Goal: Information Seeking & Learning: Learn about a topic

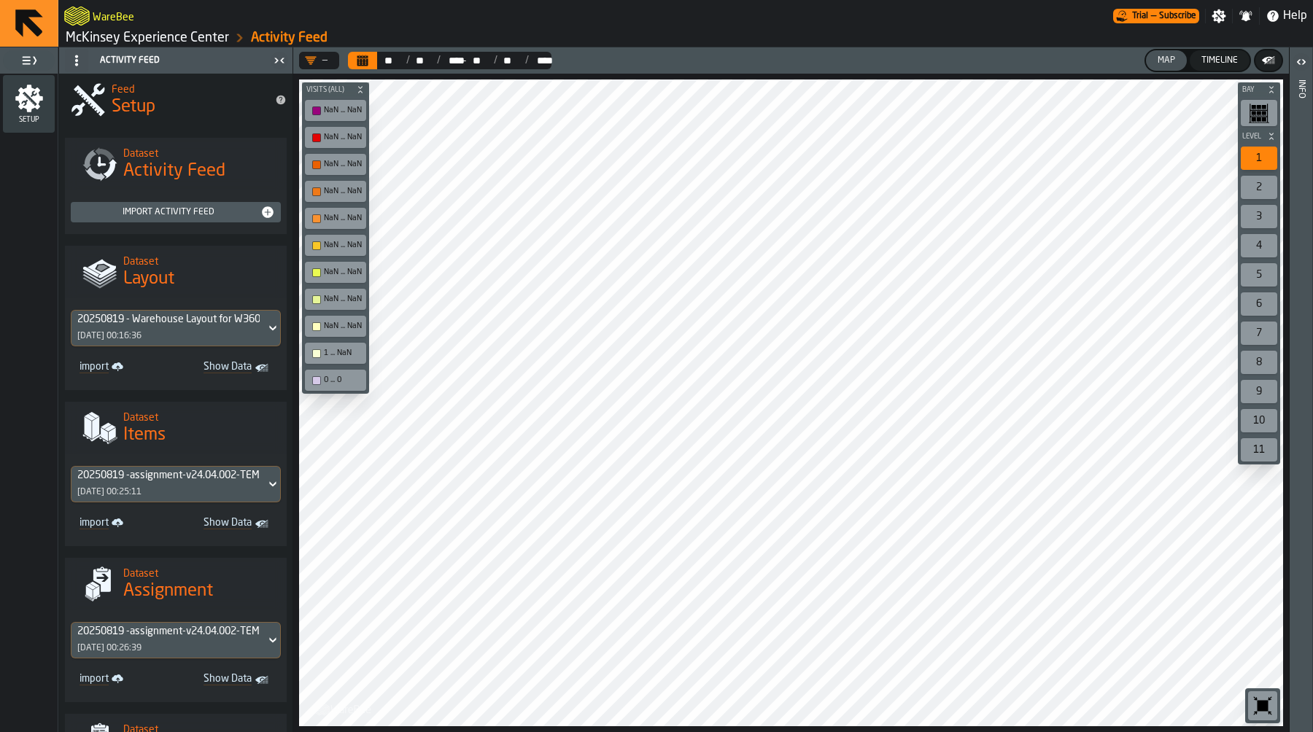
click at [148, 35] on link "McKinsey Experience Center" at bounding box center [147, 38] width 163 height 16
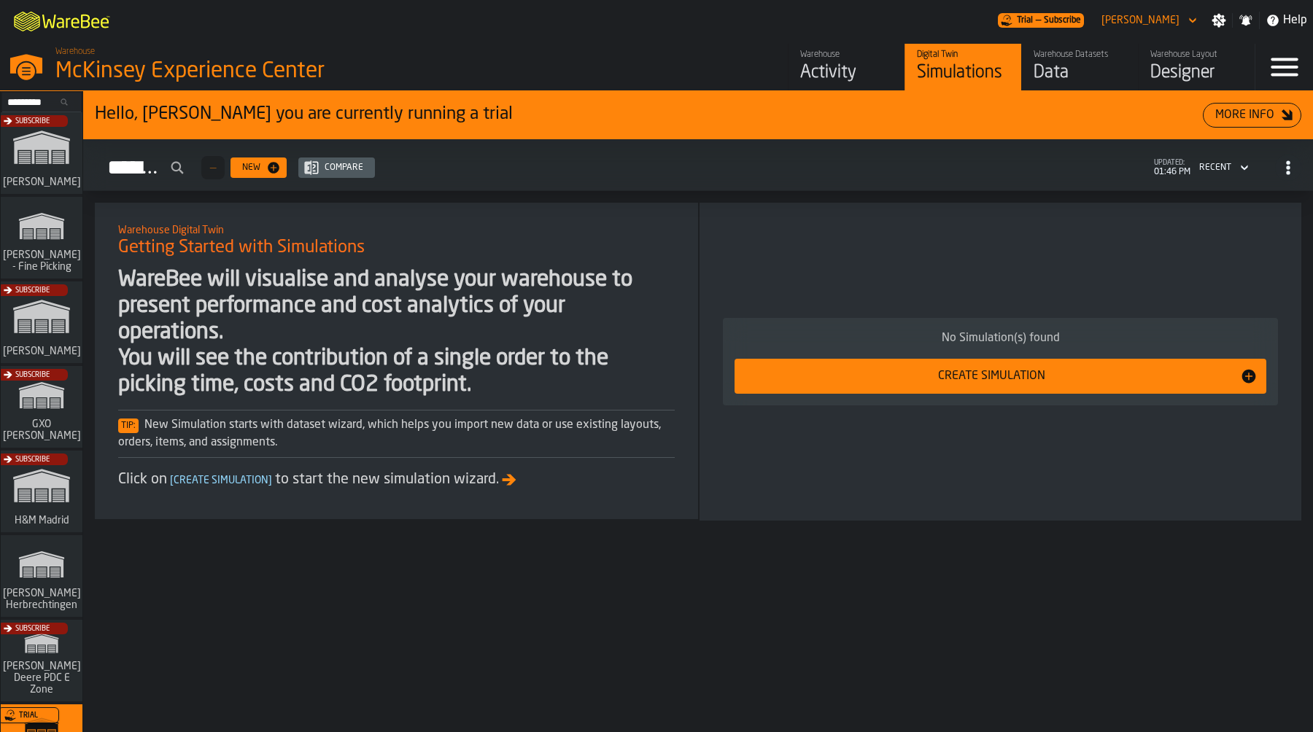
click at [39, 414] on div "Subscribe" at bounding box center [39, 411] width 82 height 85
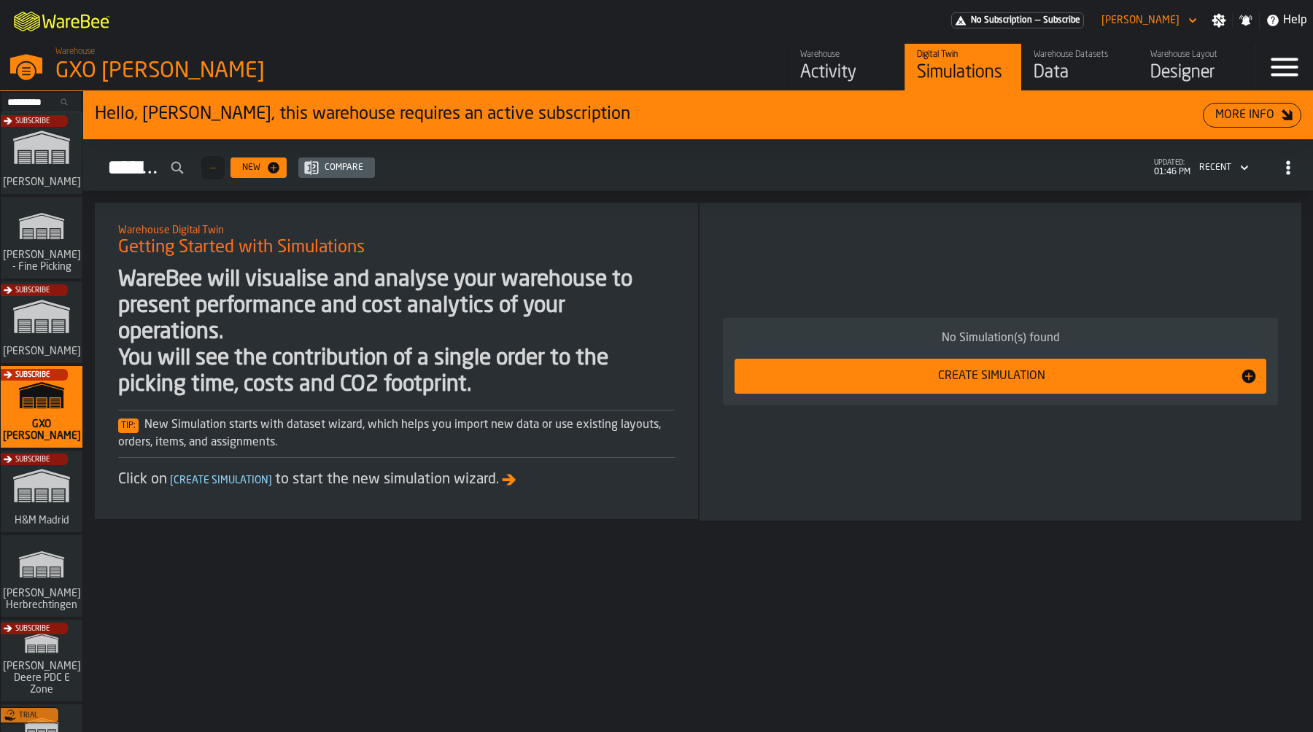
click at [1039, 78] on div "Data" at bounding box center [1080, 72] width 93 height 23
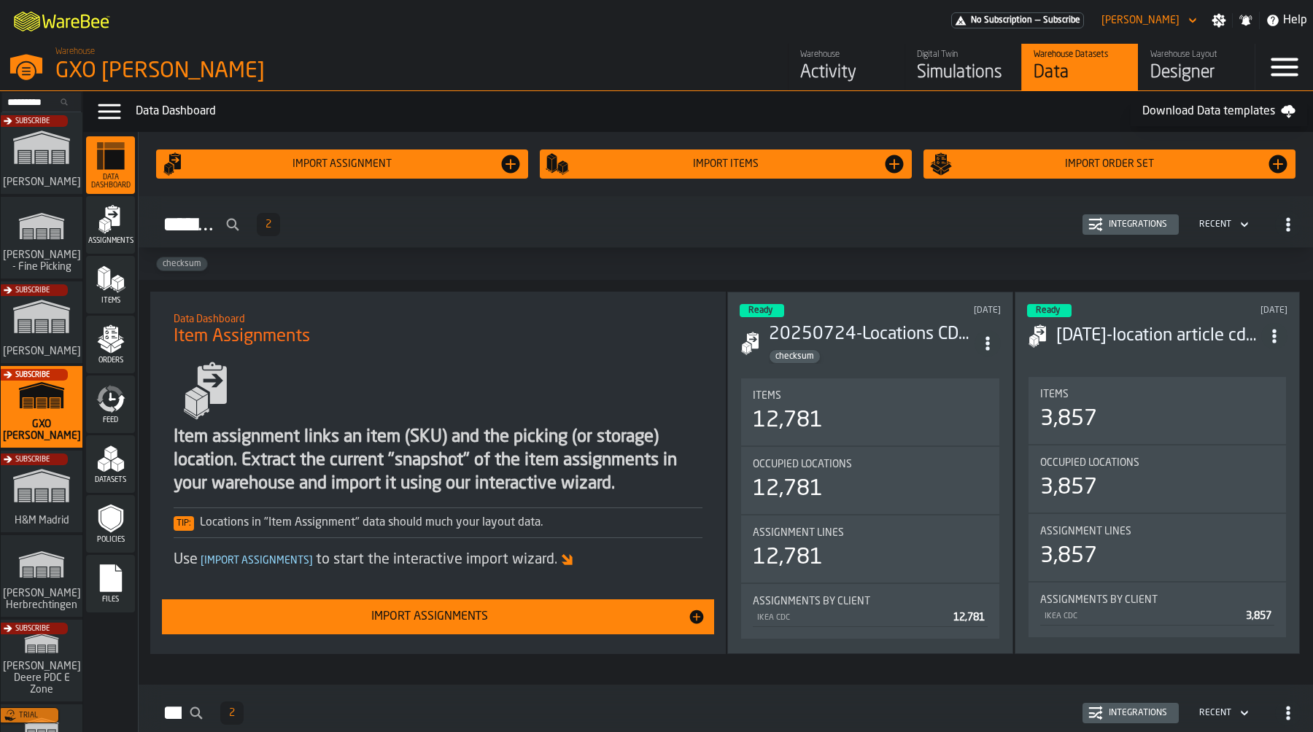
click at [115, 423] on span "Feed" at bounding box center [110, 421] width 49 height 8
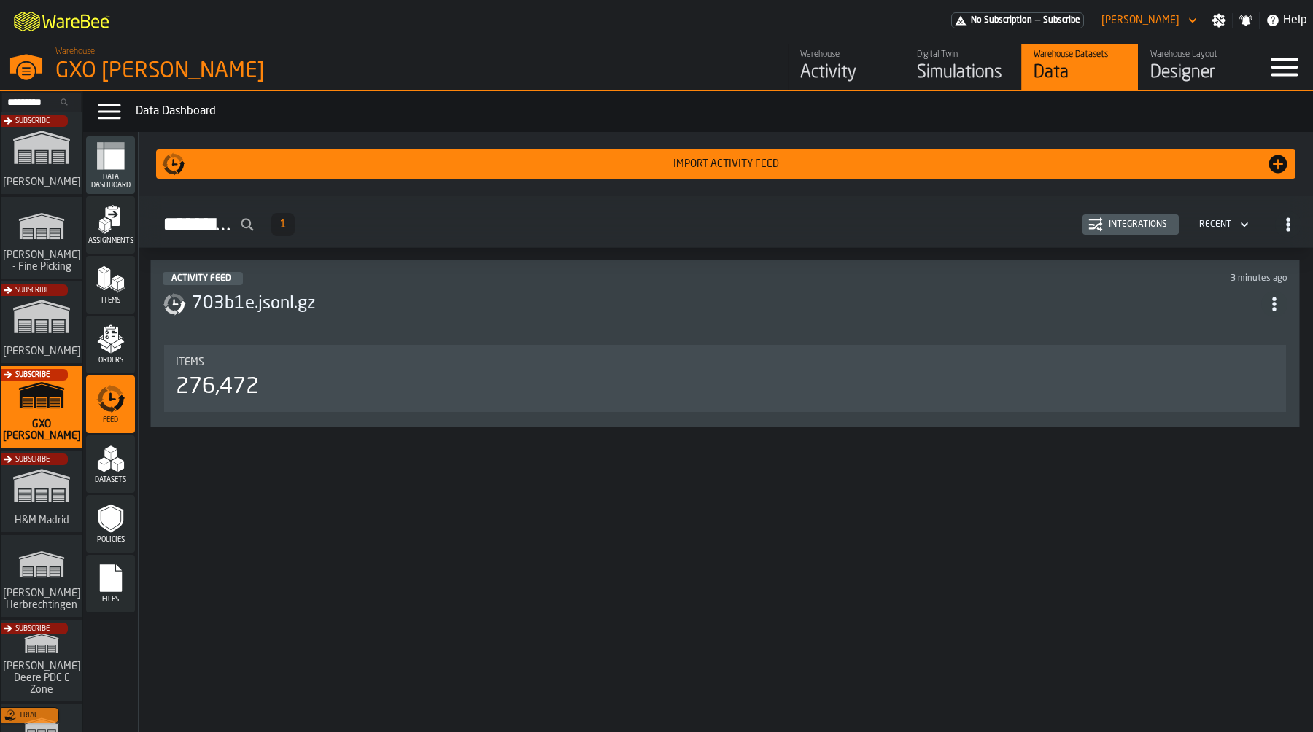
click at [301, 308] on h3 "703b1e.jsonl.gz" at bounding box center [727, 304] width 1070 height 23
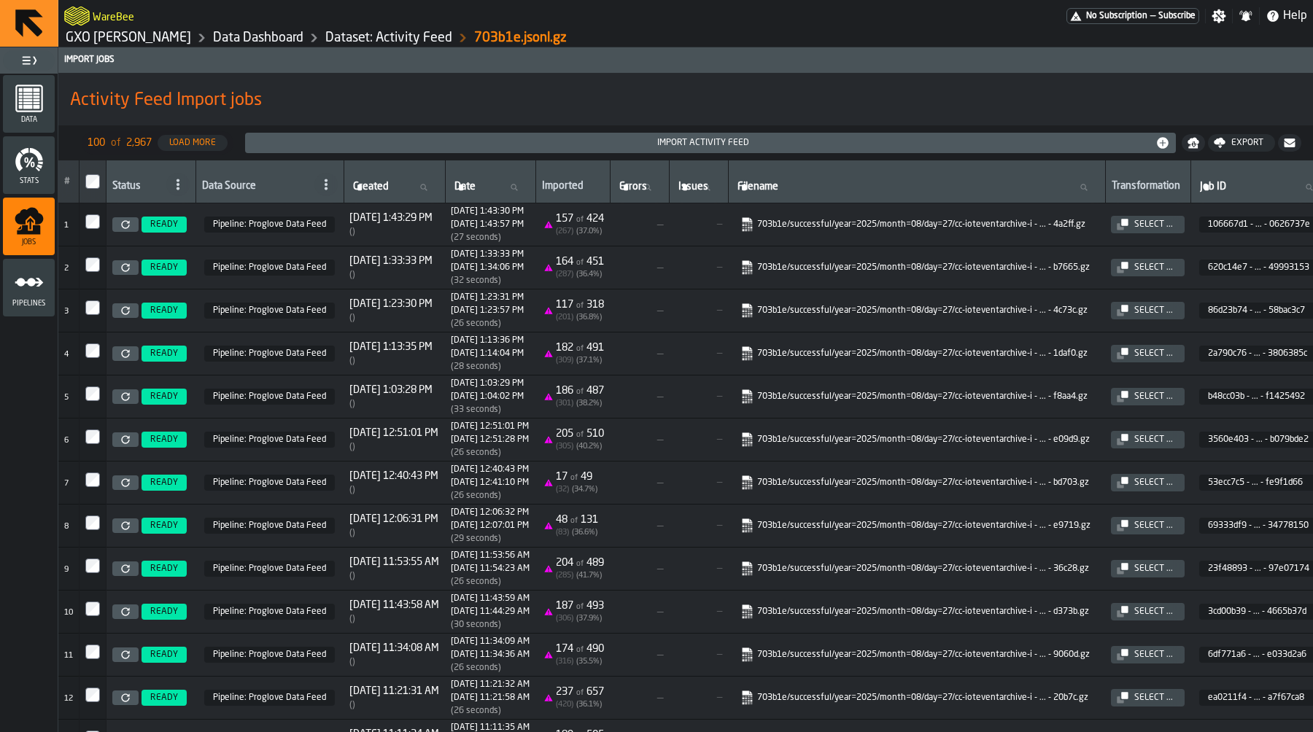
click at [128, 226] on icon at bounding box center [125, 224] width 9 height 9
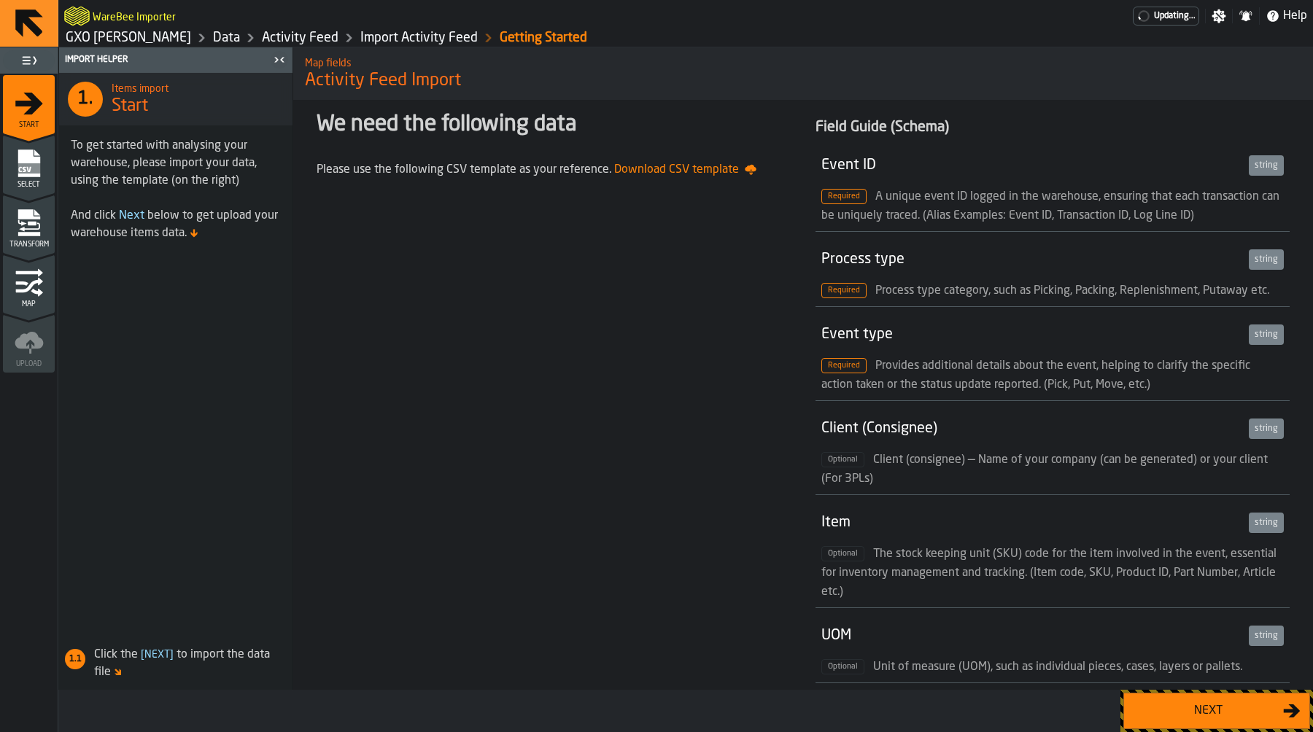
click at [1242, 712] on div "Next" at bounding box center [1208, 712] width 150 height 18
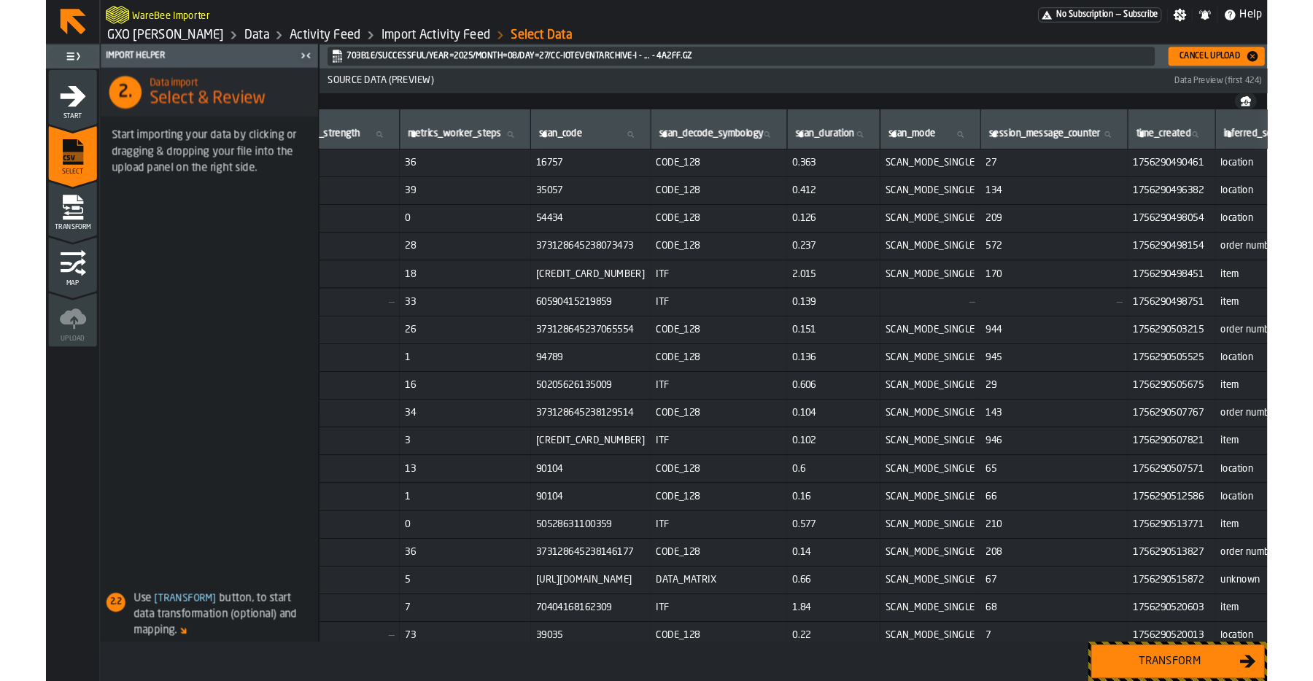
scroll to position [0, 6397]
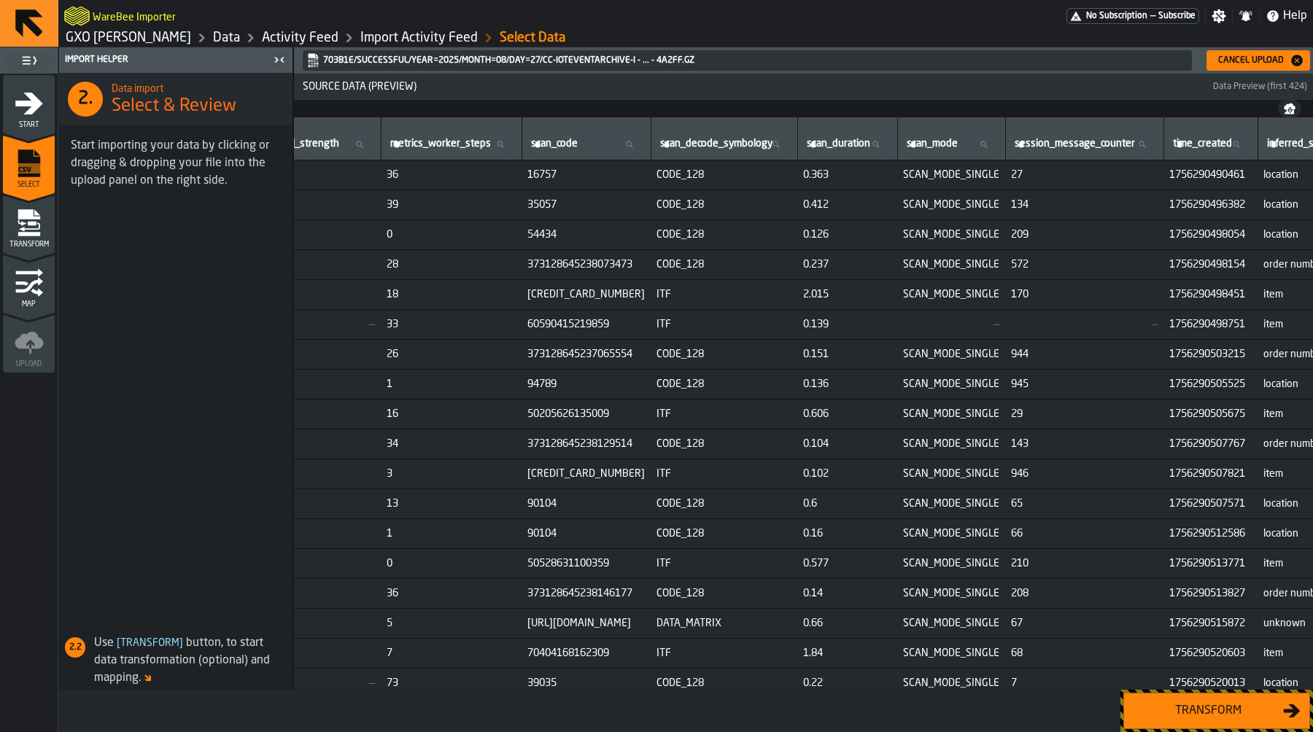
click at [645, 289] on span "30429774227149" at bounding box center [585, 295] width 117 height 12
copy span "30429774227149"
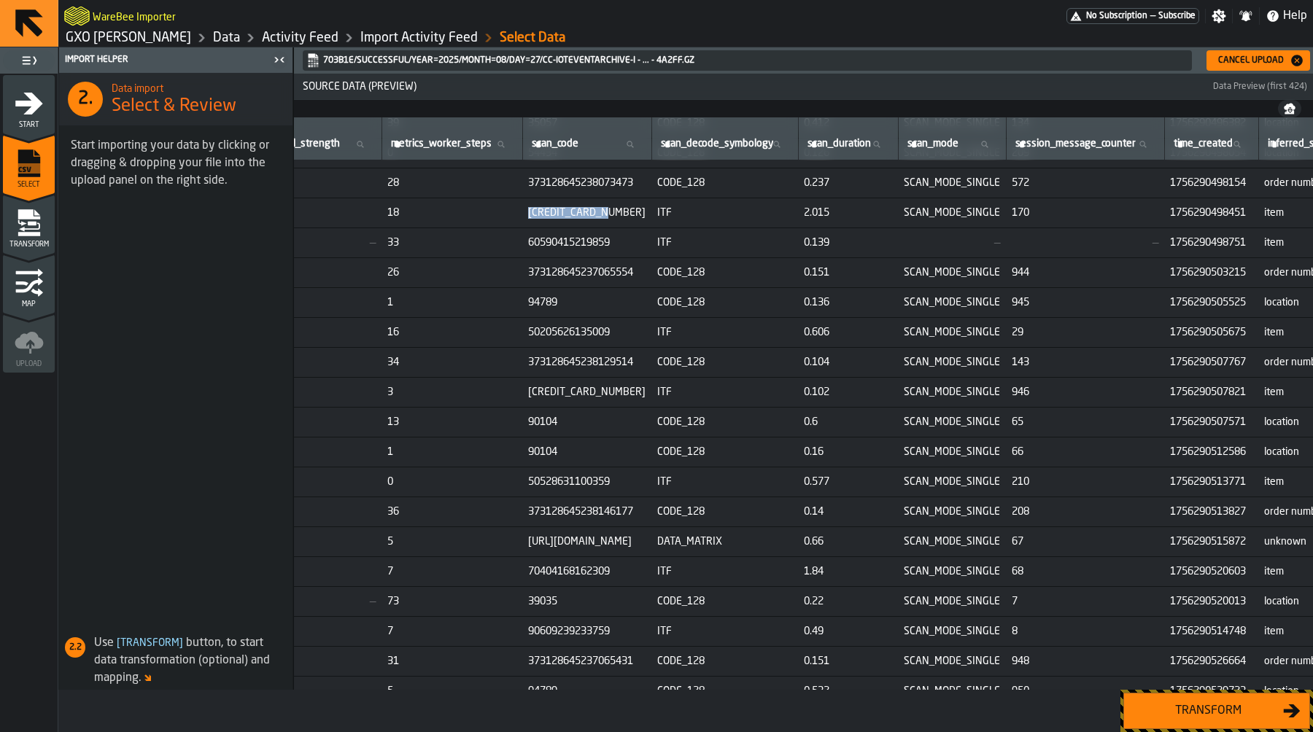
scroll to position [83, 6397]
click at [652, 231] on td "60590415219859" at bounding box center [586, 242] width 129 height 30
copy span "60590415219859"
click at [646, 241] on span "60590415219859" at bounding box center [586, 242] width 117 height 12
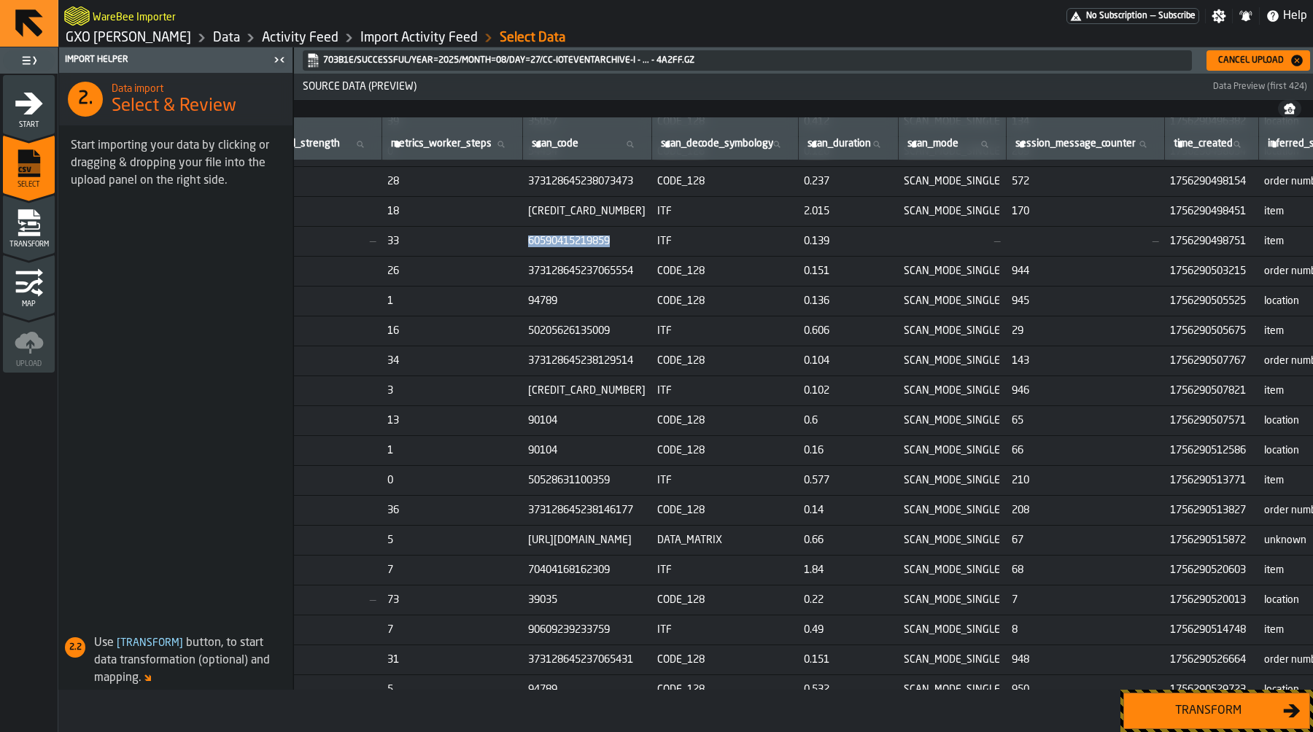
click at [646, 241] on span "60590415219859" at bounding box center [586, 242] width 117 height 12
click at [652, 320] on td "50205626135009" at bounding box center [586, 332] width 129 height 30
click at [646, 331] on span "50205626135009" at bounding box center [586, 331] width 117 height 12
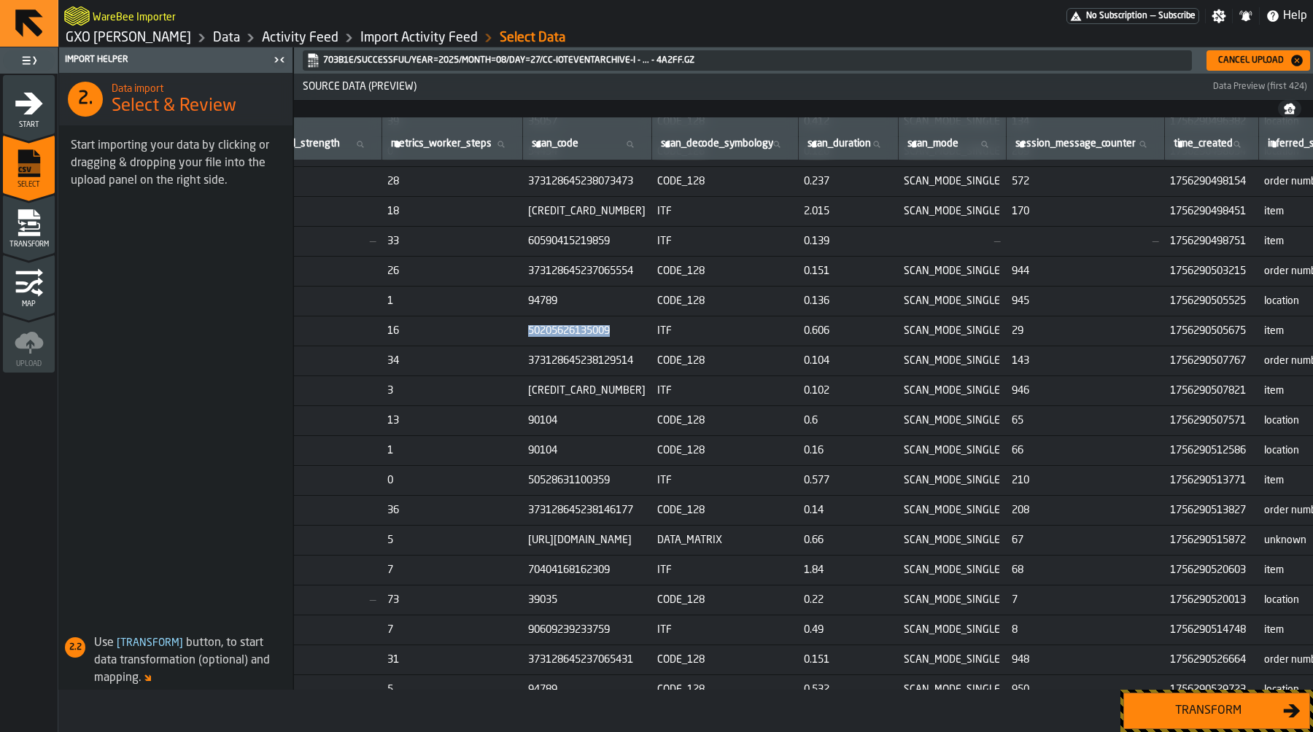
click at [646, 331] on span "50205626135009" at bounding box center [586, 331] width 117 height 12
click at [646, 478] on span "50528631100359" at bounding box center [586, 481] width 117 height 12
copy span "50528631100359"
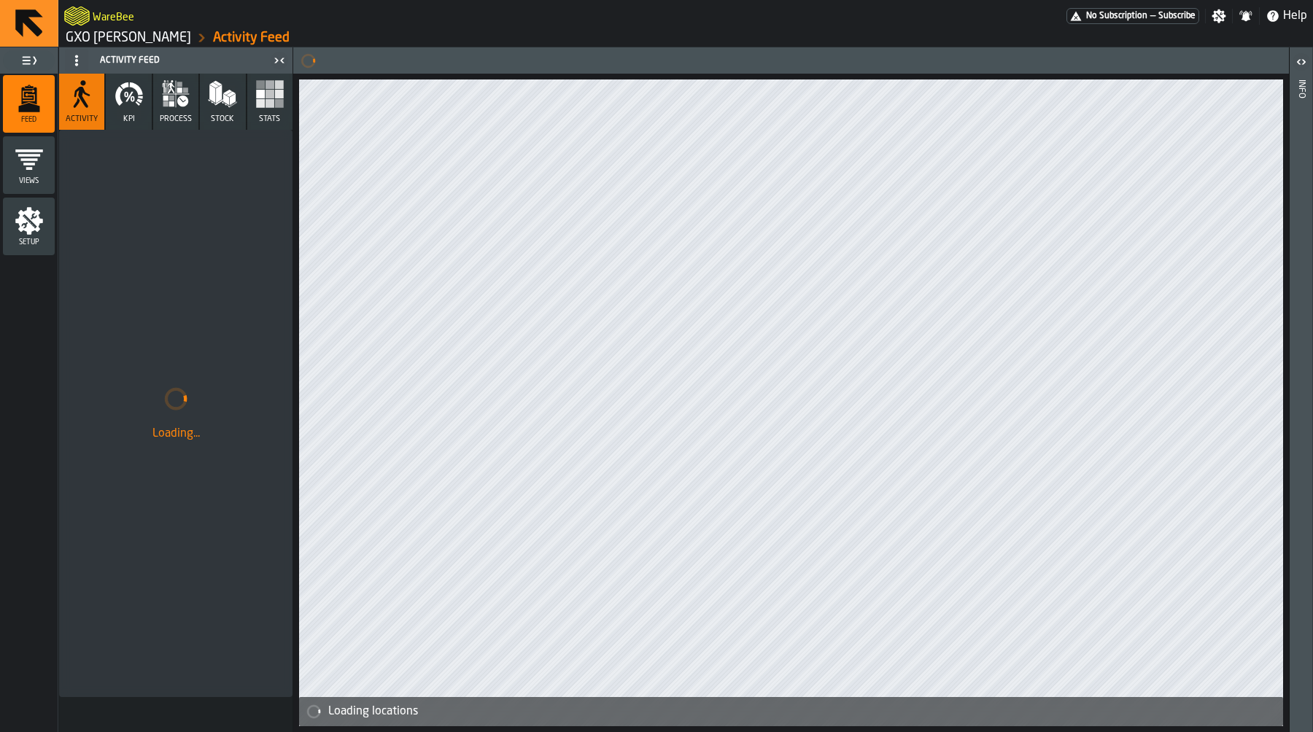
click at [101, 39] on link "GXO [PERSON_NAME]" at bounding box center [128, 38] width 125 height 16
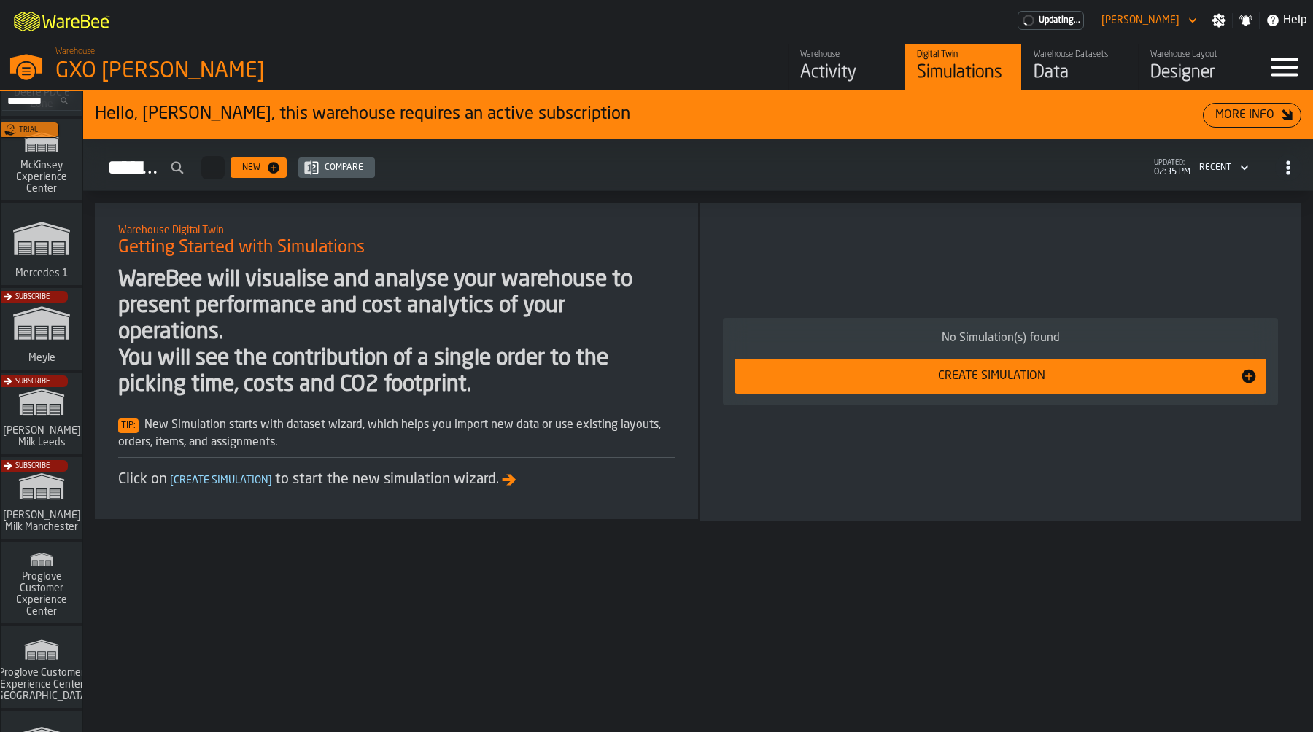
scroll to position [589, 0]
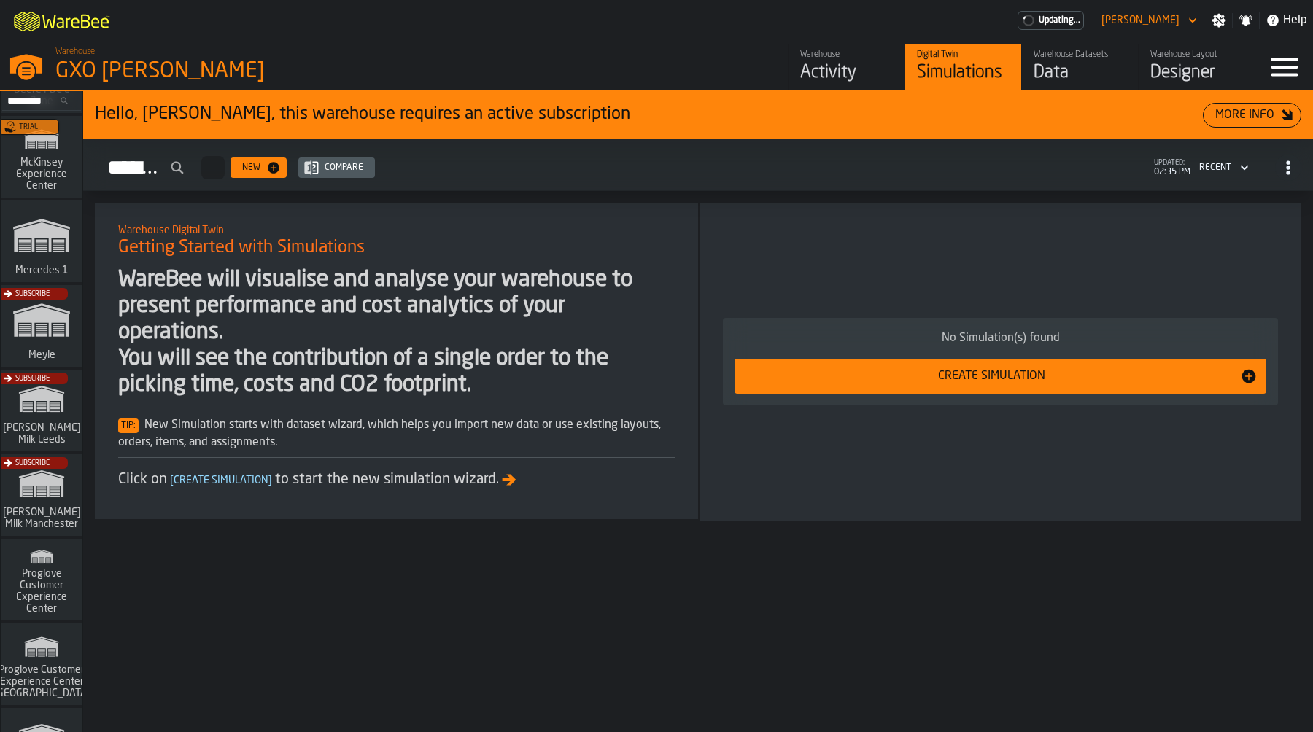
click at [18, 492] on div "Subscribe" at bounding box center [39, 499] width 82 height 85
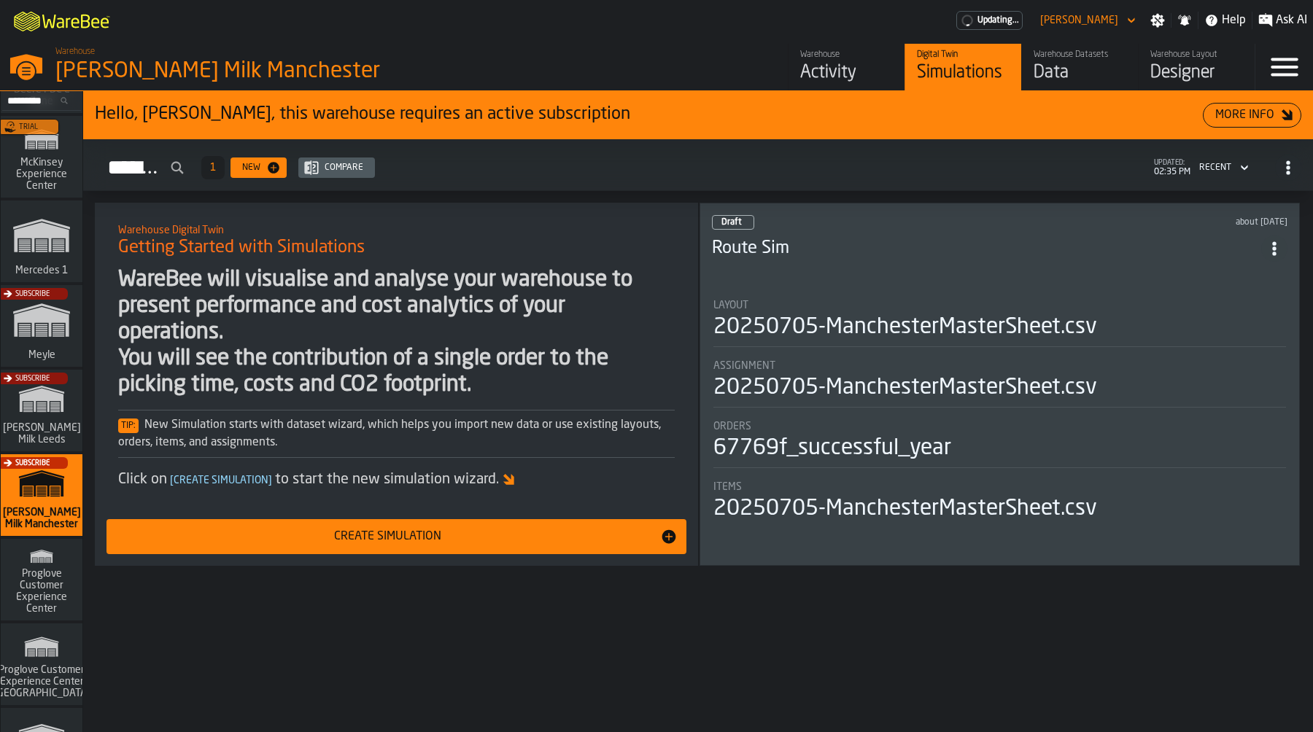
click at [848, 66] on div "Activity" at bounding box center [846, 72] width 93 height 23
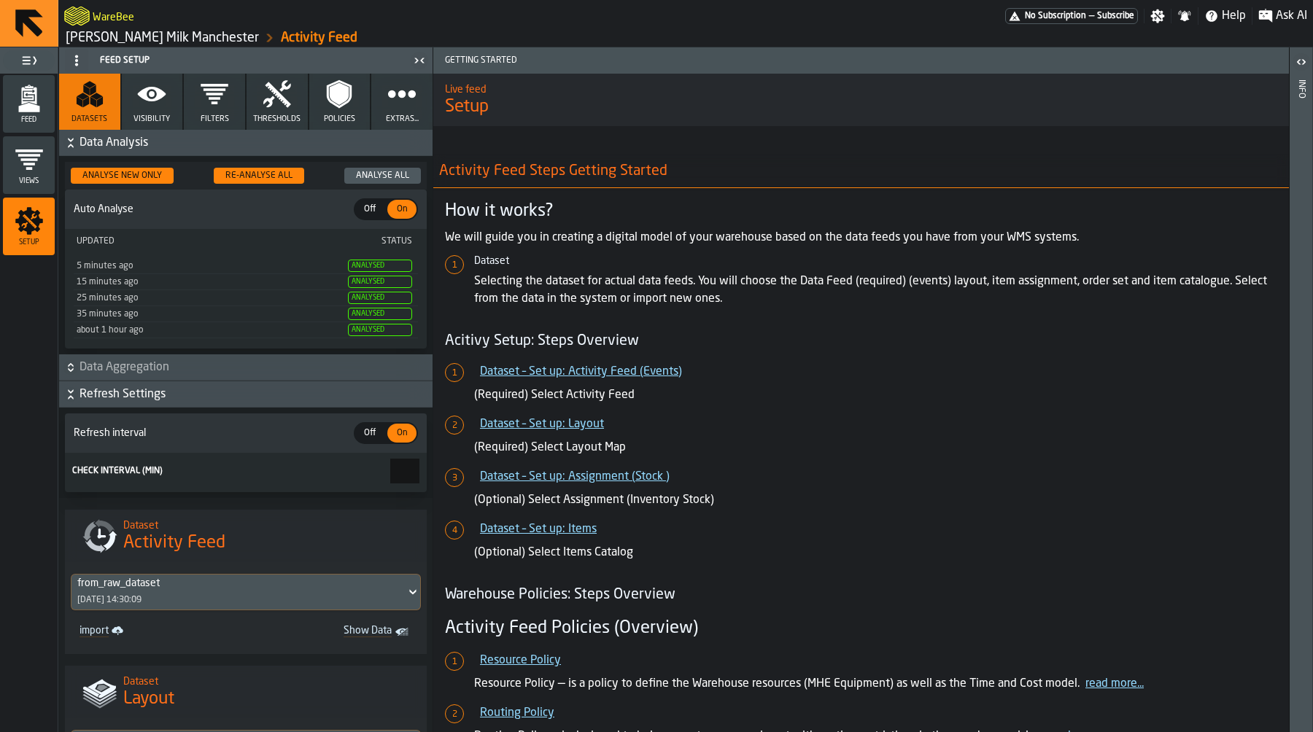
click at [36, 114] on div "Feed" at bounding box center [29, 104] width 52 height 40
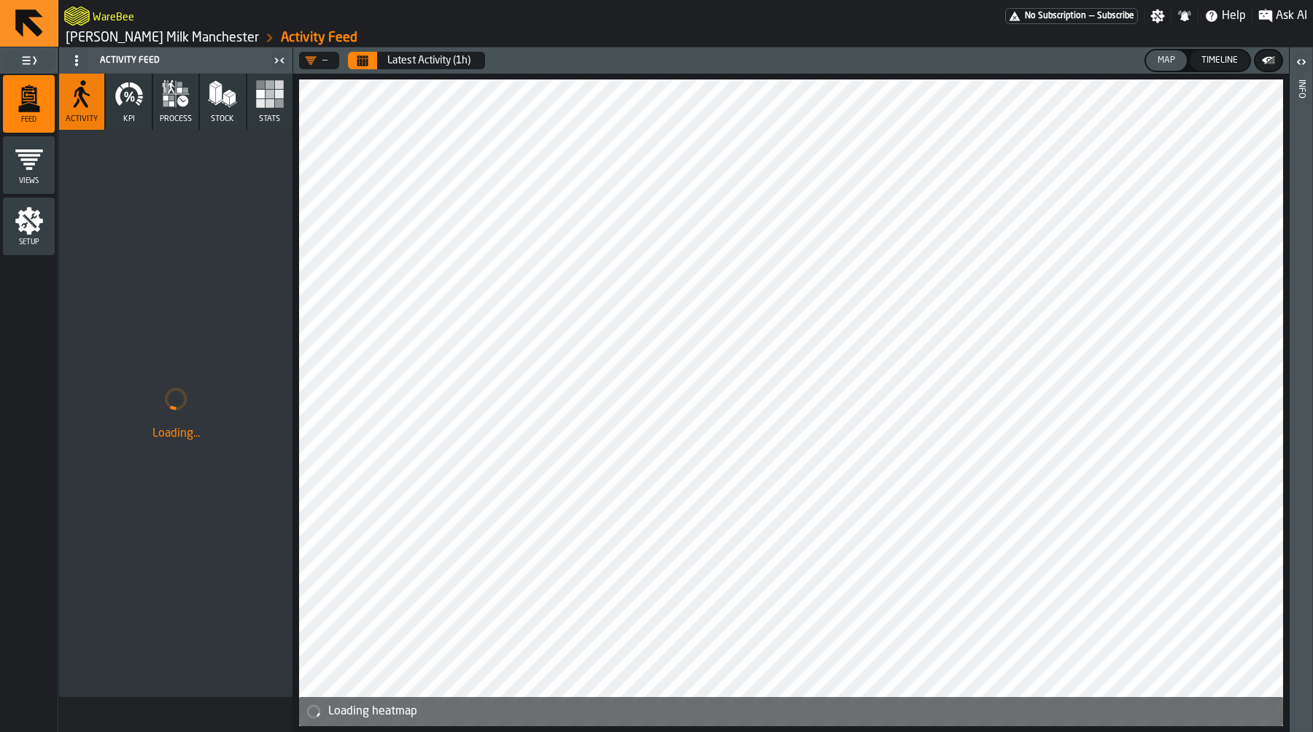
click at [130, 106] on icon "button" at bounding box center [129, 94] width 29 height 29
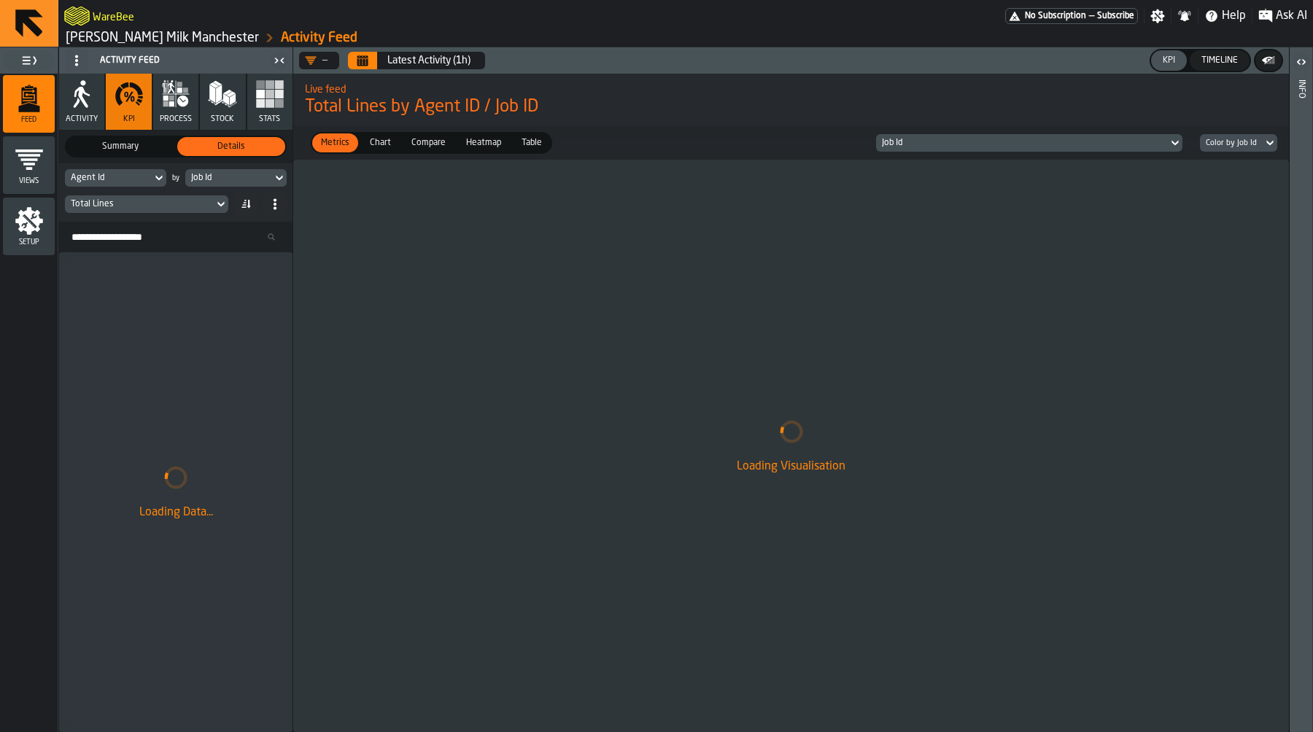
click at [361, 65] on icon "Calendar" at bounding box center [362, 61] width 11 height 7
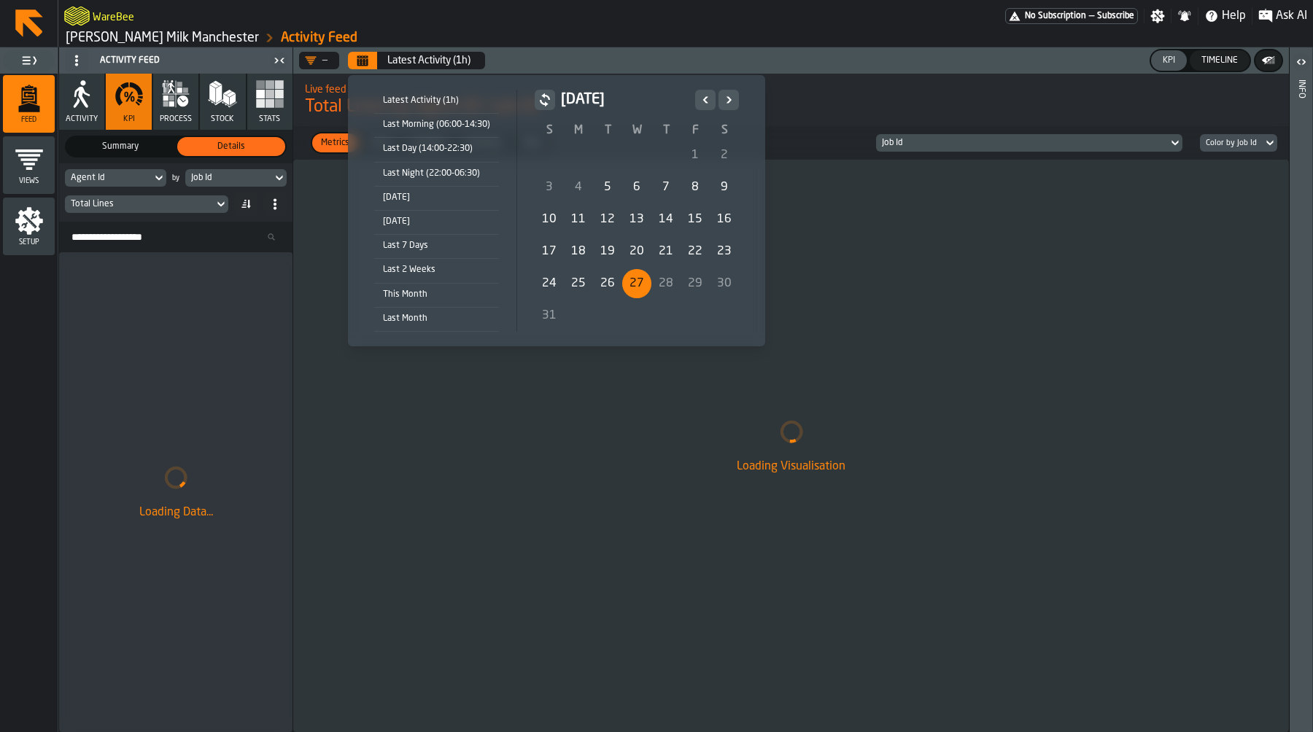
click at [416, 202] on div "[DATE]" at bounding box center [436, 198] width 125 height 16
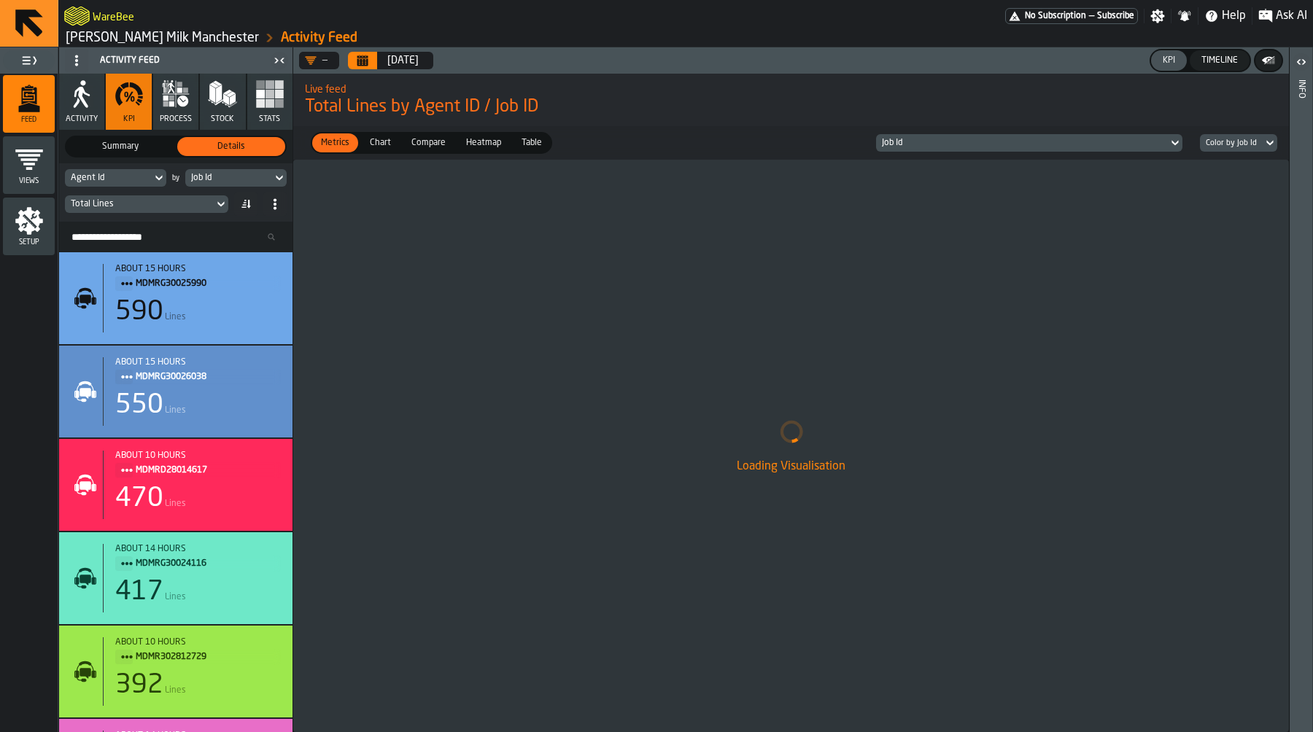
click at [134, 174] on div "Agent Id" at bounding box center [108, 178] width 75 height 10
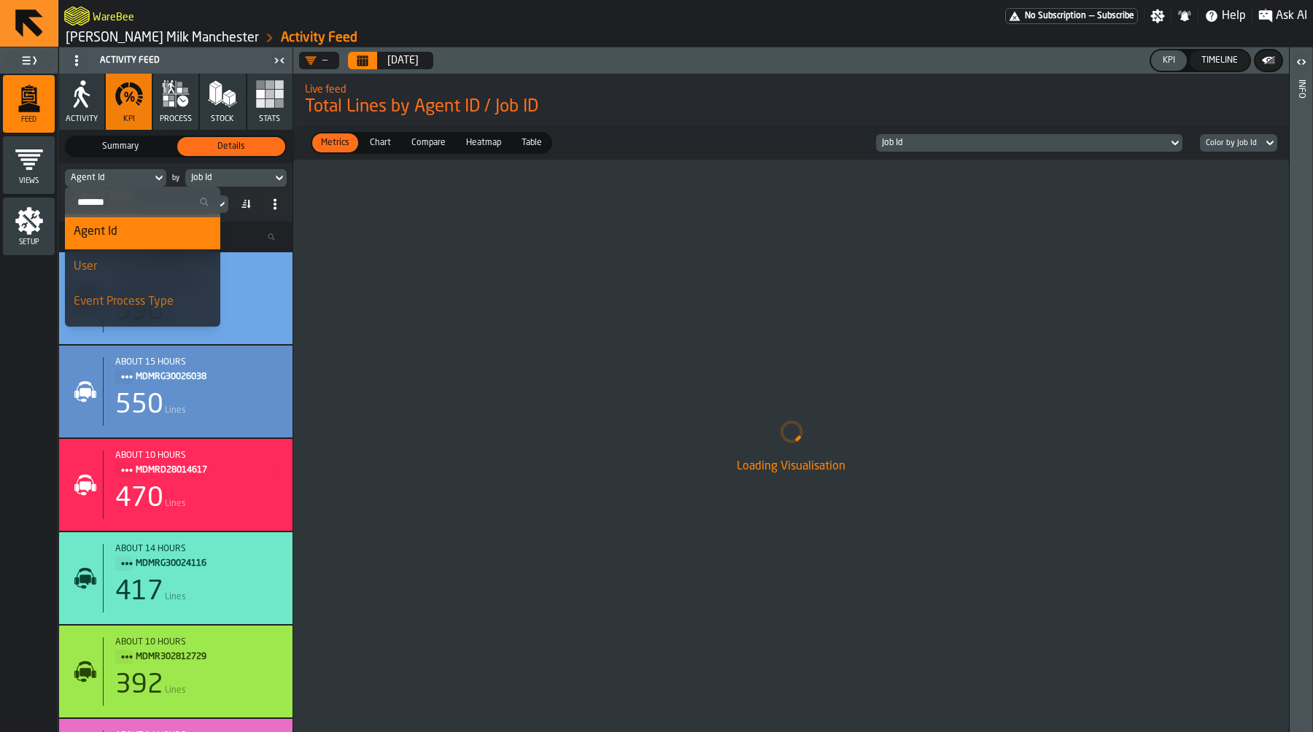
scroll to position [164, 0]
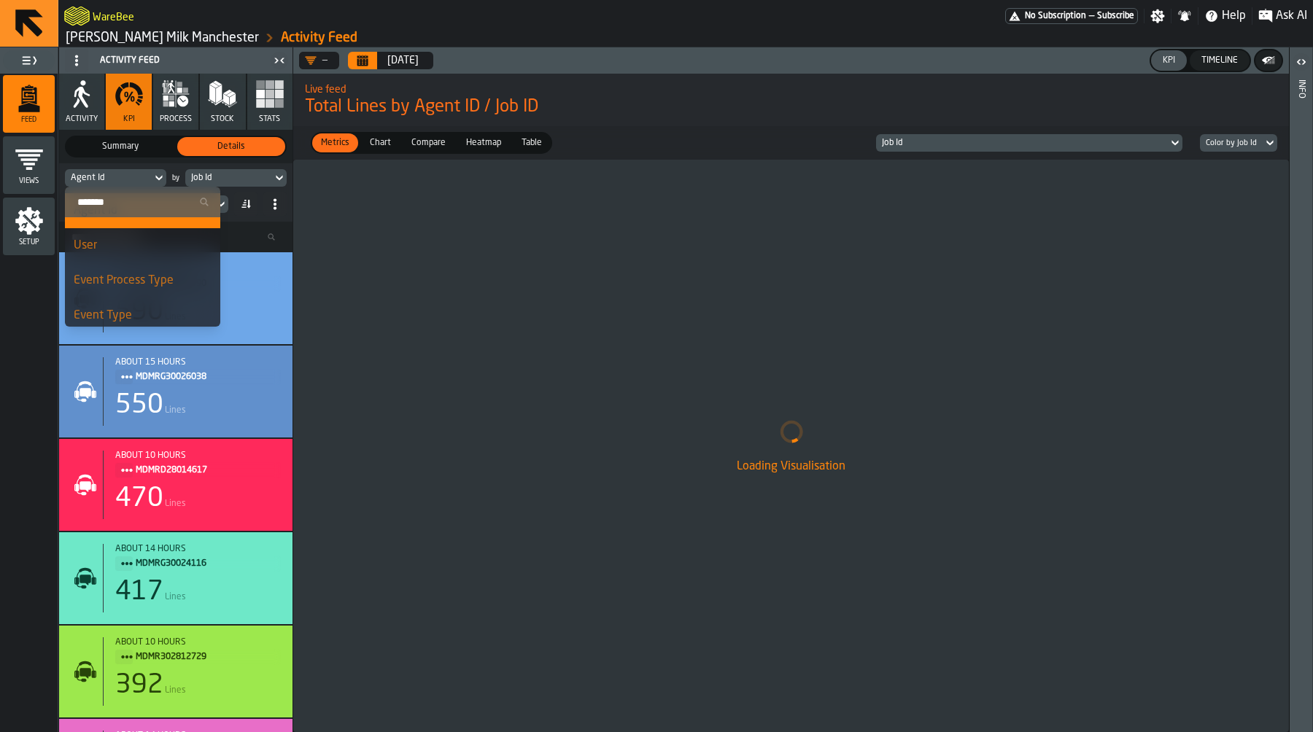
click at [134, 158] on div "Summary Summary Details Details" at bounding box center [175, 147] width 233 height 34
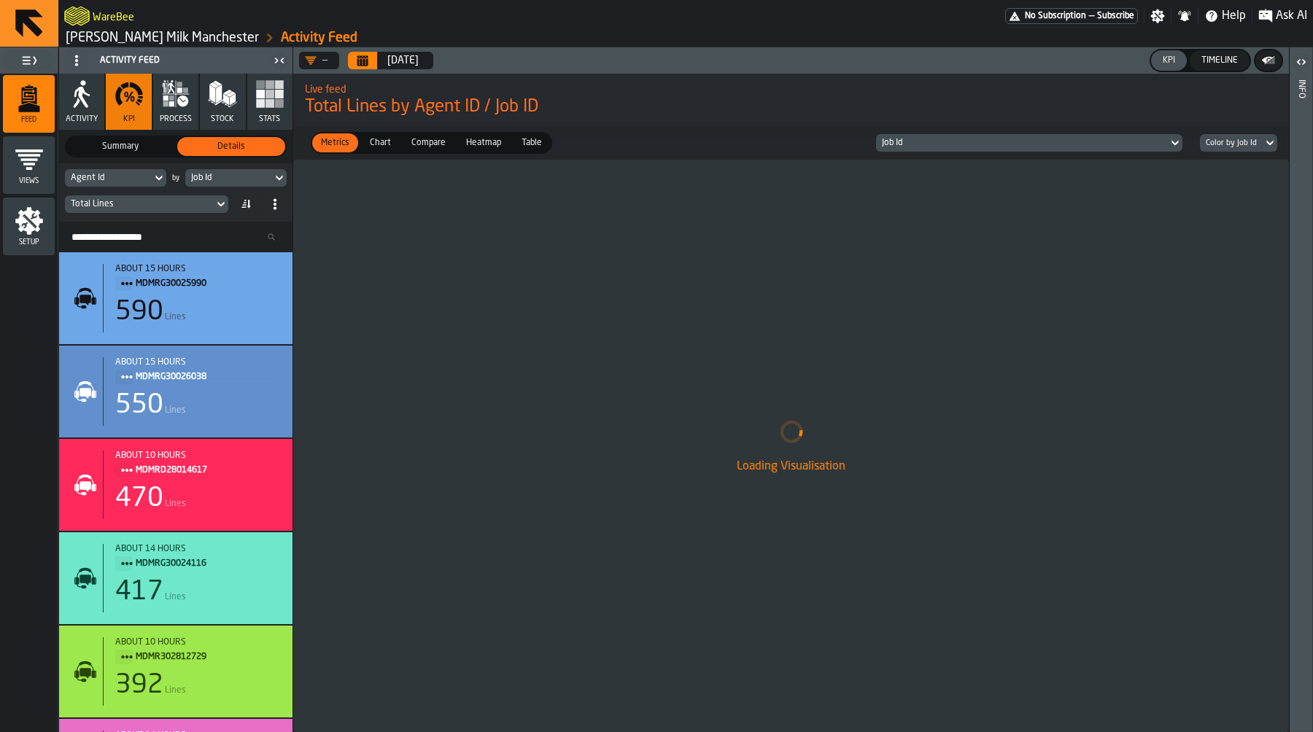
click at [140, 178] on div "Agent Id" at bounding box center [108, 178] width 75 height 10
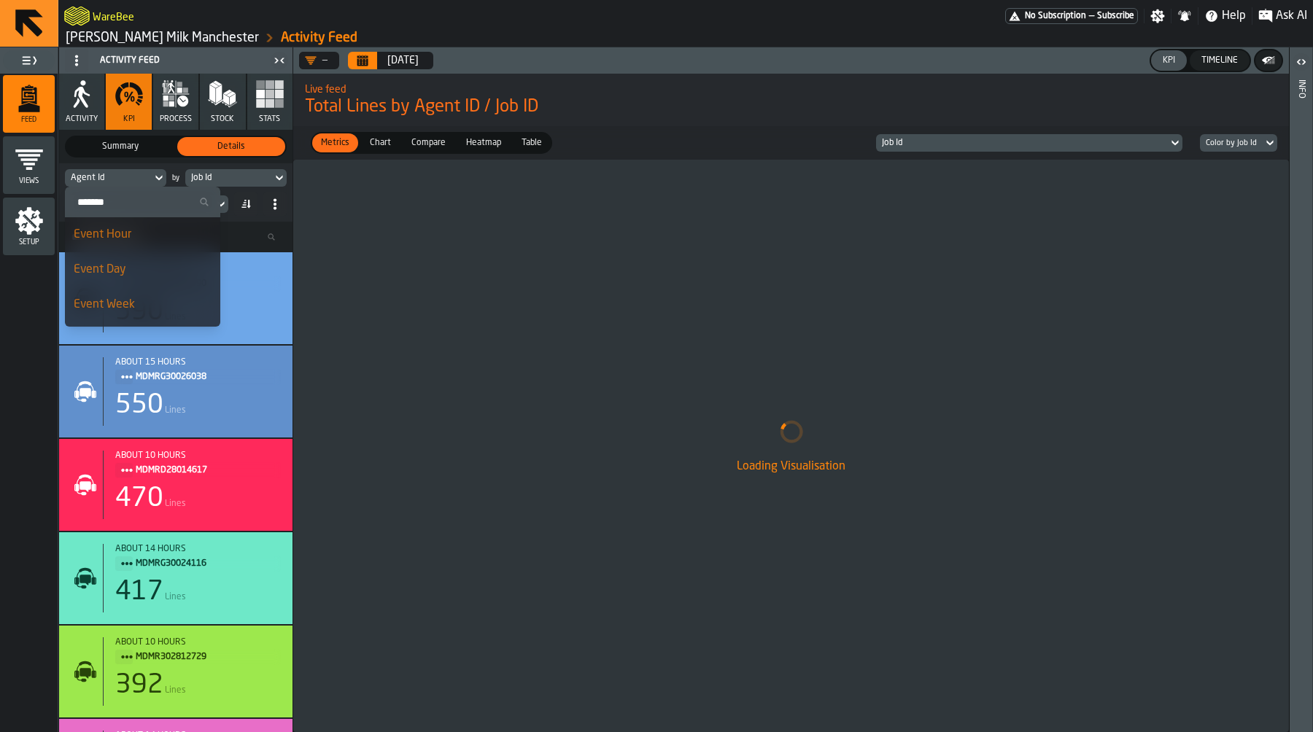
click at [123, 204] on input "Search" at bounding box center [143, 202] width 144 height 19
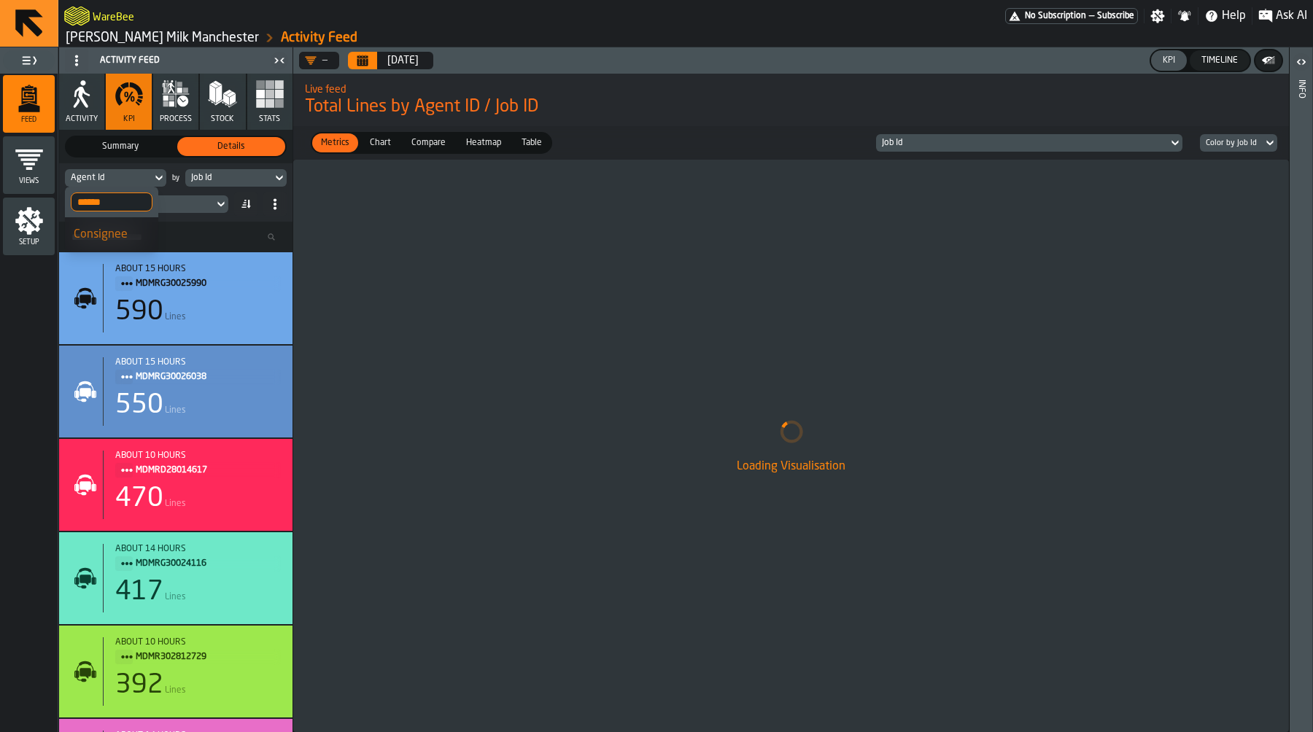
type input "******"
click at [128, 233] on div "Consignee" at bounding box center [112, 235] width 76 height 18
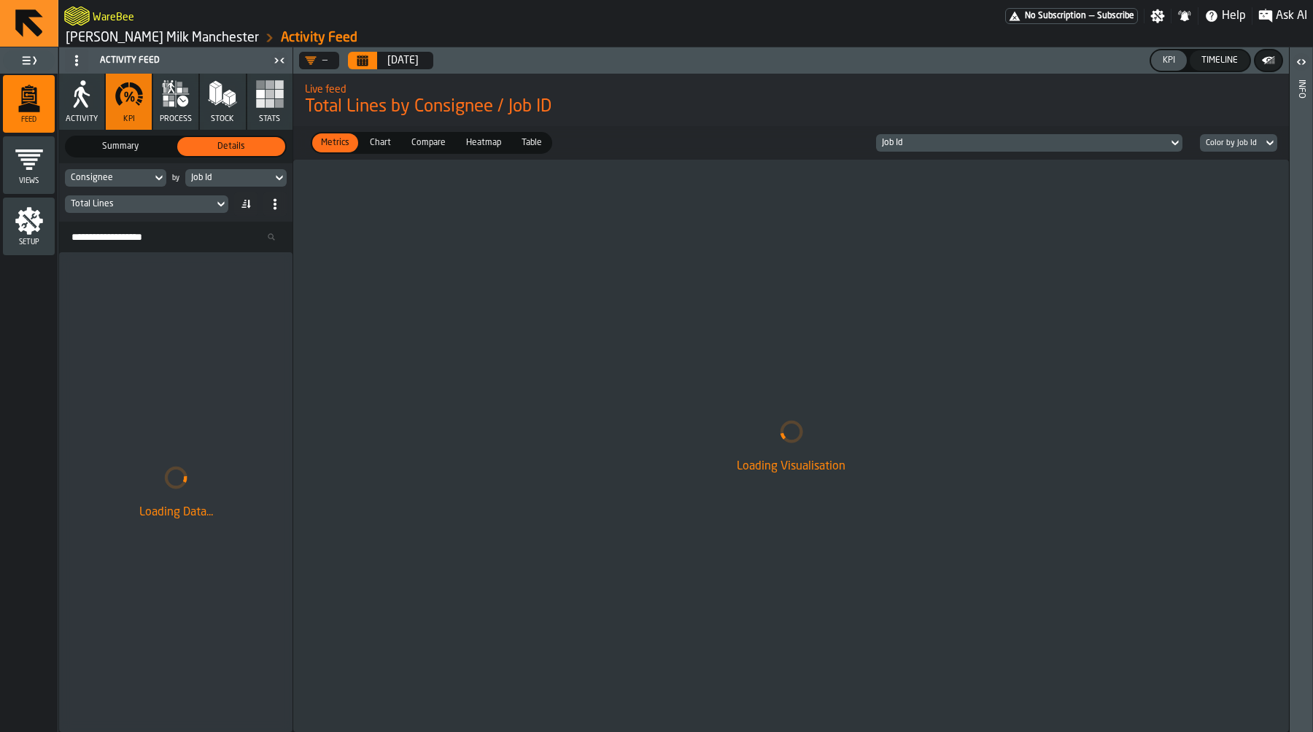
click at [213, 182] on div "Job Id" at bounding box center [228, 178] width 75 height 10
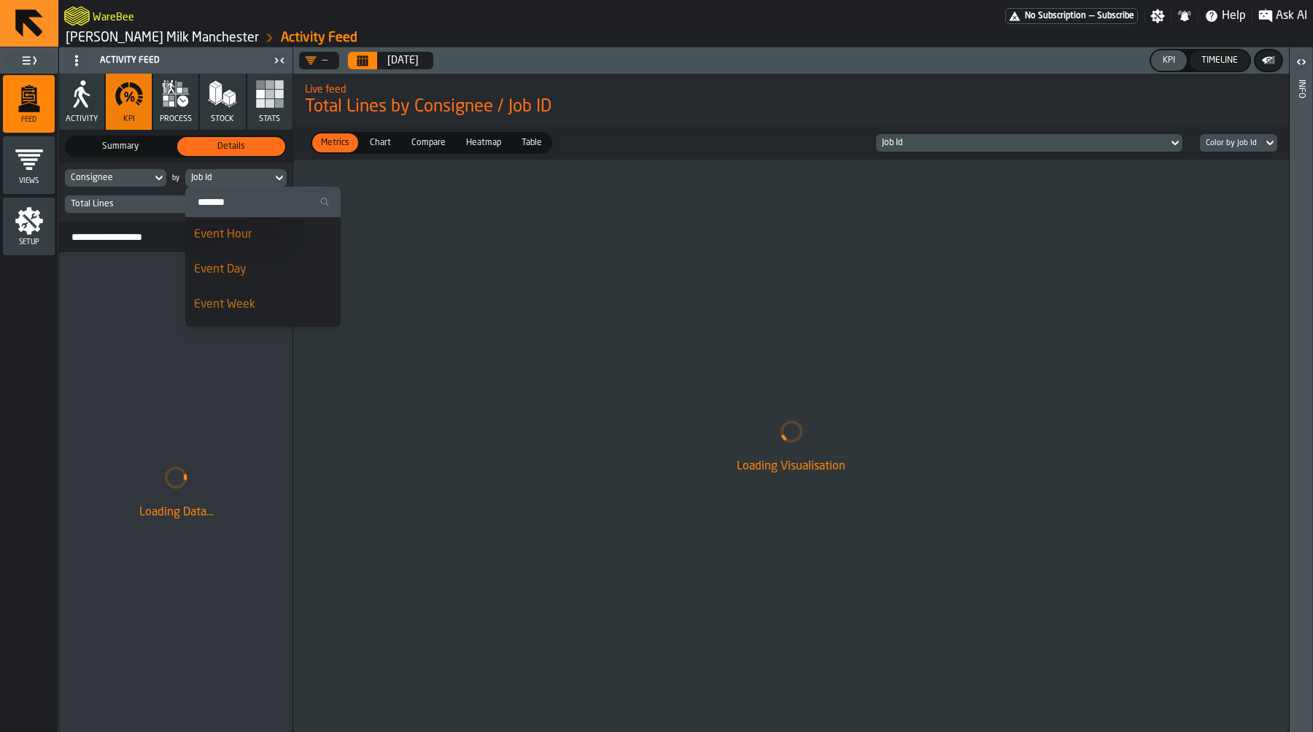
click at [221, 237] on span "Event Hour" at bounding box center [223, 235] width 58 height 12
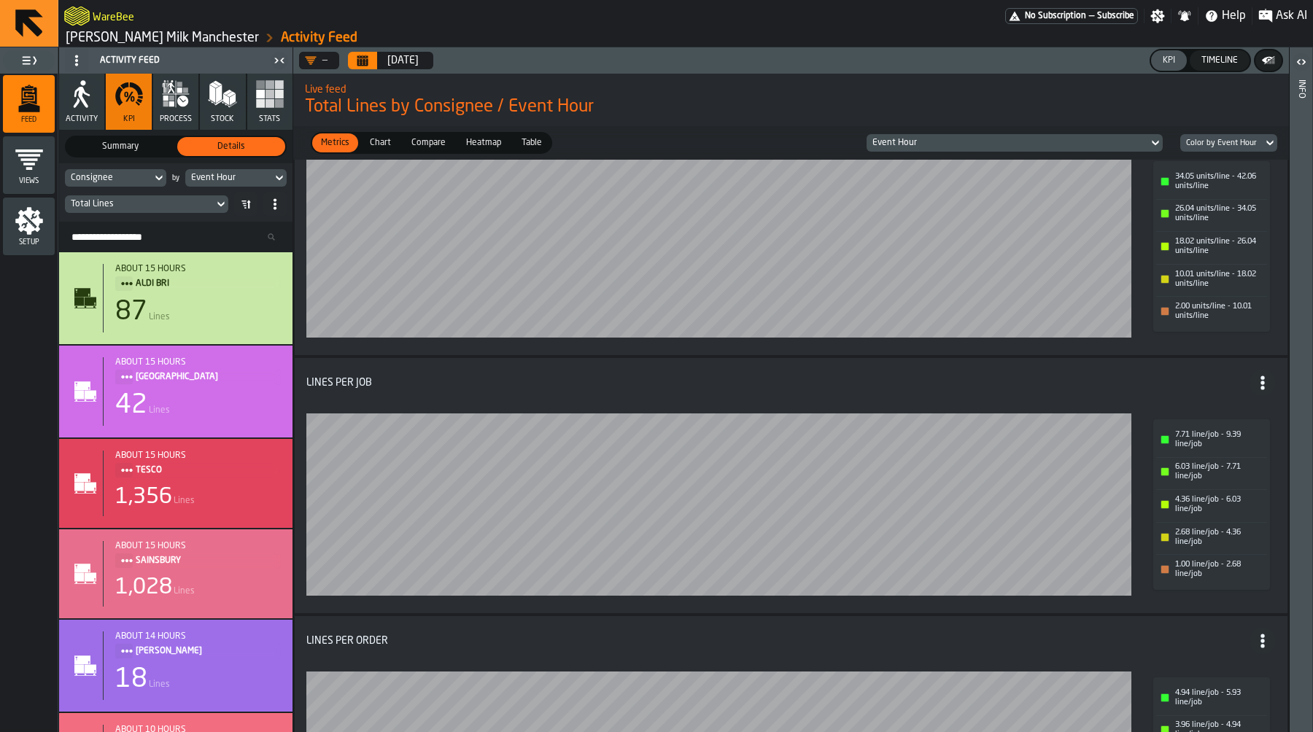
scroll to position [0, 0]
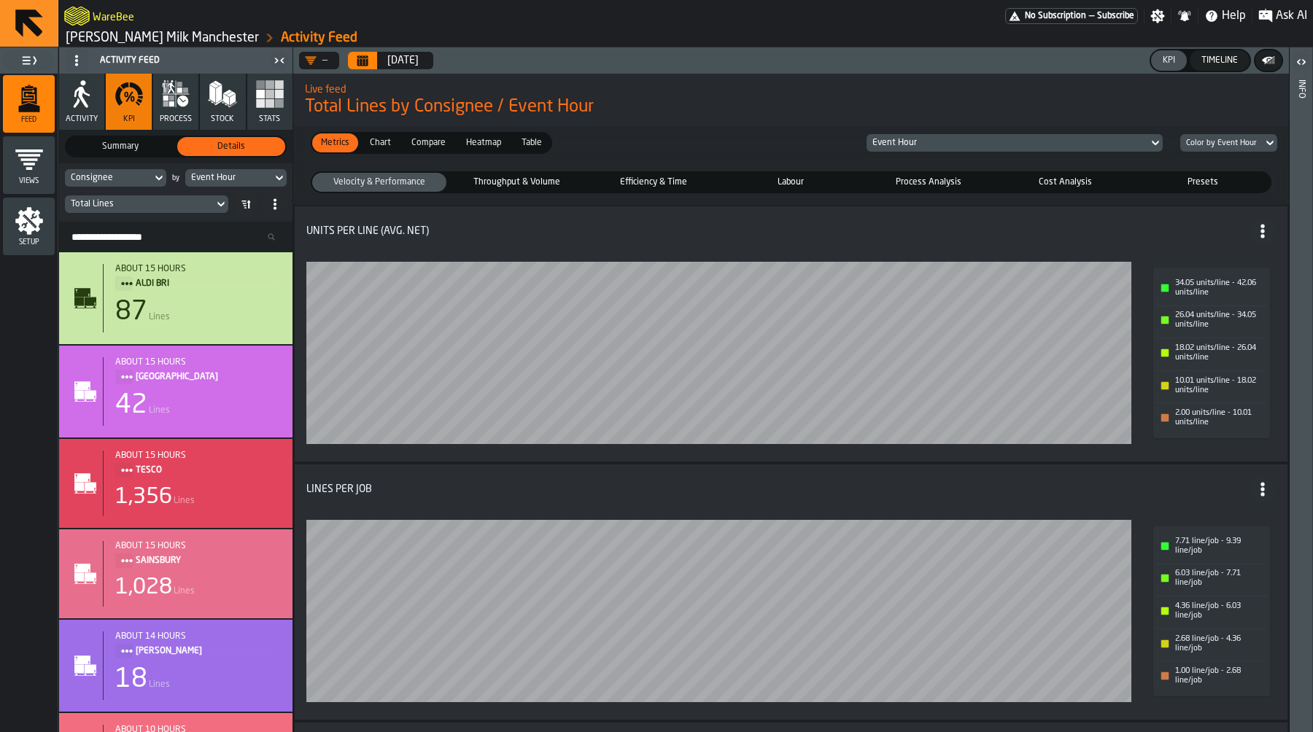
click at [519, 177] on span "Throughput & Volume" at bounding box center [516, 182] width 128 height 13
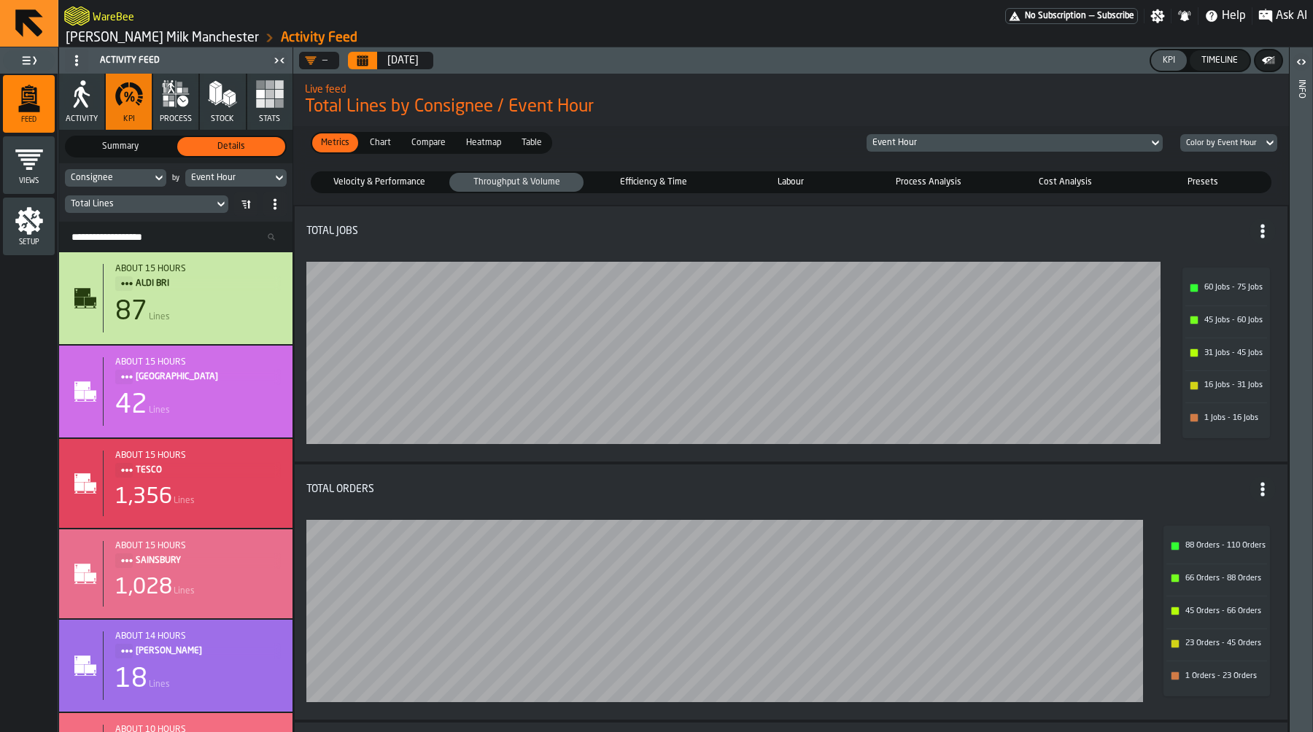
click at [630, 187] on span "Efficiency & Time" at bounding box center [653, 182] width 128 height 13
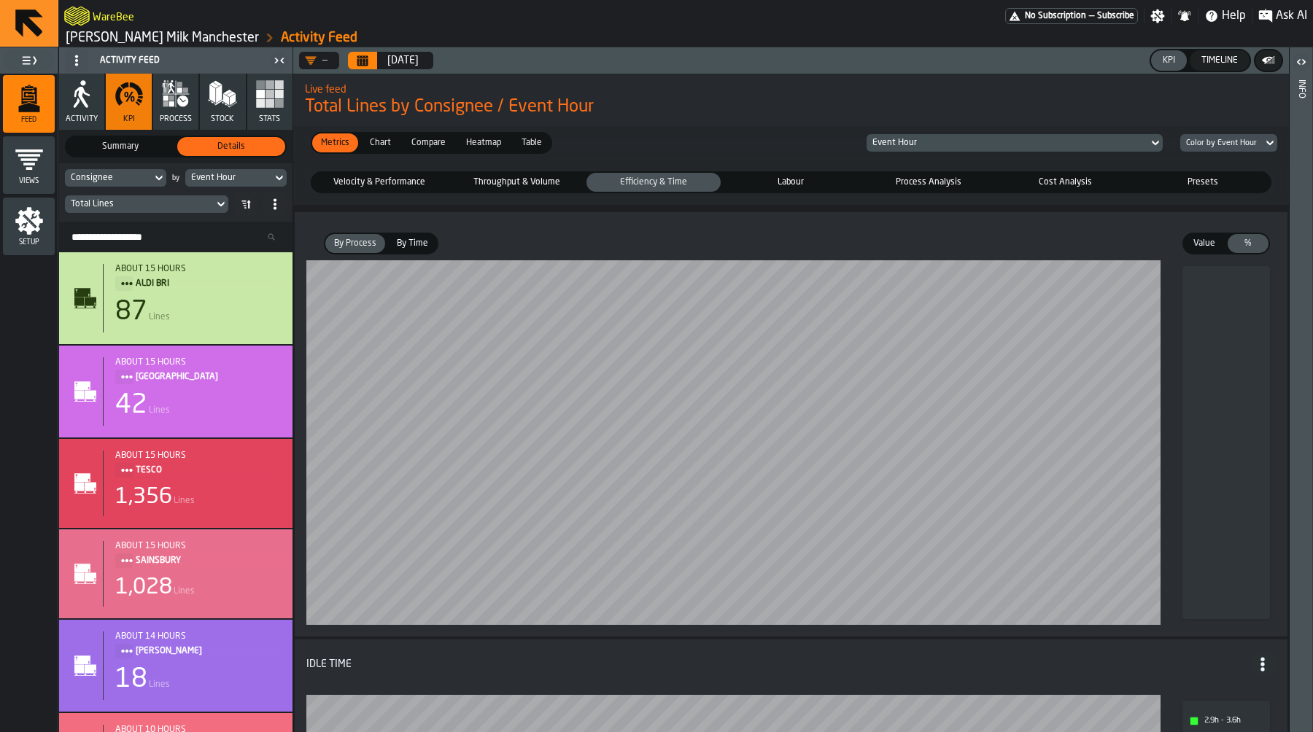
click at [774, 182] on span "Labour" at bounding box center [791, 182] width 128 height 13
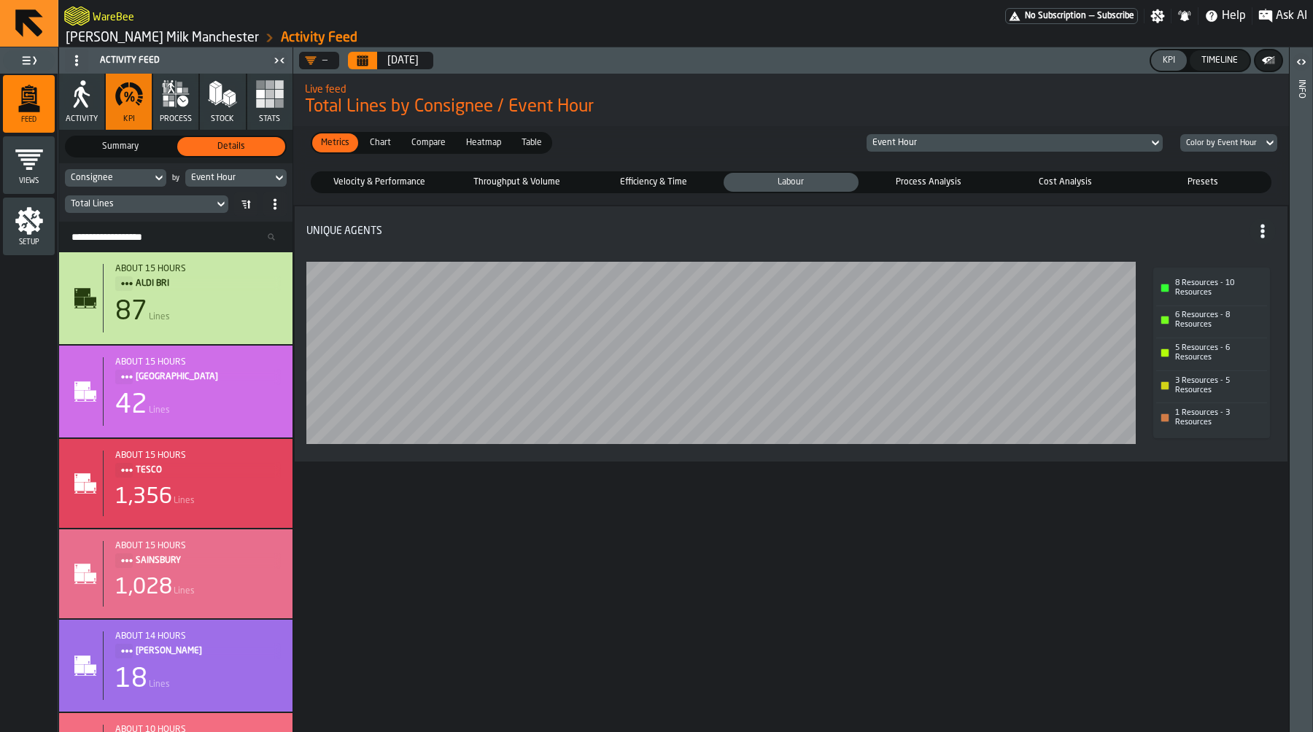
click at [953, 179] on span "Process Analysis" at bounding box center [929, 182] width 128 height 13
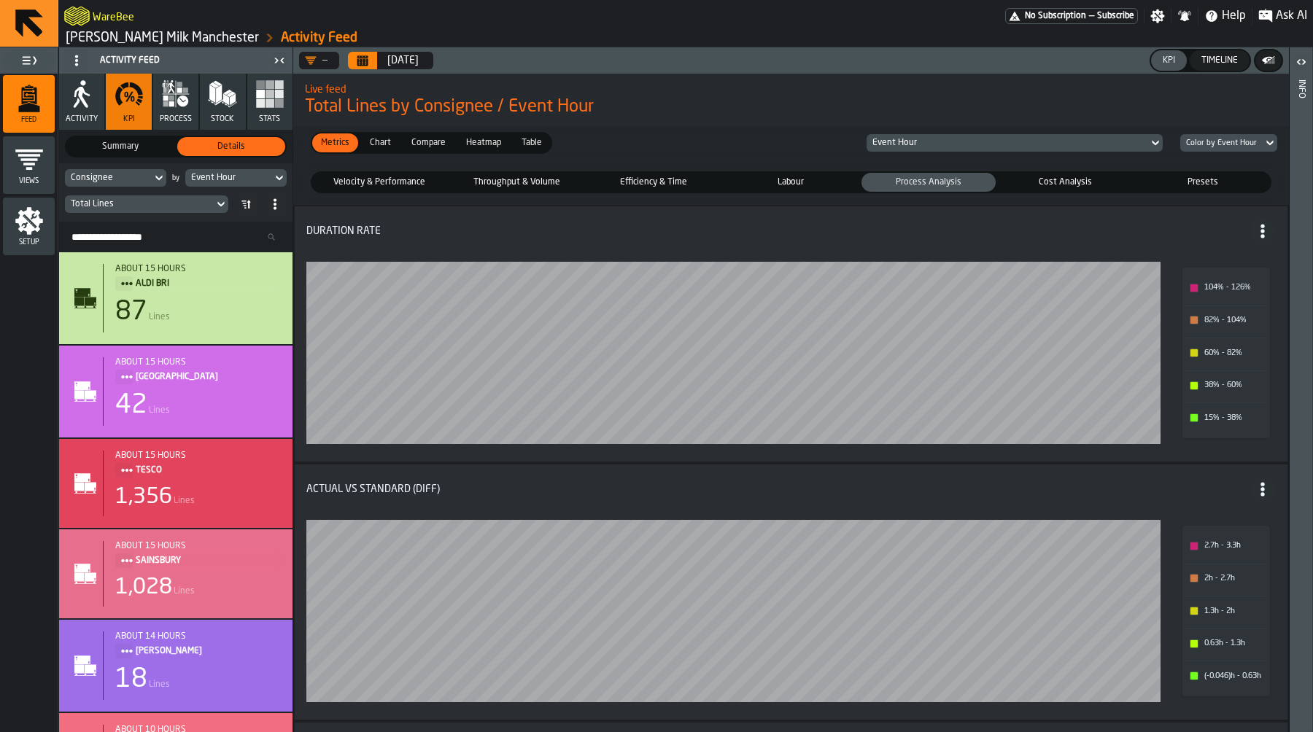
click at [1071, 177] on span "Cost Analysis" at bounding box center [1066, 182] width 128 height 13
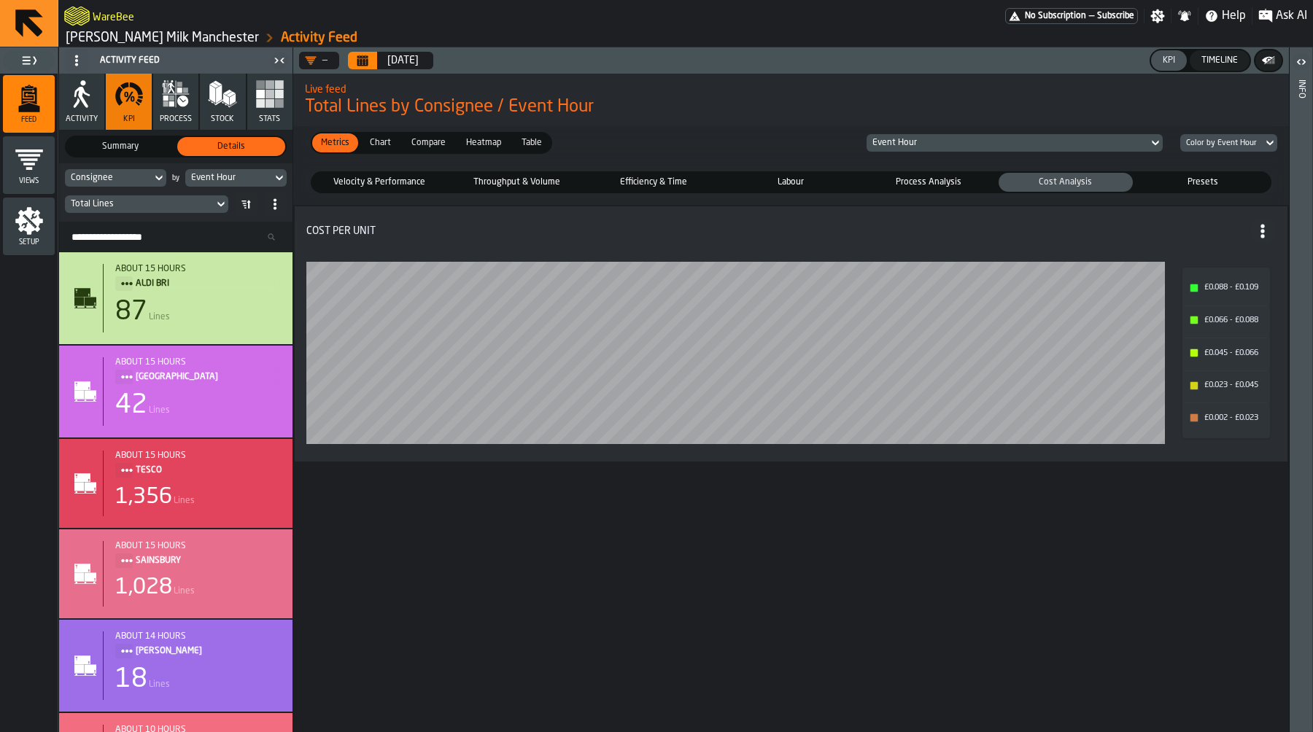
click at [363, 181] on span "Velocity & Performance" at bounding box center [379, 182] width 128 height 13
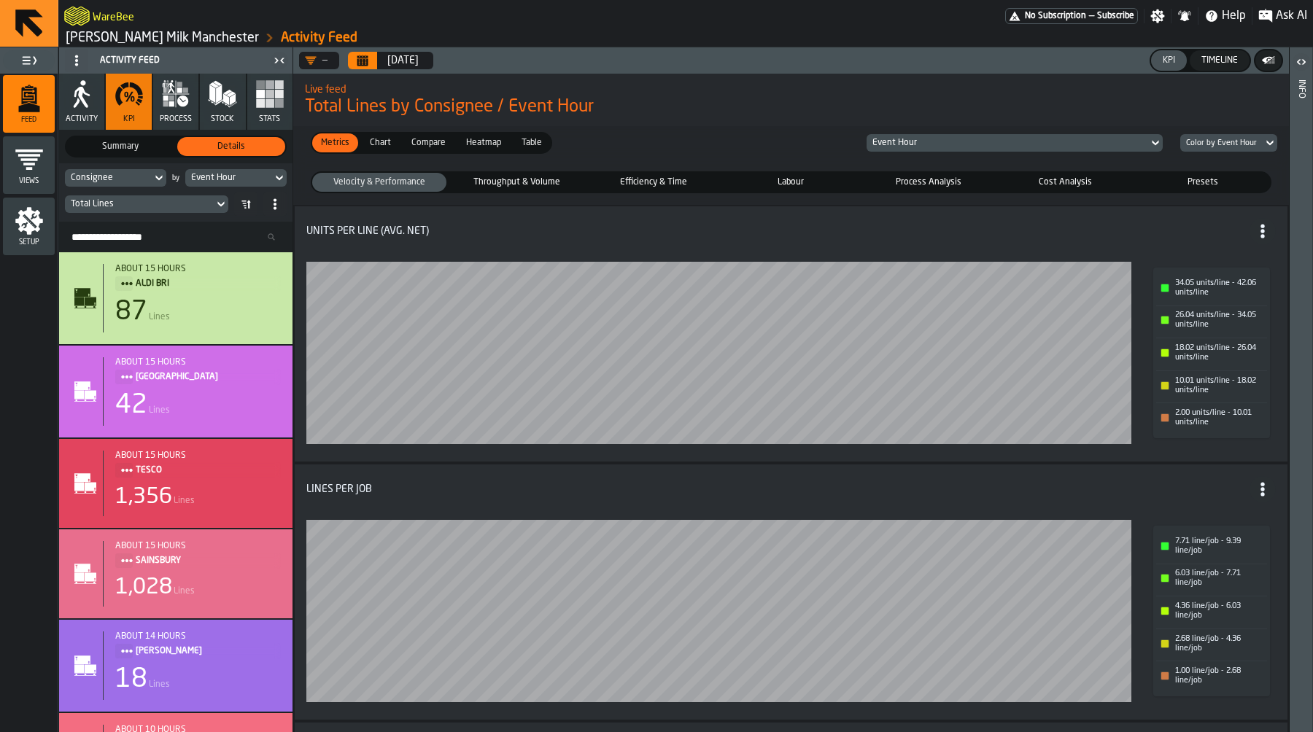
click at [255, 179] on div "Event Hour" at bounding box center [228, 178] width 75 height 10
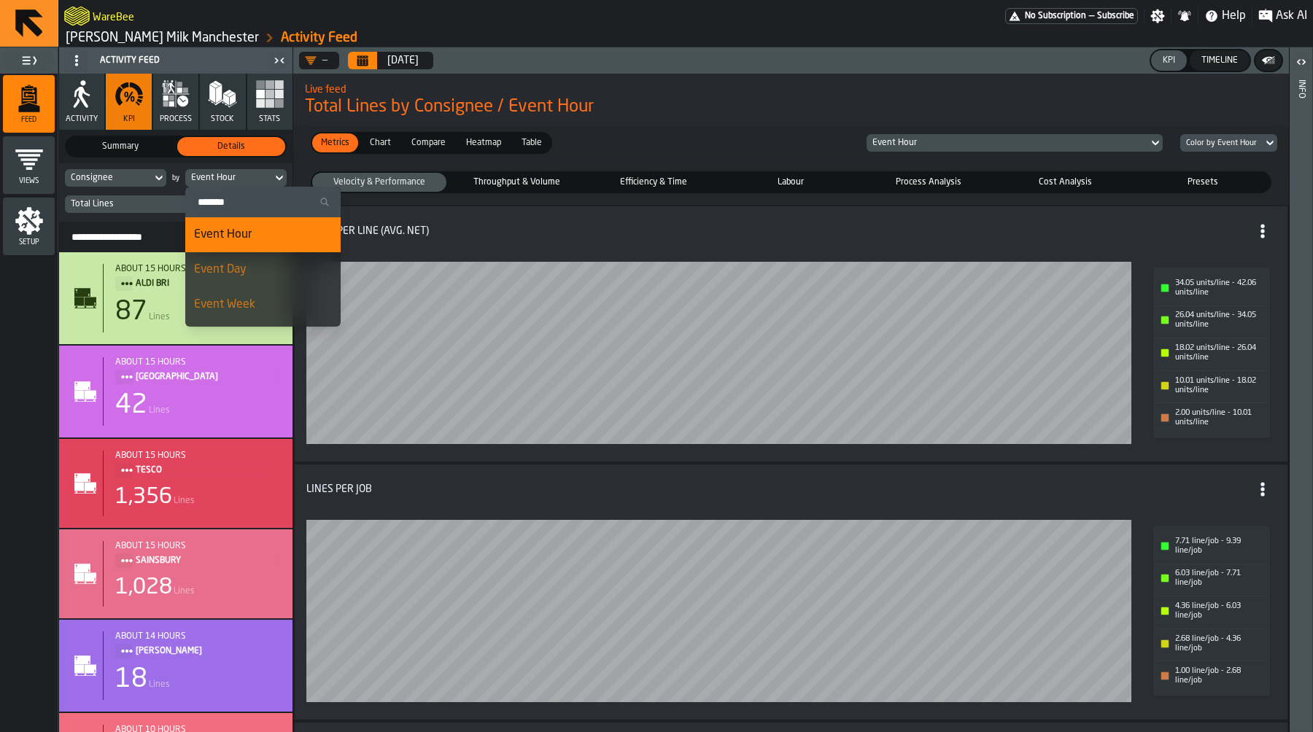
click at [249, 268] on div "Event Day" at bounding box center [263, 270] width 138 height 18
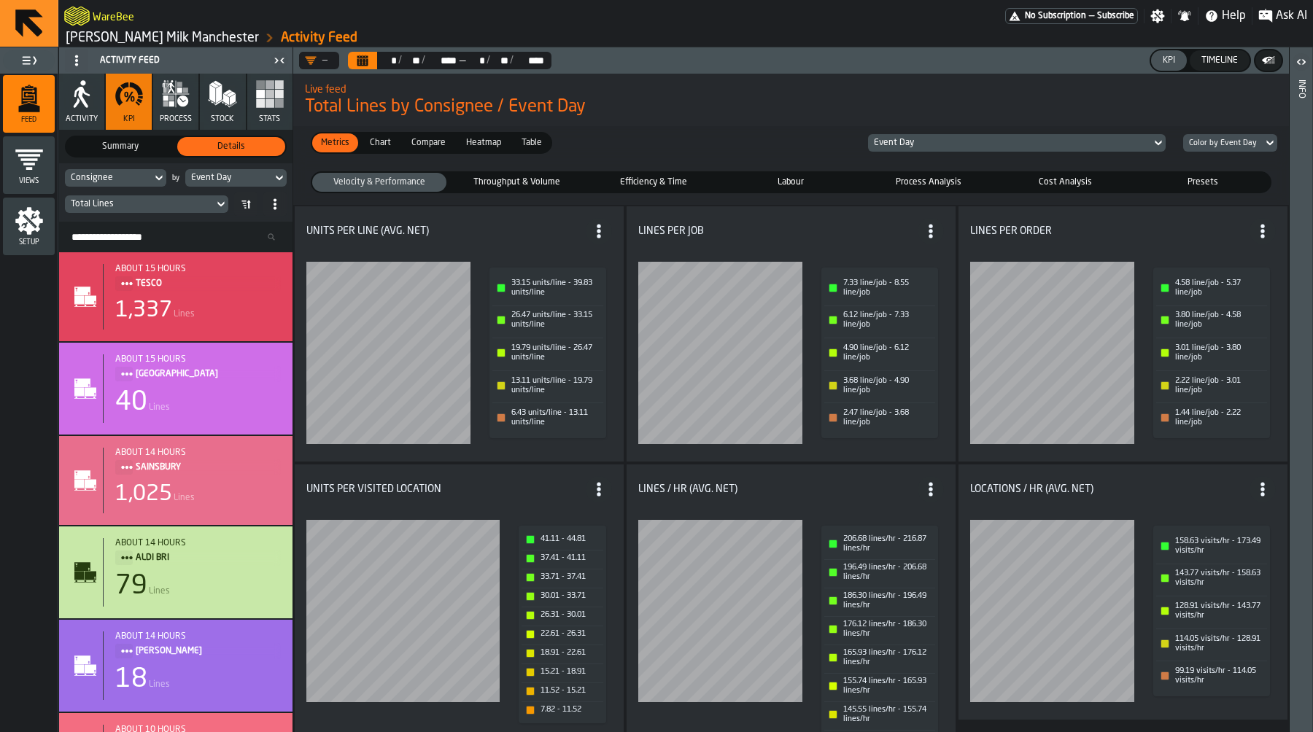
click at [538, 179] on span "Throughput & Volume" at bounding box center [516, 182] width 128 height 13
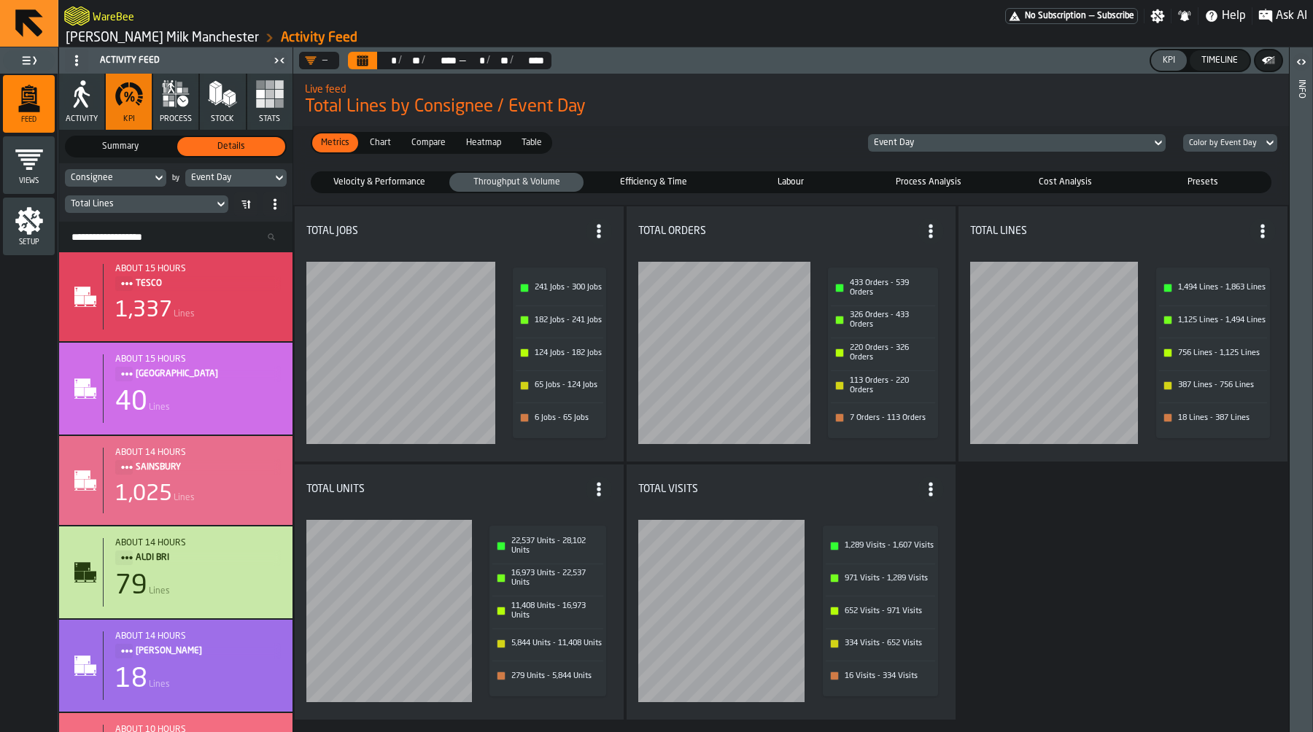
click at [635, 189] on span "Efficiency & Time" at bounding box center [653, 182] width 128 height 13
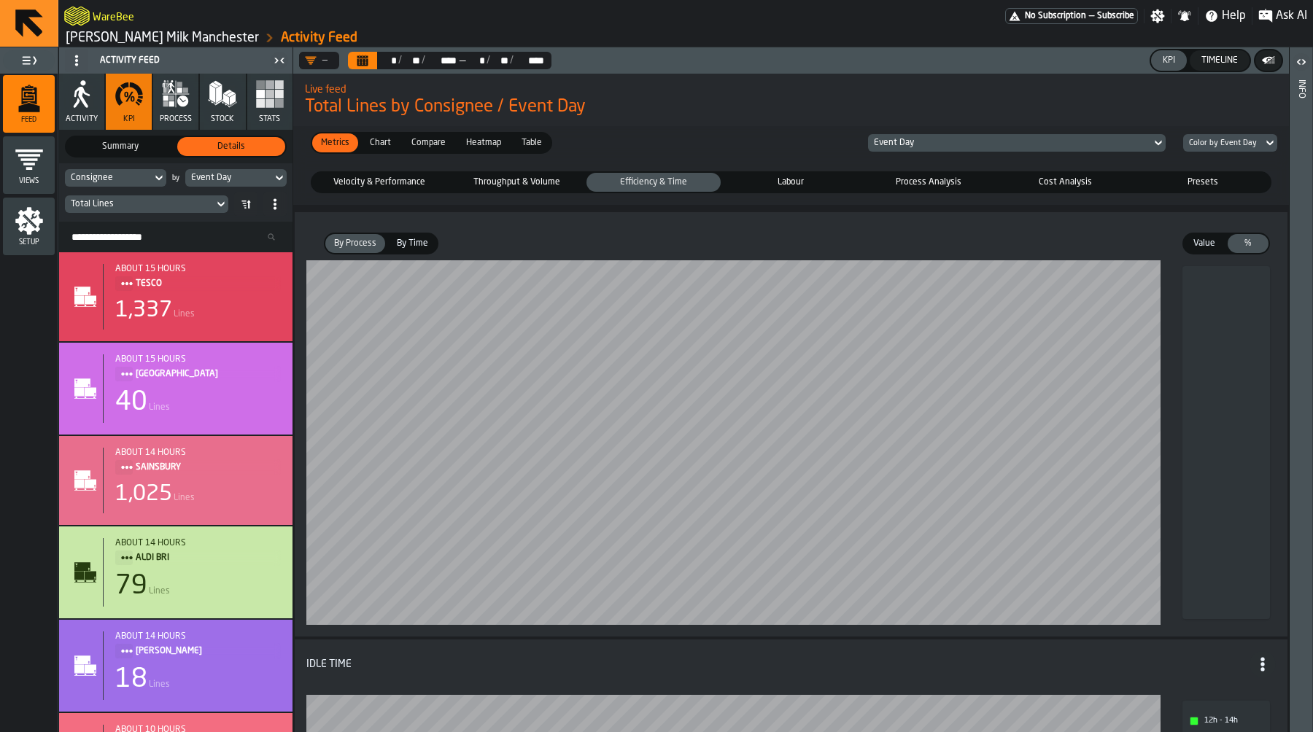
click at [419, 242] on span "By Time" at bounding box center [412, 243] width 43 height 13
click at [355, 242] on span "By Process" at bounding box center [355, 243] width 54 height 13
click at [784, 187] on span "Labour" at bounding box center [791, 182] width 128 height 13
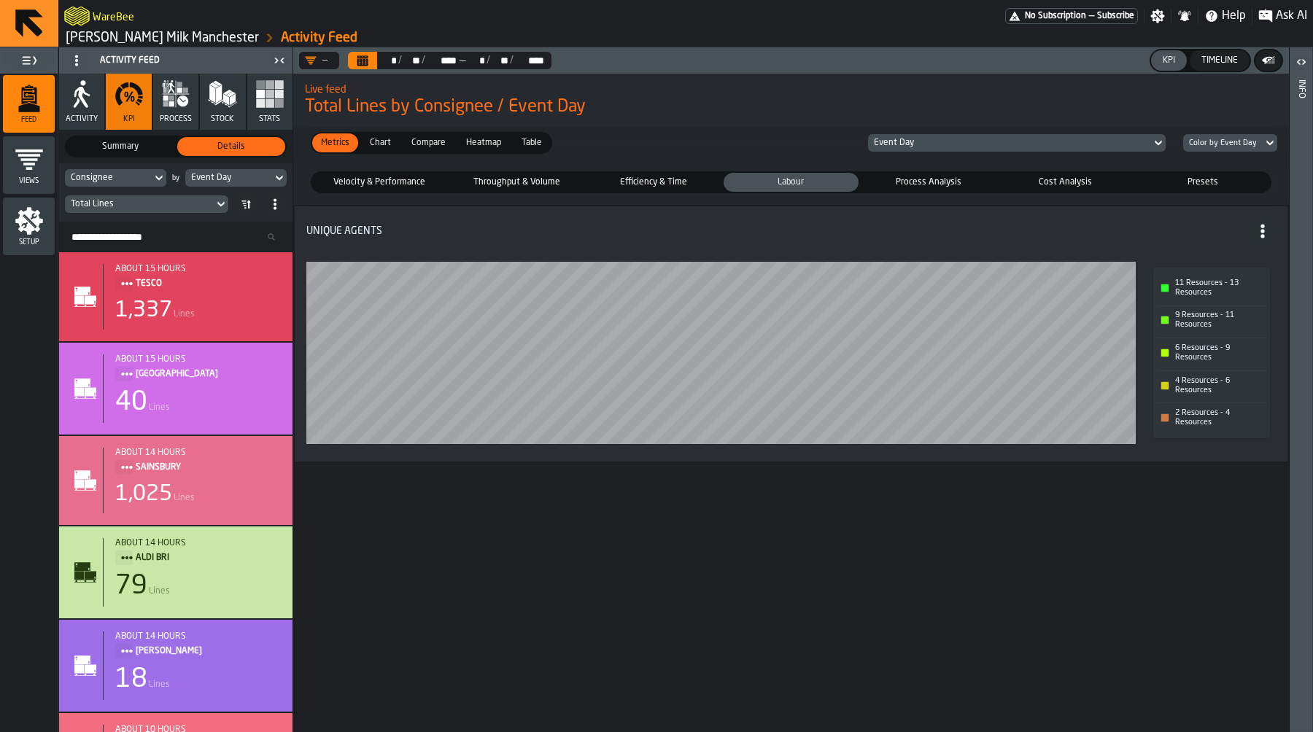
click at [919, 182] on span "Process Analysis" at bounding box center [929, 182] width 128 height 13
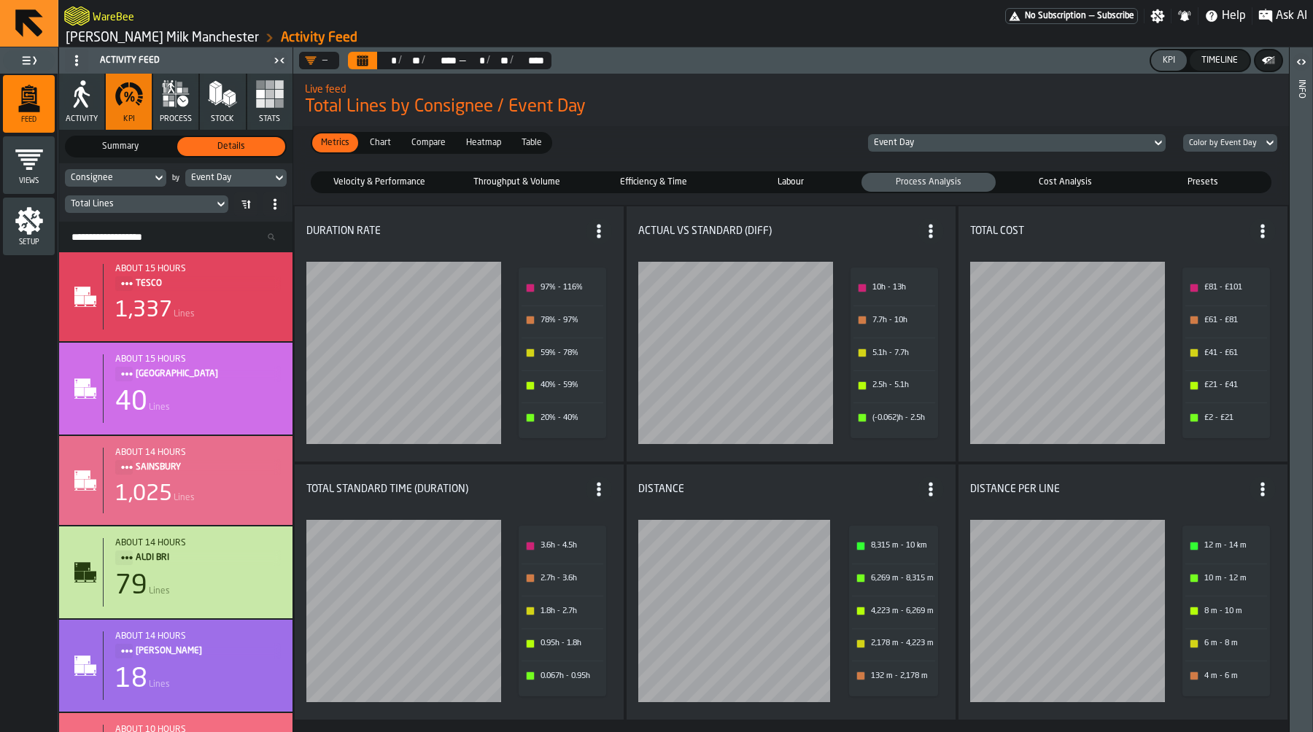
click at [823, 174] on div "Labour" at bounding box center [791, 182] width 134 height 19
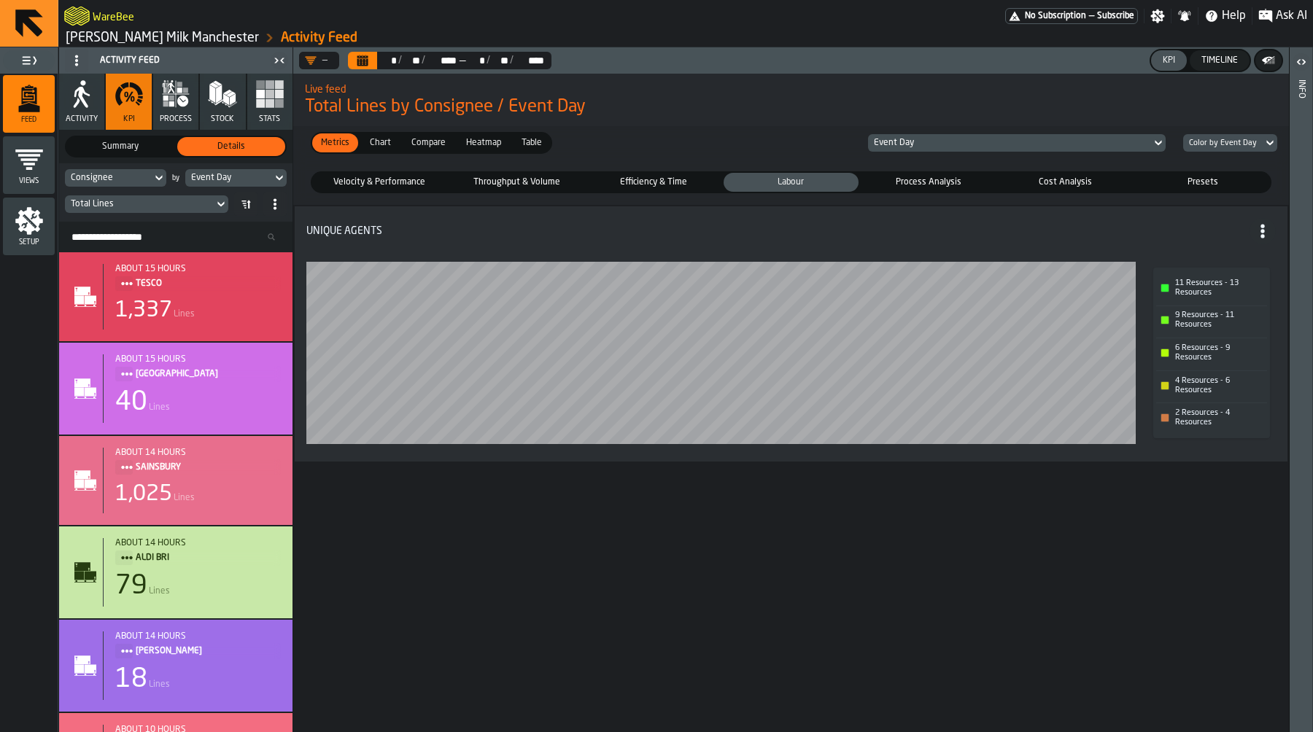
click at [903, 174] on div "Process Analysis" at bounding box center [929, 182] width 134 height 19
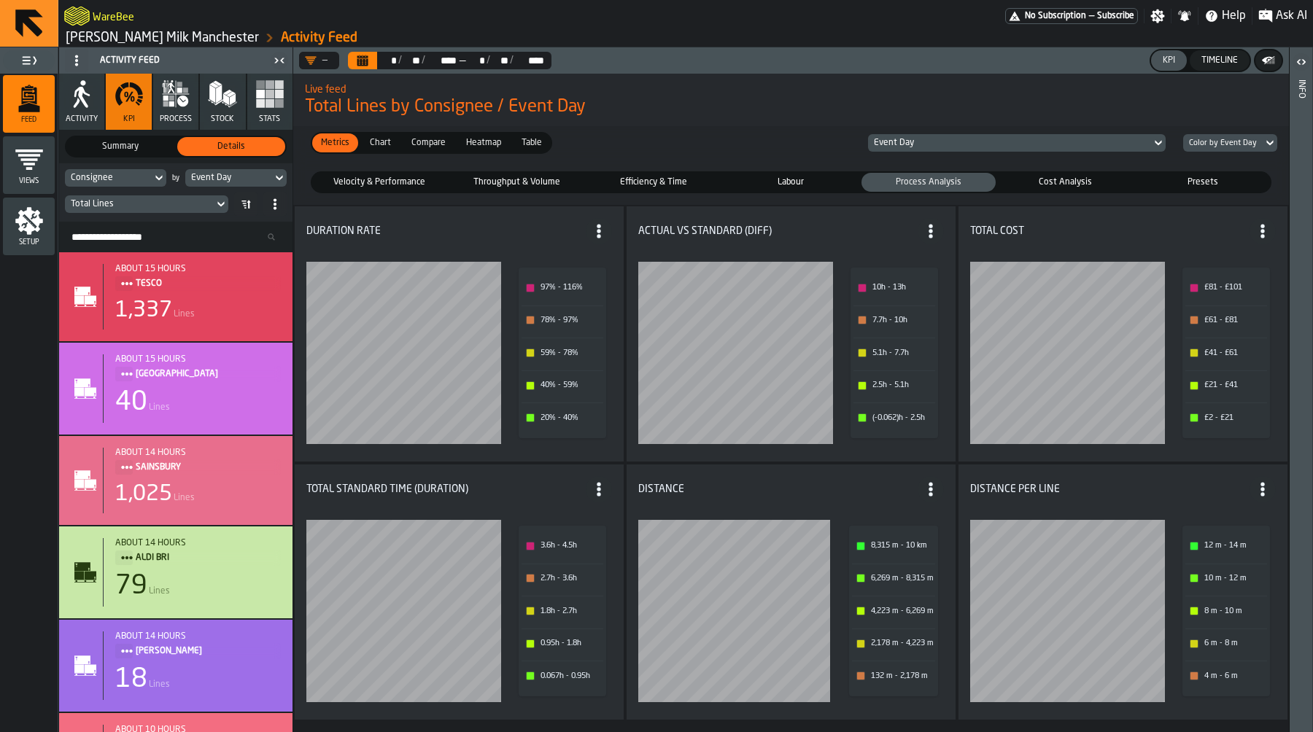
click at [799, 177] on span "Labour" at bounding box center [791, 182] width 128 height 13
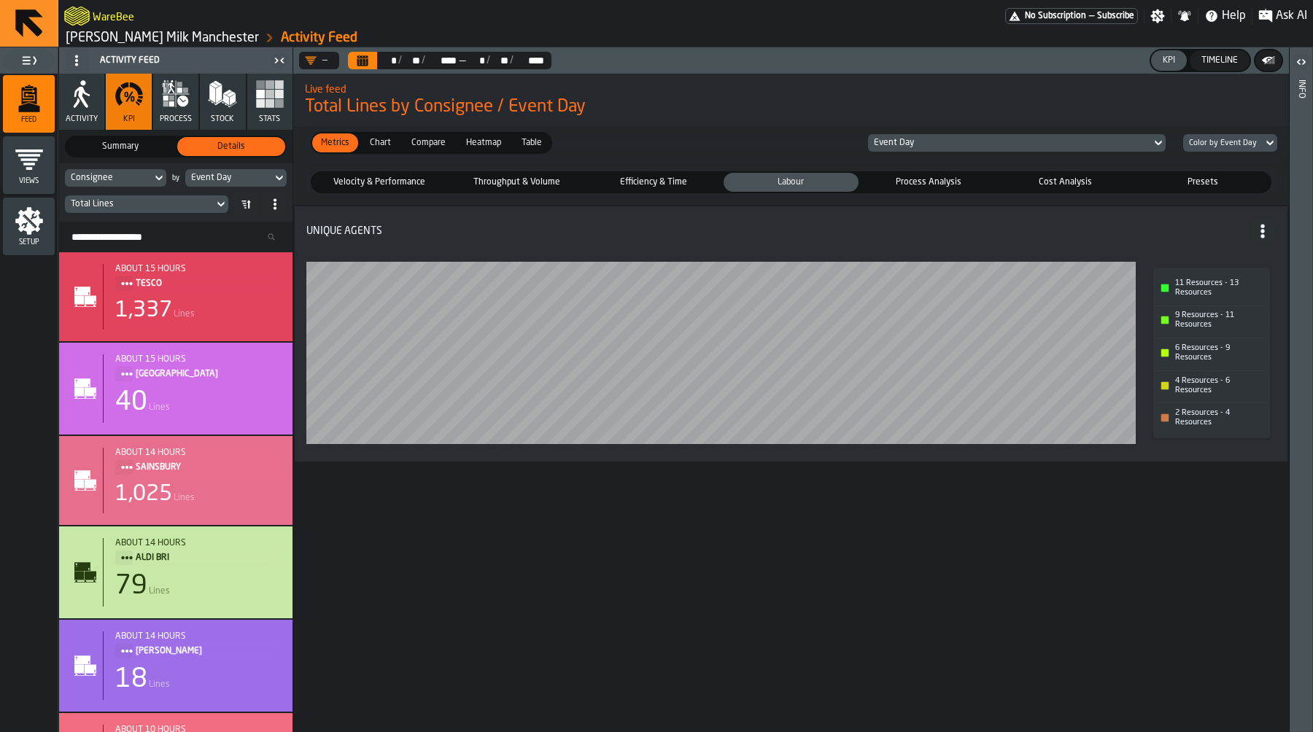
click at [940, 181] on span "Process Analysis" at bounding box center [929, 182] width 128 height 13
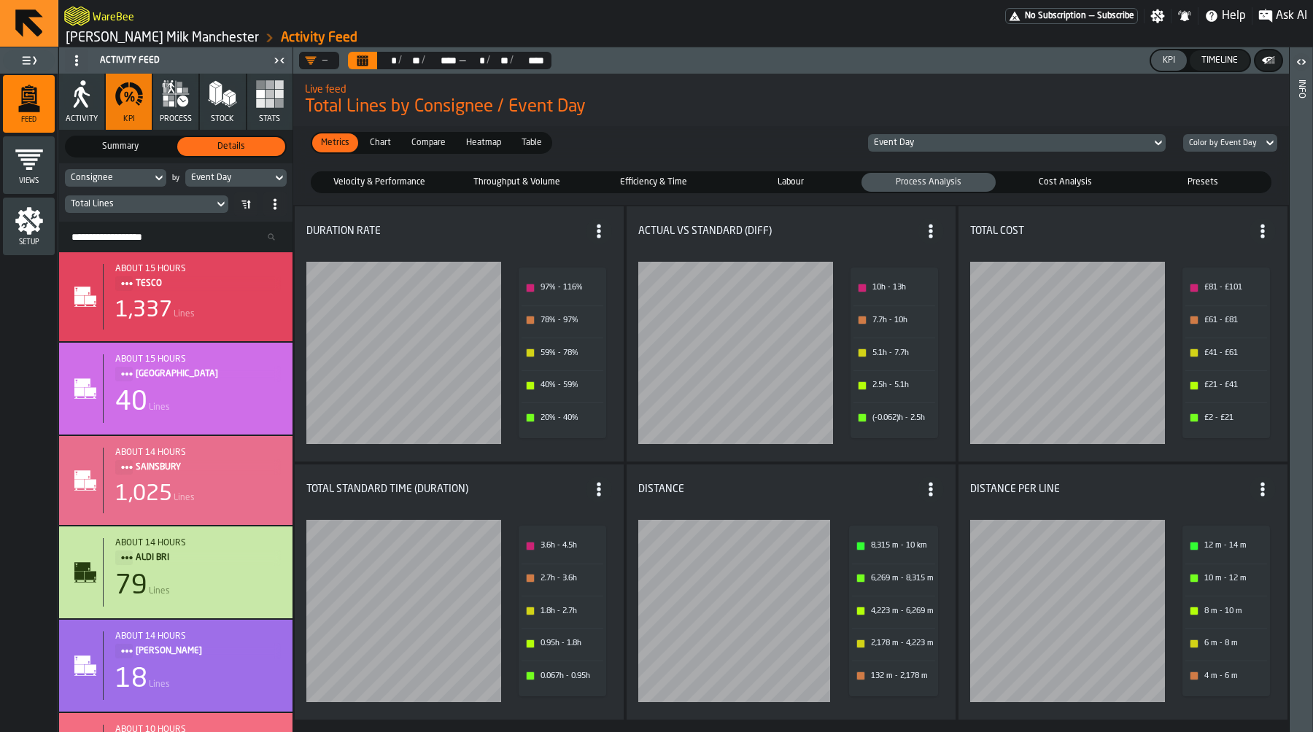
click at [1053, 191] on div "Cost Analysis" at bounding box center [1066, 182] width 134 height 19
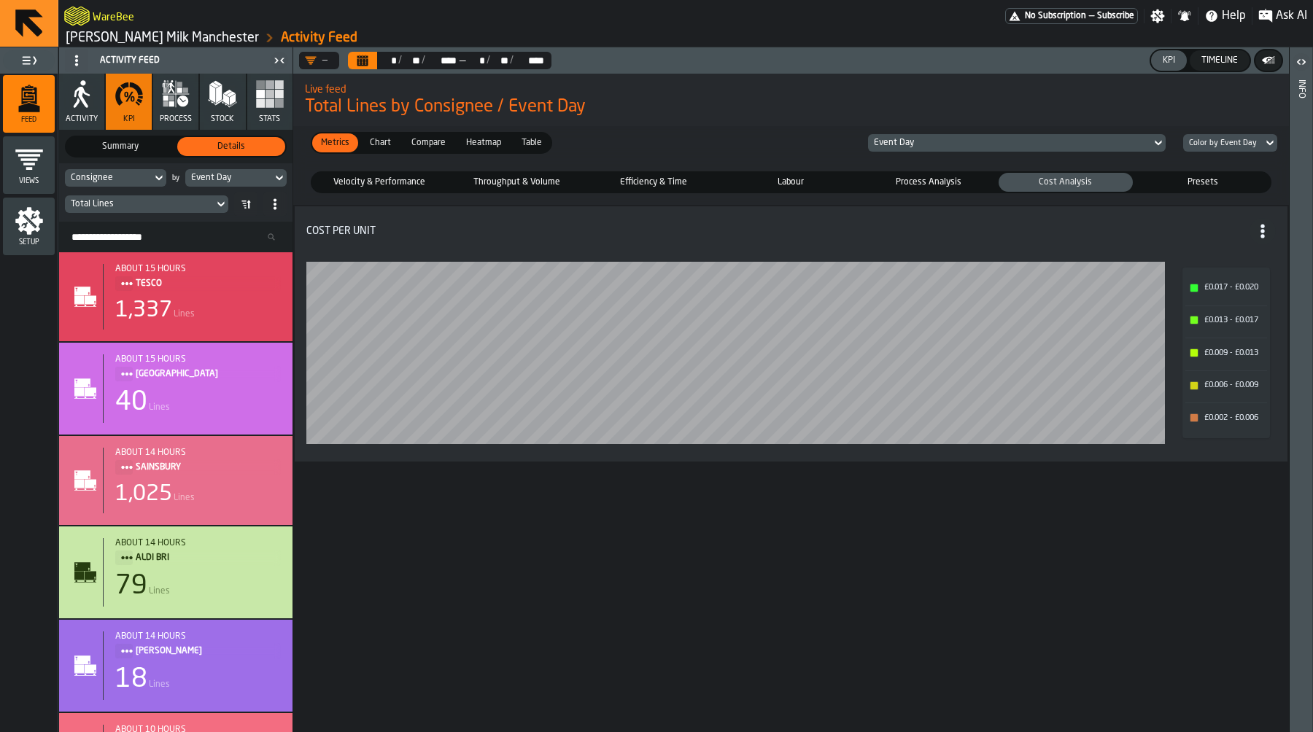
click at [953, 186] on span "Process Analysis" at bounding box center [929, 182] width 128 height 13
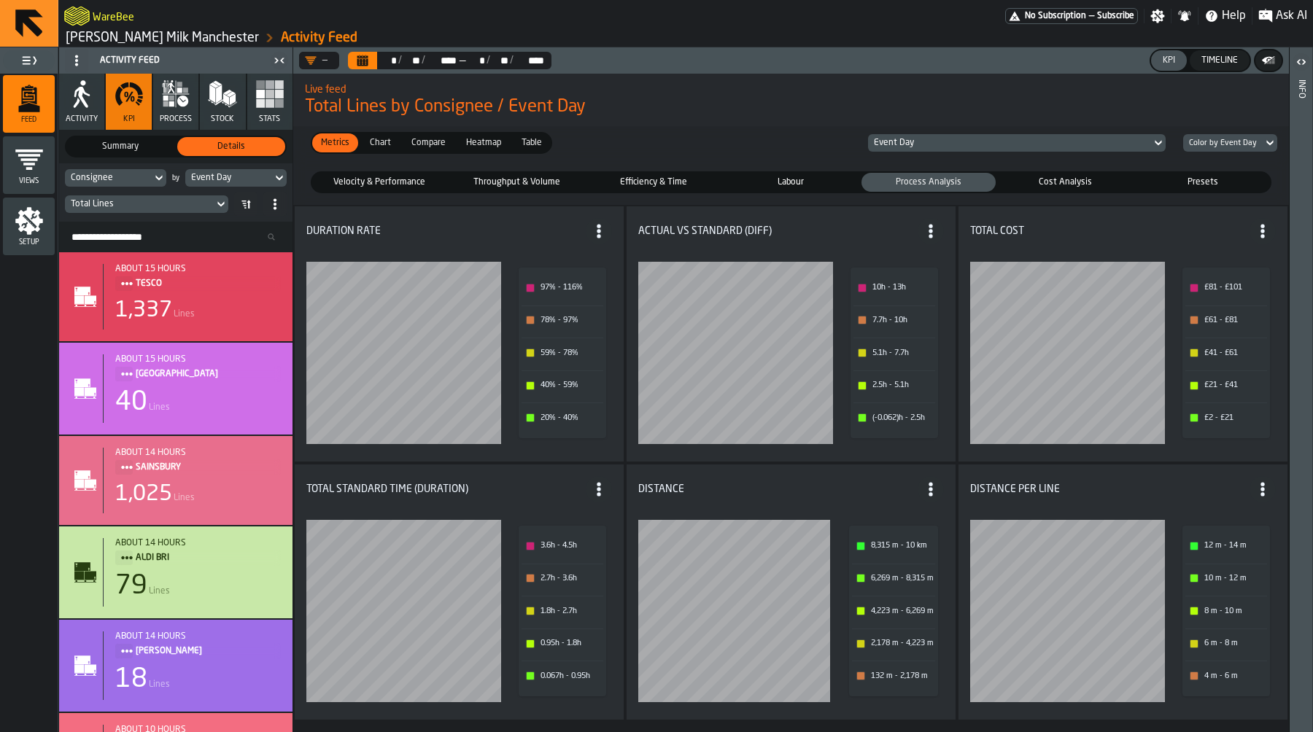
click at [1072, 183] on span "Cost Analysis" at bounding box center [1066, 182] width 128 height 13
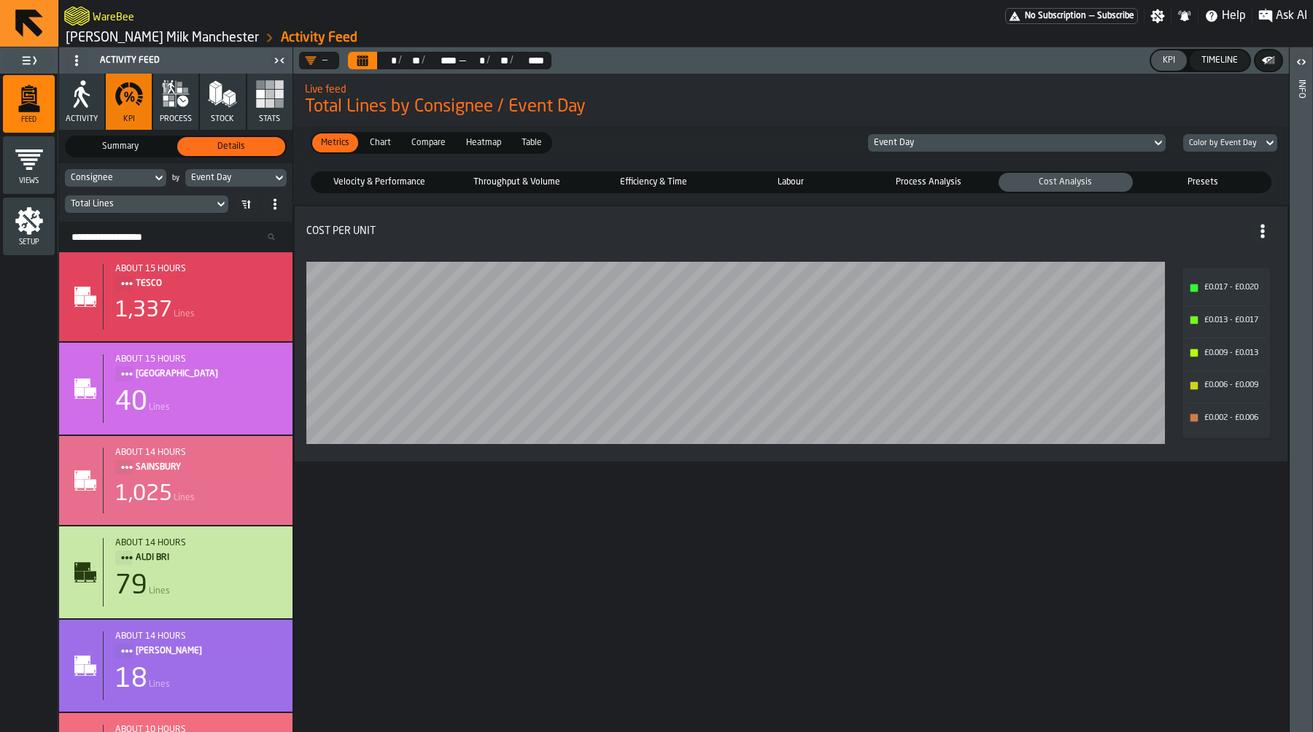
click at [928, 187] on span "Process Analysis" at bounding box center [929, 182] width 128 height 13
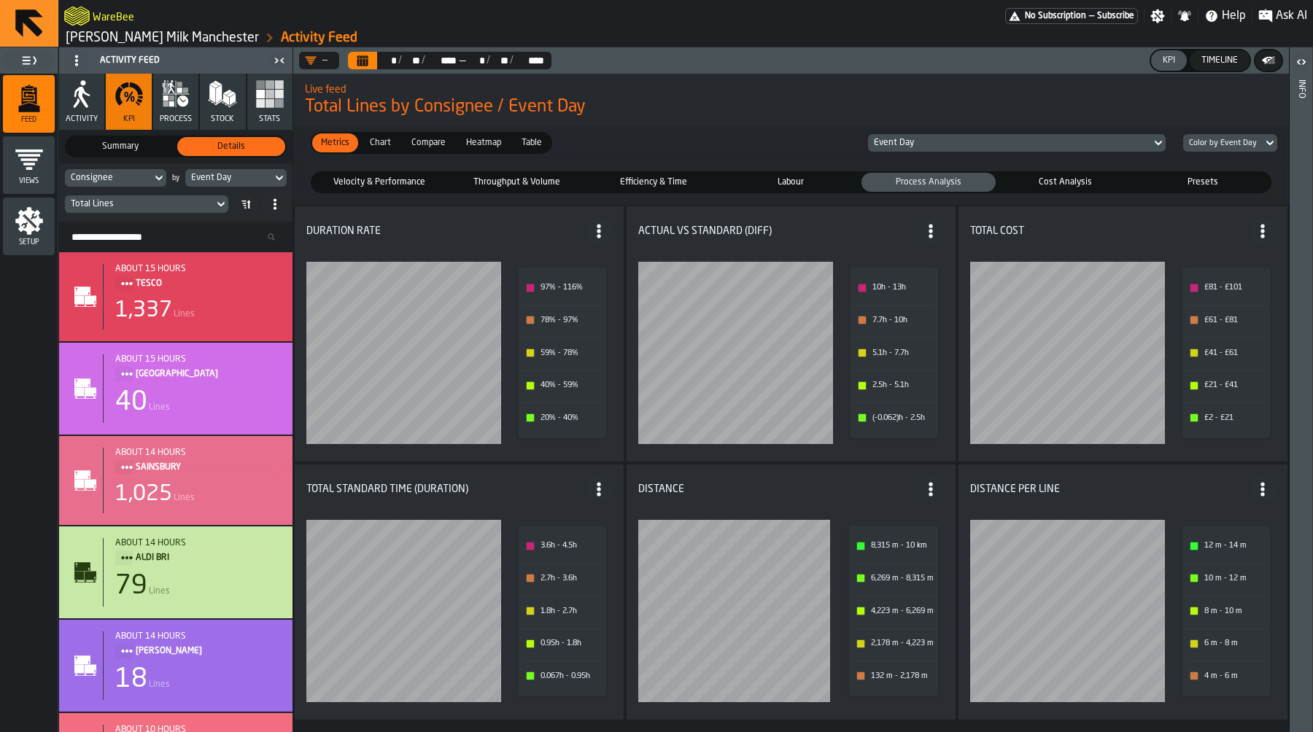
click at [352, 62] on button "Calendar" at bounding box center [362, 61] width 29 height 18
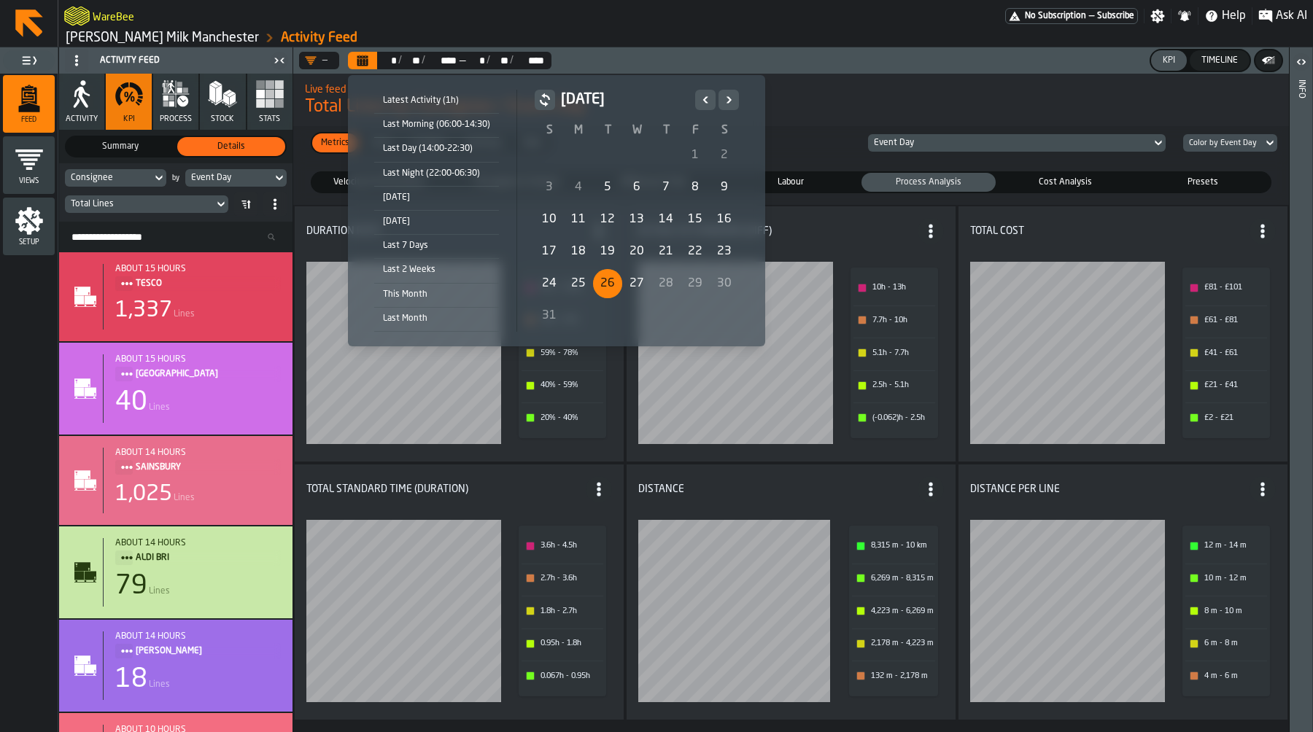
click at [599, 282] on div "26" at bounding box center [607, 283] width 29 height 29
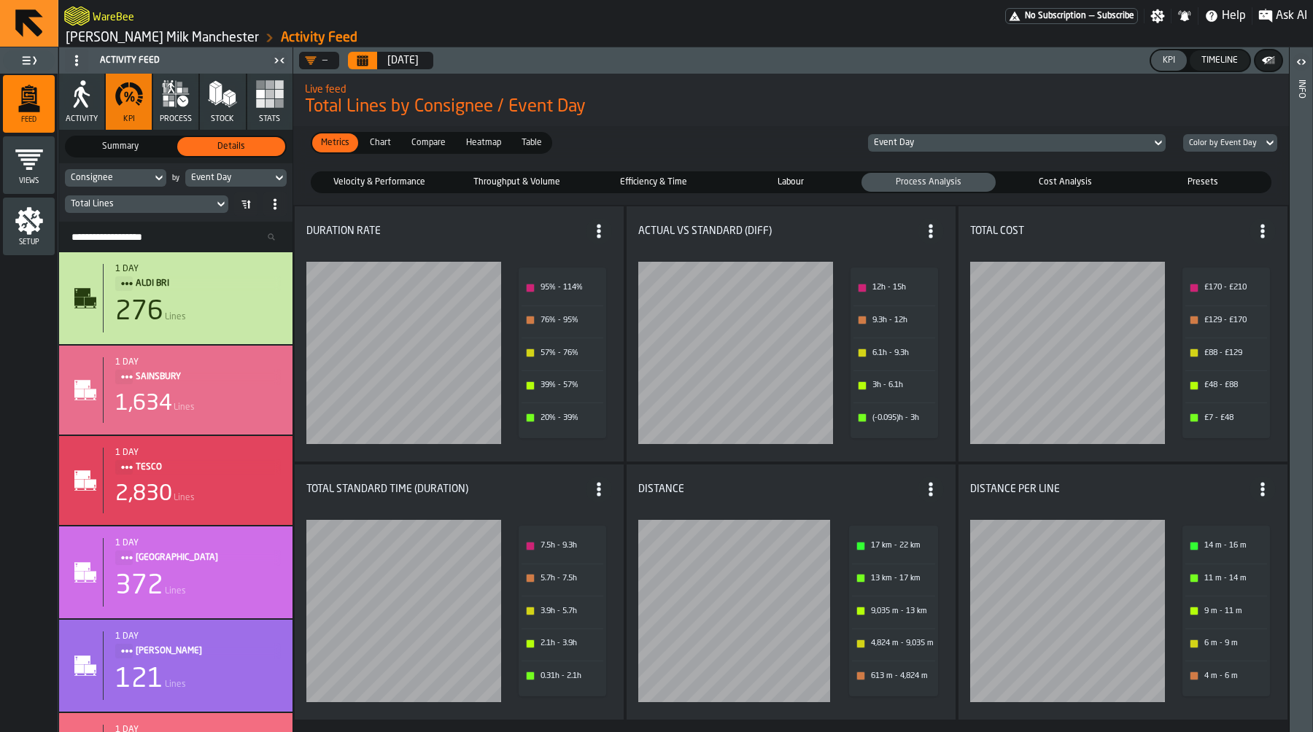
click at [537, 142] on span "Table" at bounding box center [532, 142] width 32 height 13
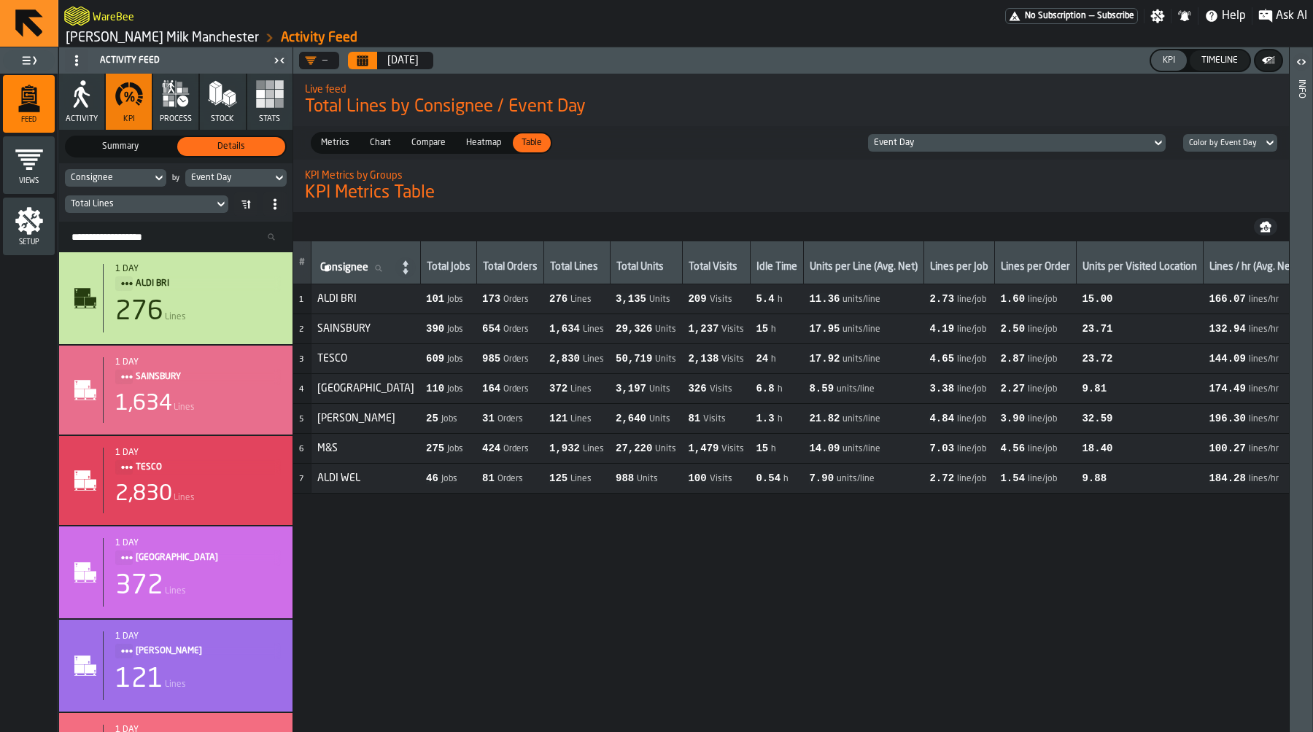
click at [1265, 229] on icon "button-" at bounding box center [1266, 228] width 3 height 4
click at [370, 58] on button "Calendar" at bounding box center [362, 61] width 29 height 18
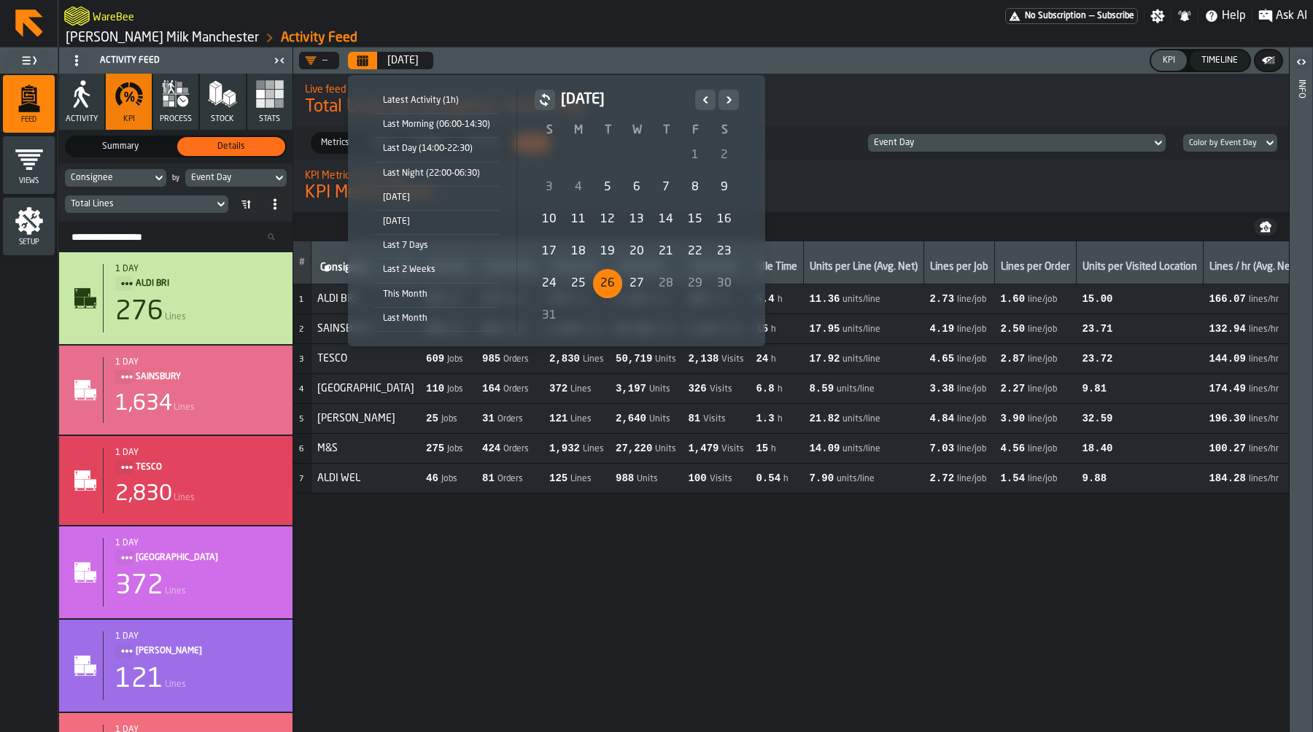
click at [578, 283] on div "25" at bounding box center [578, 283] width 29 height 29
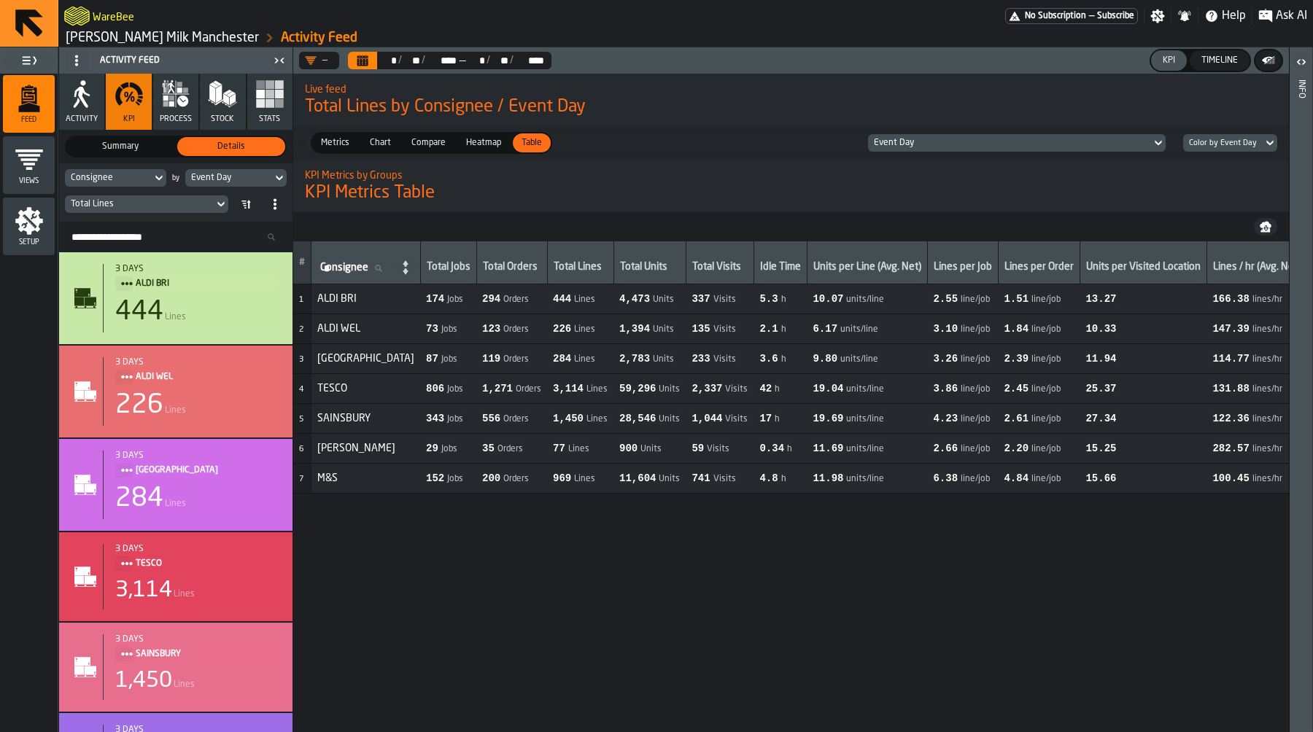
click at [1263, 227] on icon "button-" at bounding box center [1266, 225] width 12 height 7
click at [364, 62] on icon "Calendar" at bounding box center [362, 61] width 11 height 7
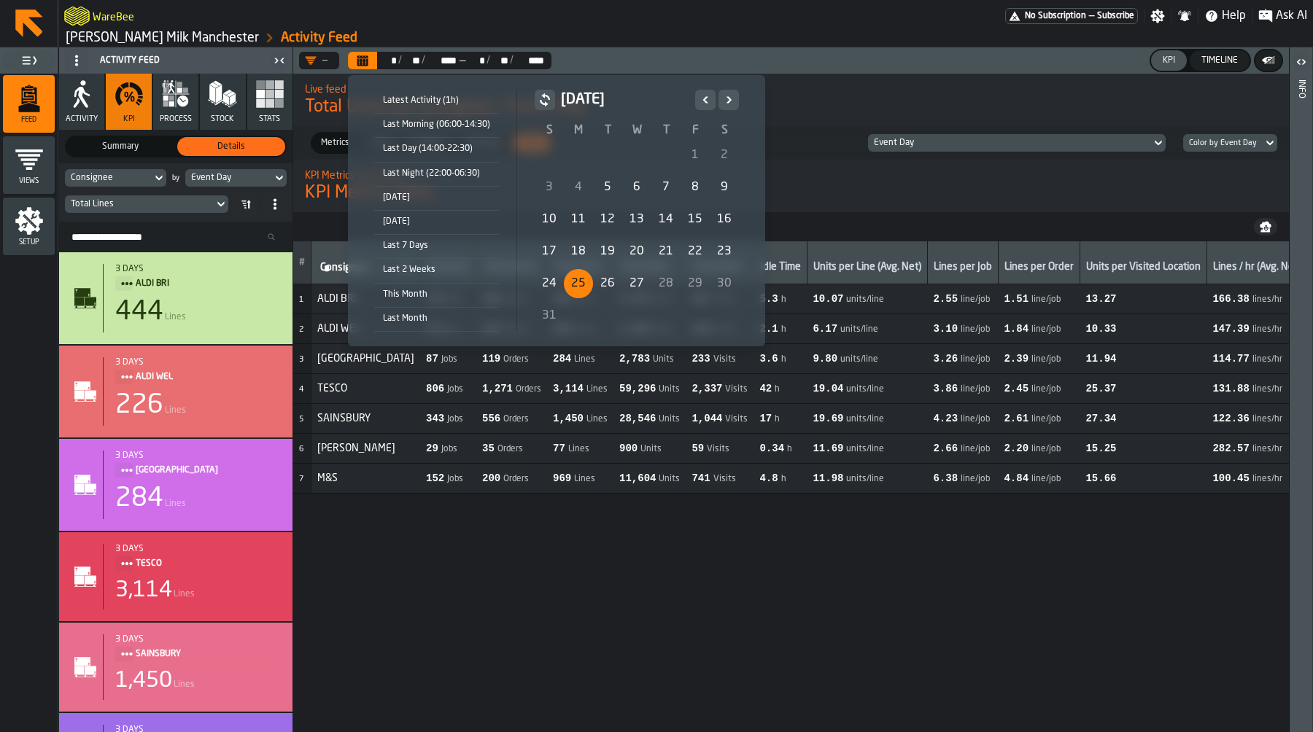
click at [544, 253] on div "17" at bounding box center [549, 251] width 29 height 29
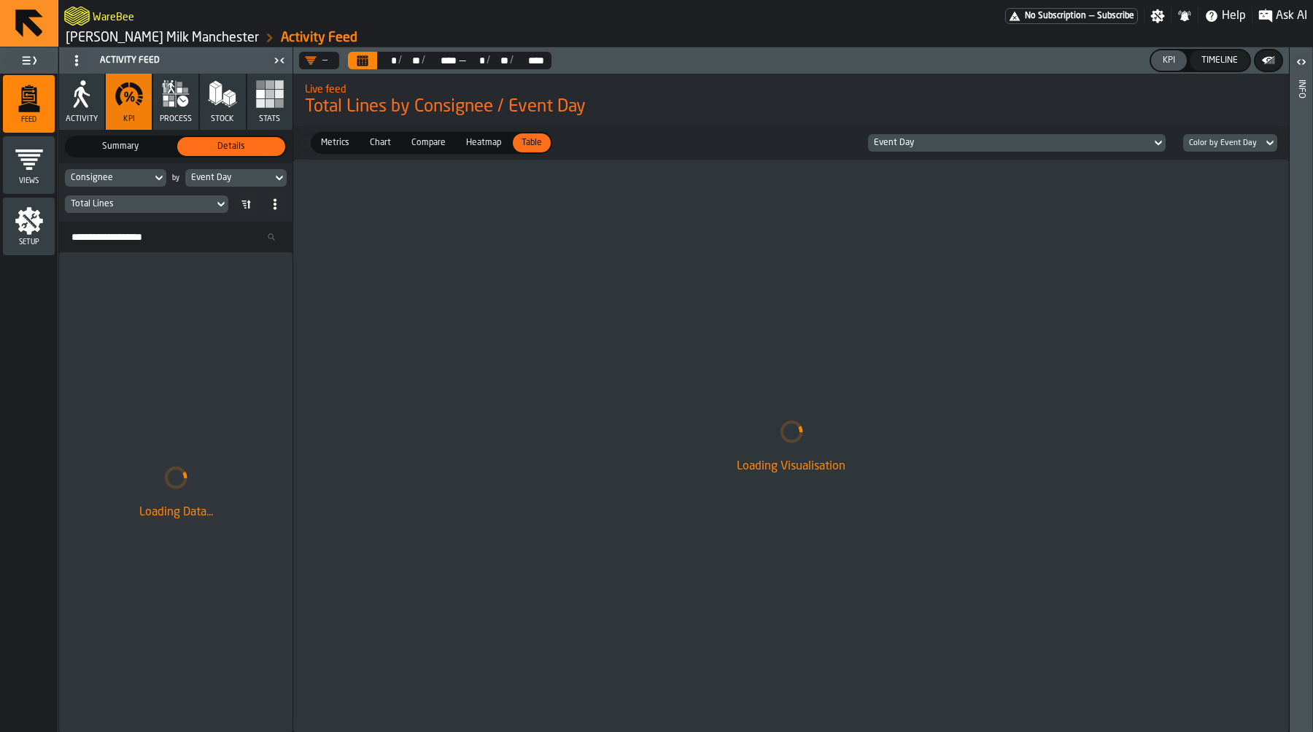
click at [921, 149] on div "Event Day" at bounding box center [1010, 143] width 284 height 16
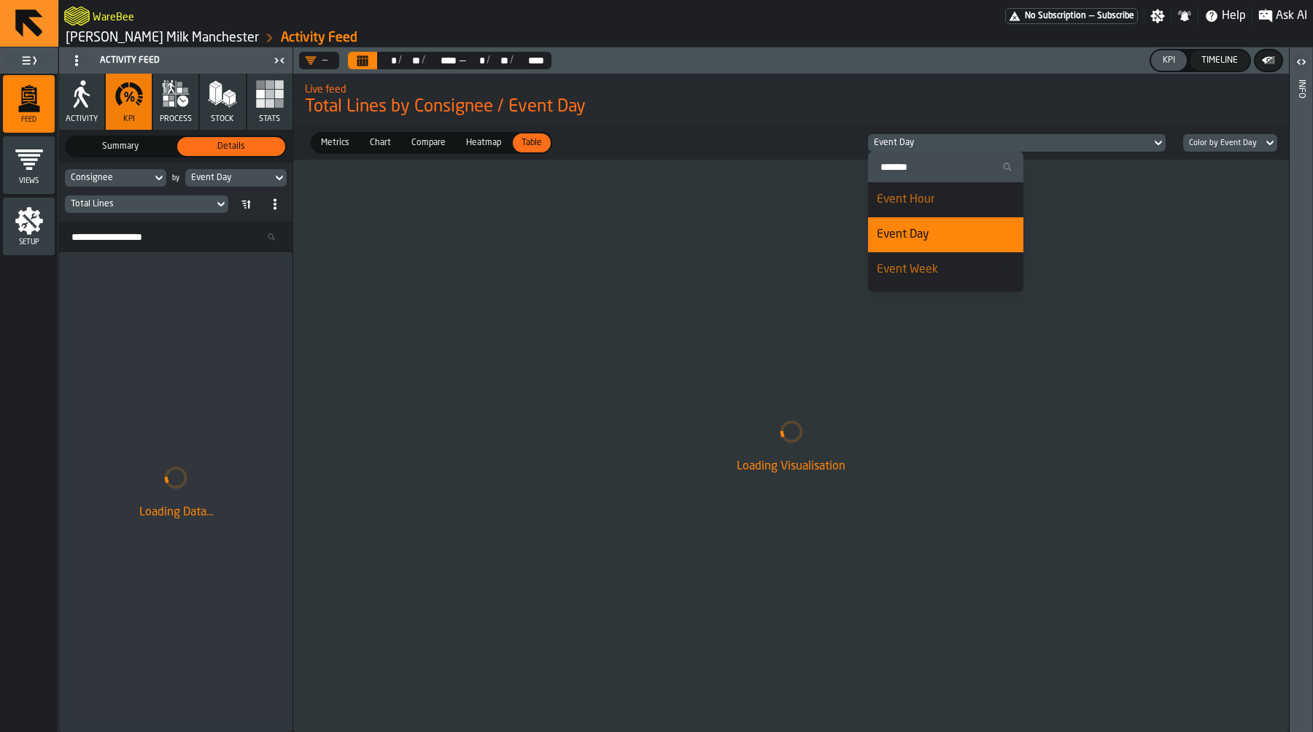
click at [931, 272] on span "Event Week" at bounding box center [907, 270] width 61 height 12
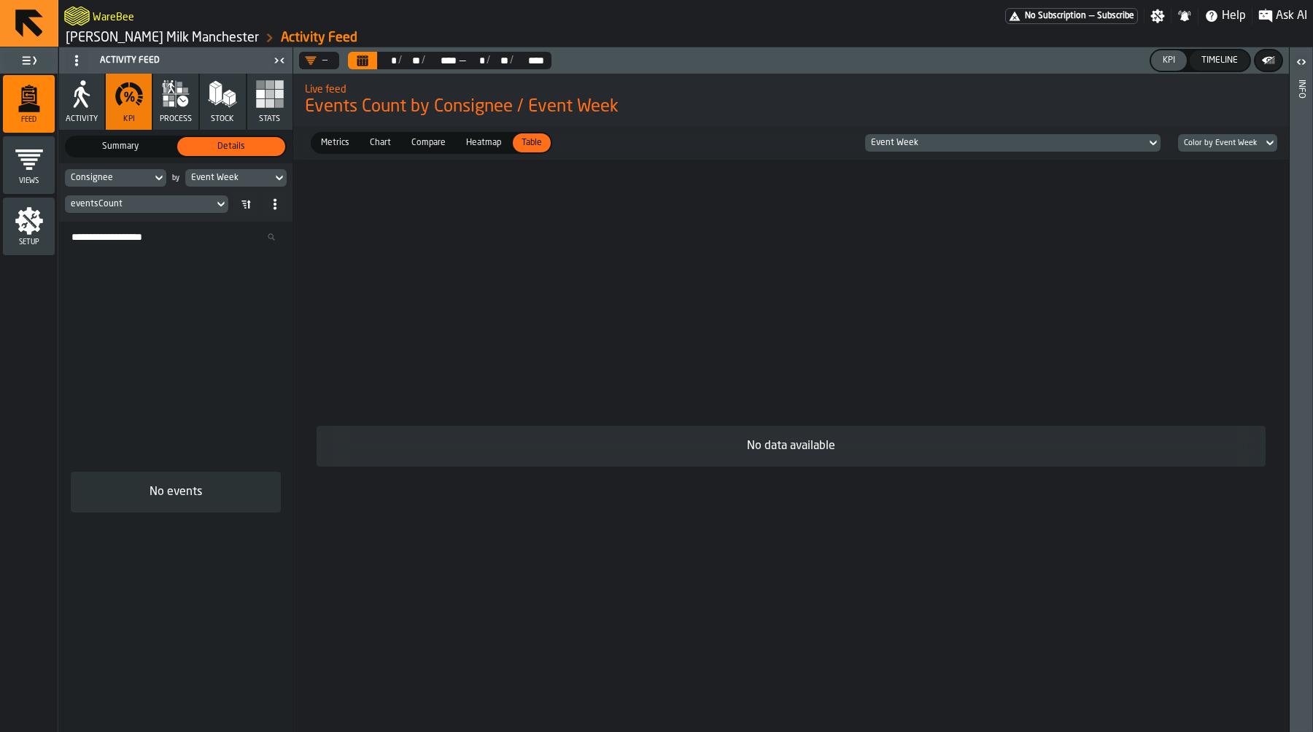
click at [881, 140] on div "Event Week" at bounding box center [1005, 143] width 269 height 10
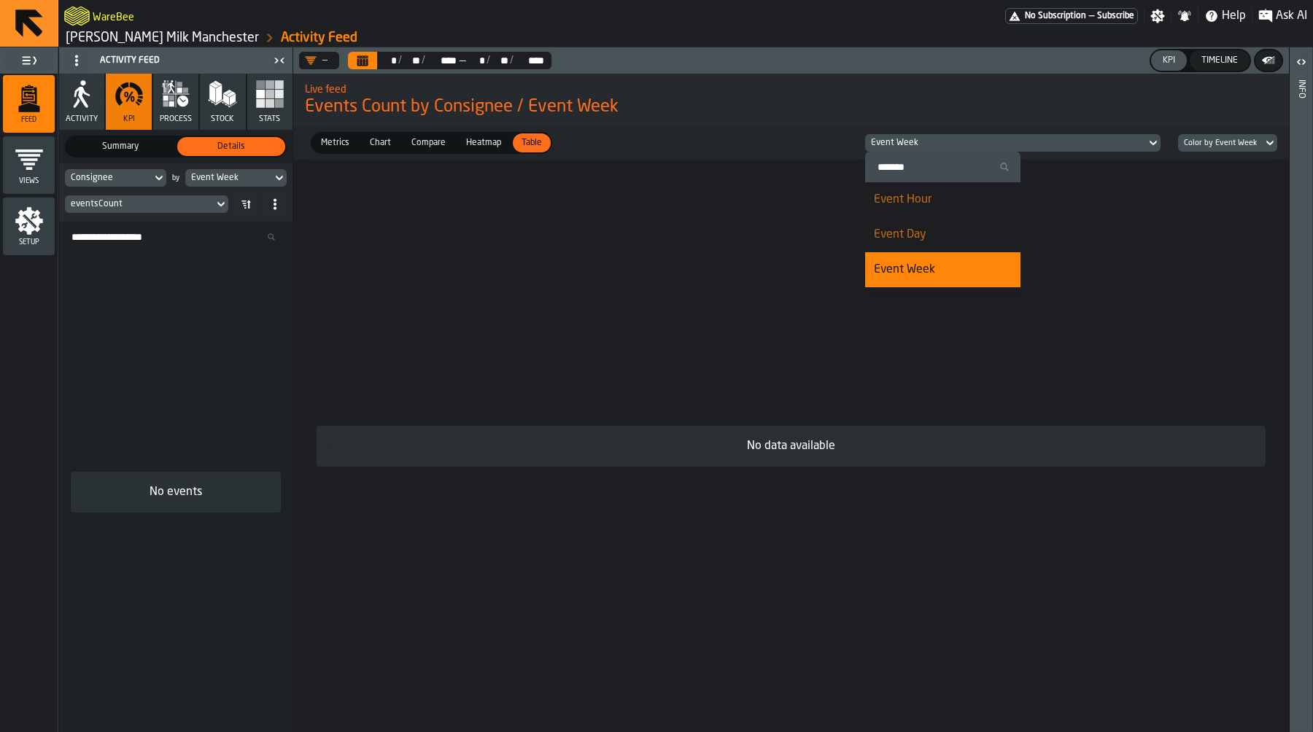
click at [927, 246] on li "Event Day" at bounding box center [942, 234] width 155 height 35
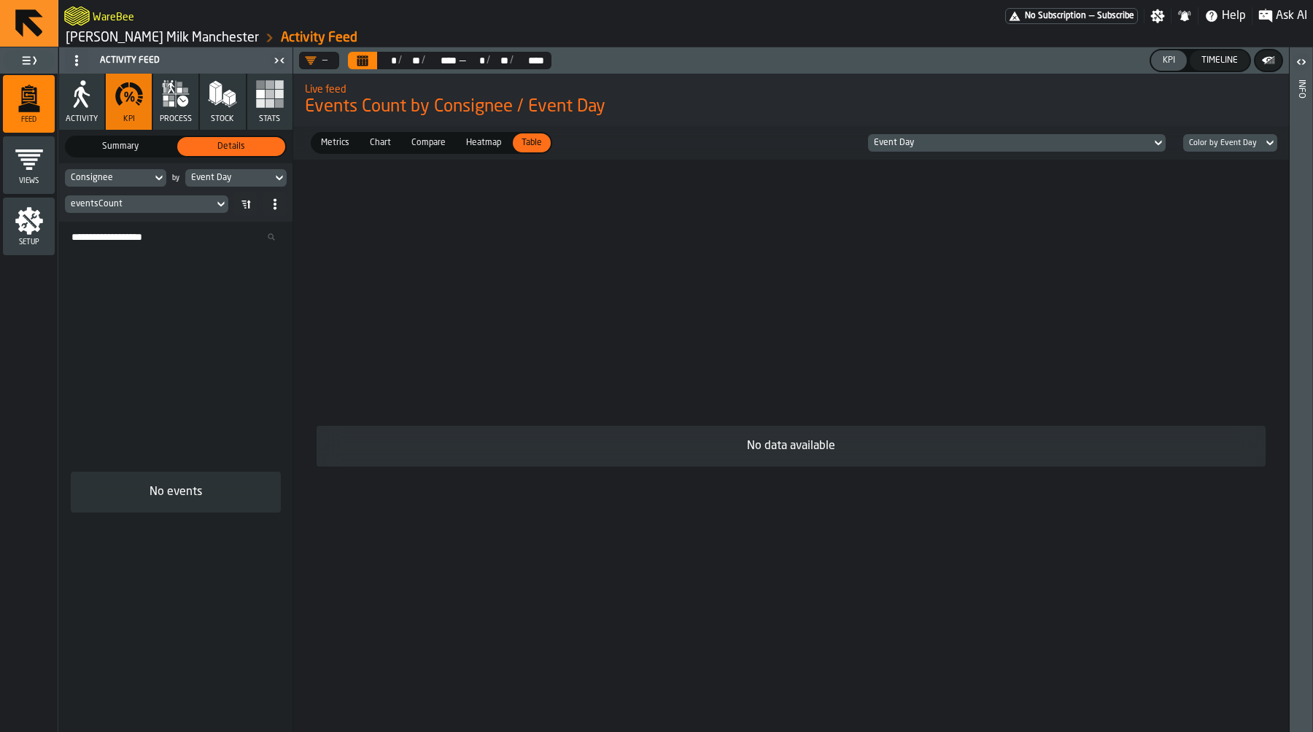
click at [468, 136] on span "Heatmap" at bounding box center [483, 142] width 47 height 13
click at [537, 146] on span "Table" at bounding box center [532, 142] width 32 height 13
click at [638, 143] on div "Metrics Metrics Chart Chart Compare Compare Heatmap Heatmap Table Table Event D…" at bounding box center [791, 143] width 996 height 34
click at [360, 61] on icon "Calendar" at bounding box center [362, 61] width 11 height 7
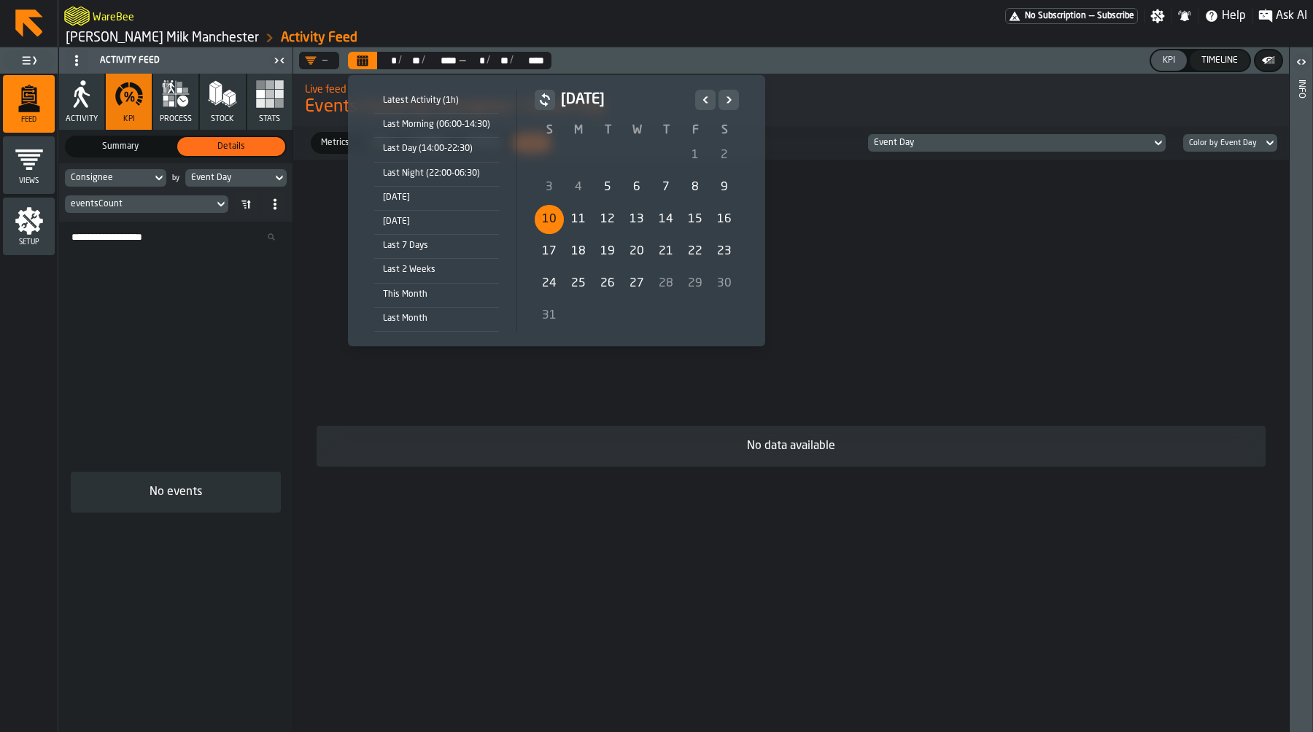
click at [549, 223] on div "10" at bounding box center [549, 219] width 29 height 29
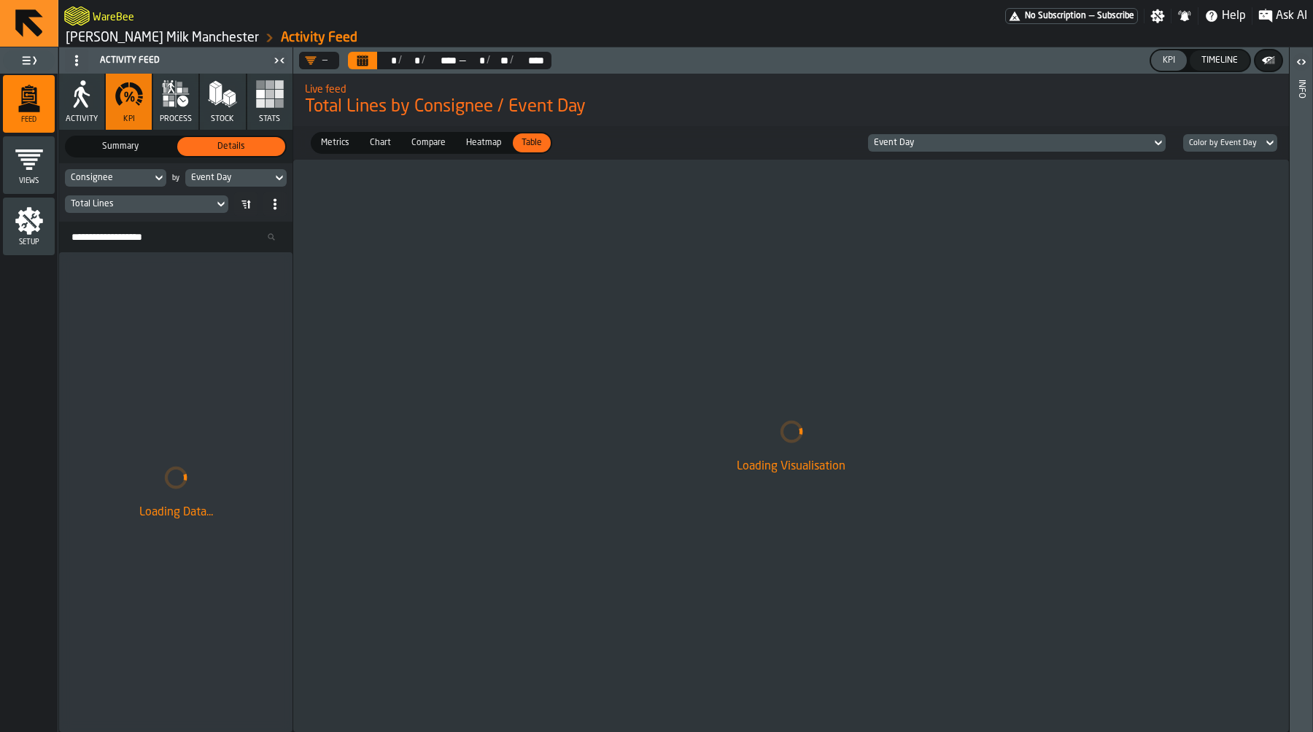
click at [372, 60] on button "Calendar" at bounding box center [362, 61] width 29 height 18
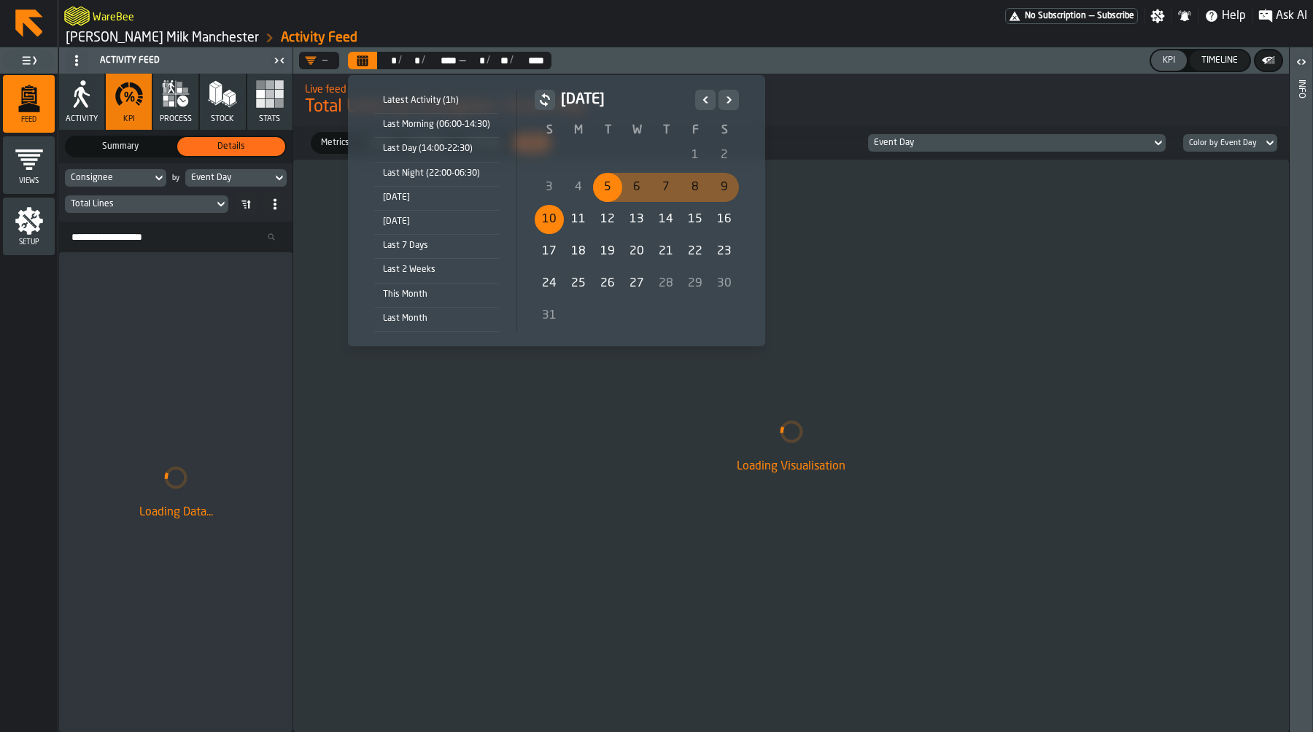
click at [641, 289] on div "27" at bounding box center [636, 283] width 29 height 29
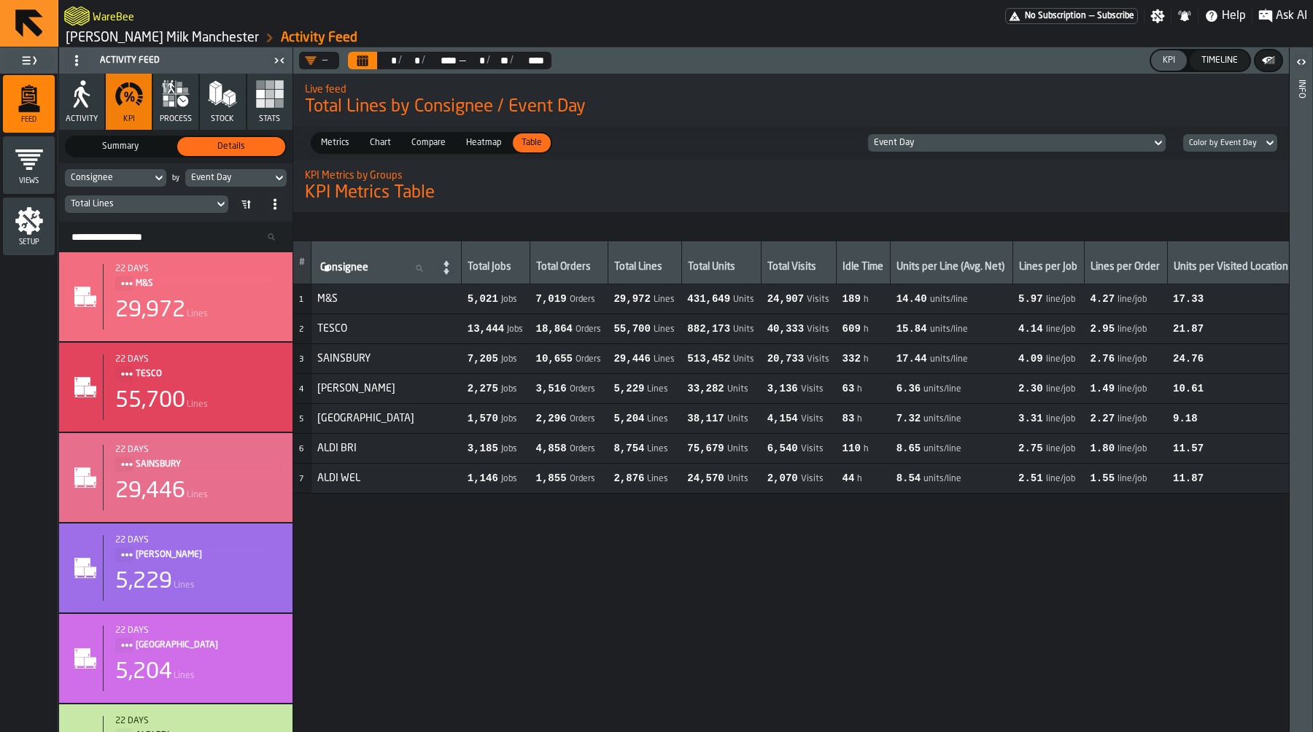
click at [954, 142] on div "Event Day" at bounding box center [1010, 143] width 272 height 10
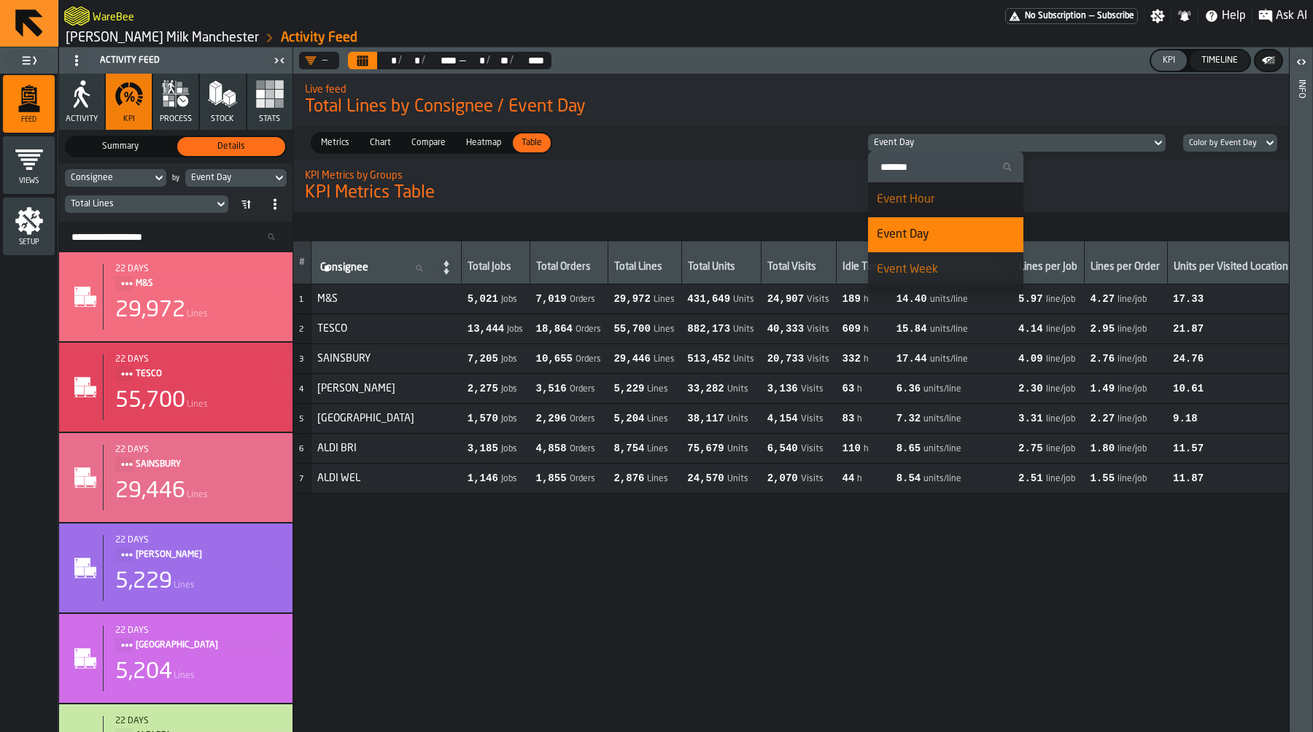
click at [746, 201] on h1 "KPI Metrics Table" at bounding box center [1300, 193] width 1990 height 23
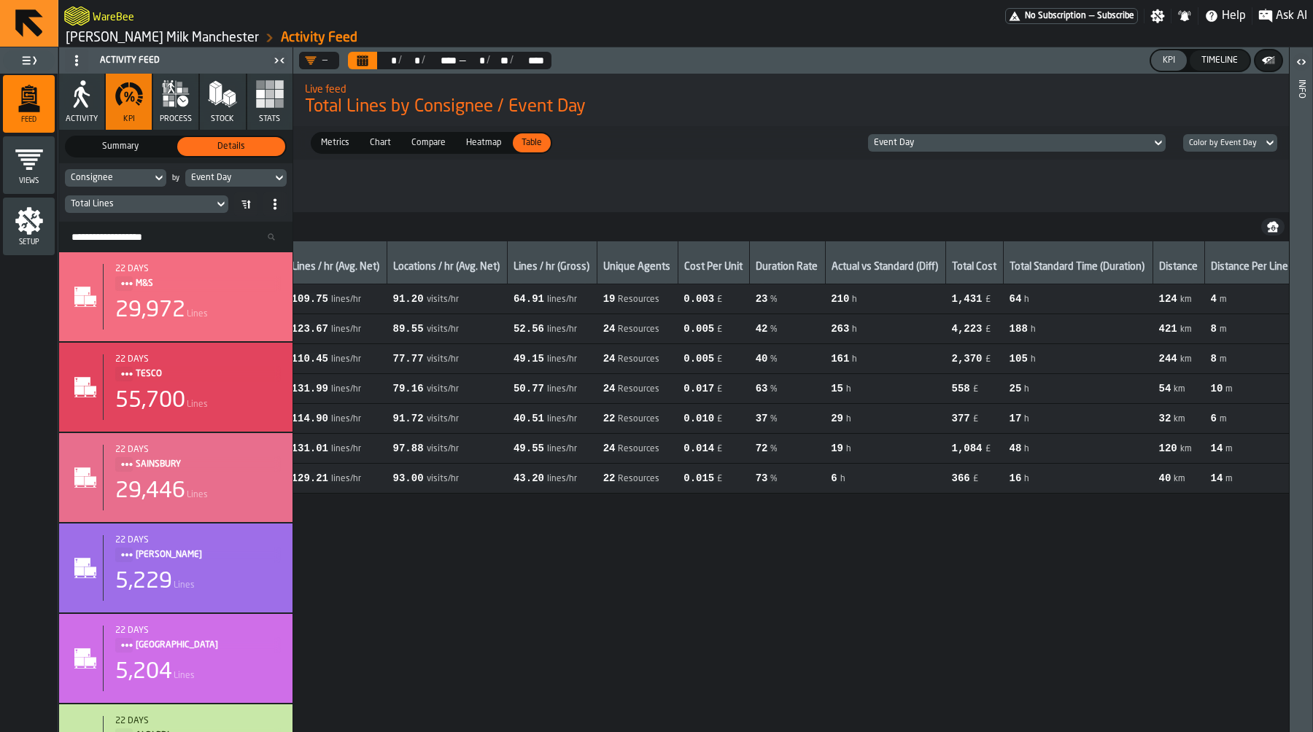
scroll to position [0, 1018]
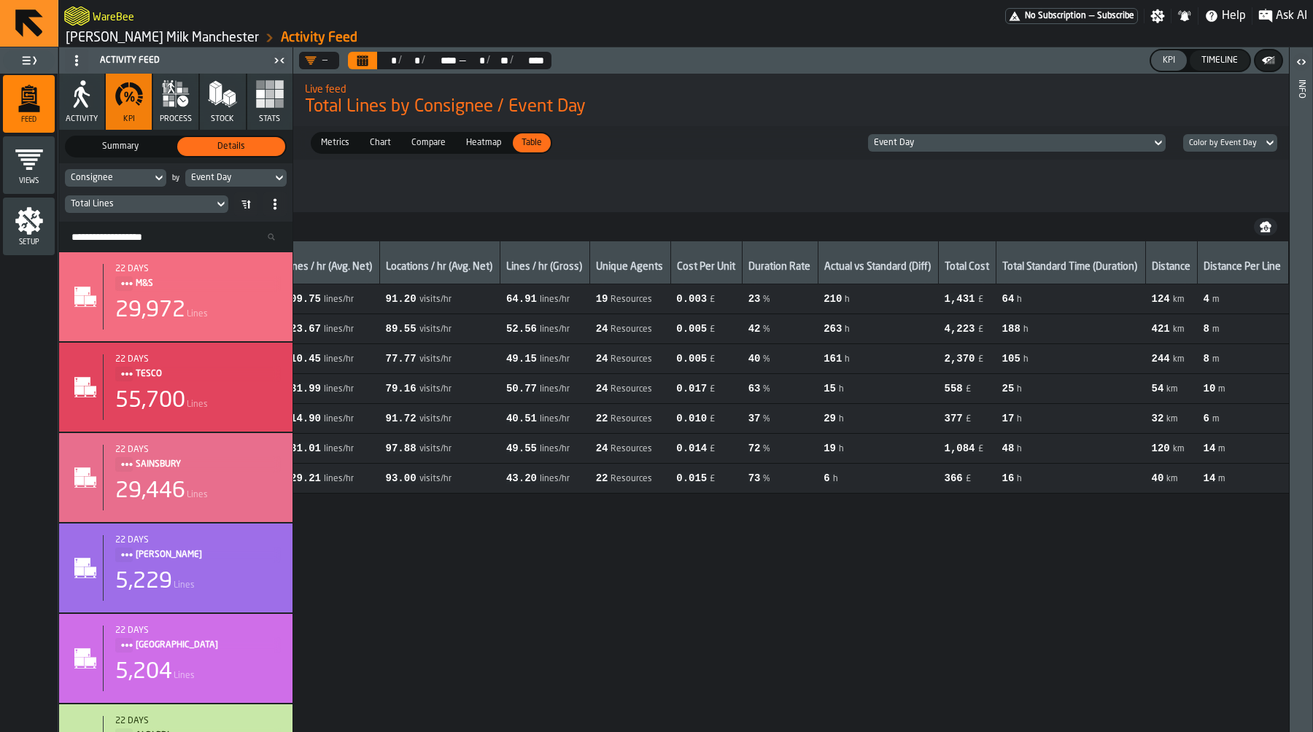
click at [1272, 222] on button "button-" at bounding box center [1265, 227] width 23 height 18
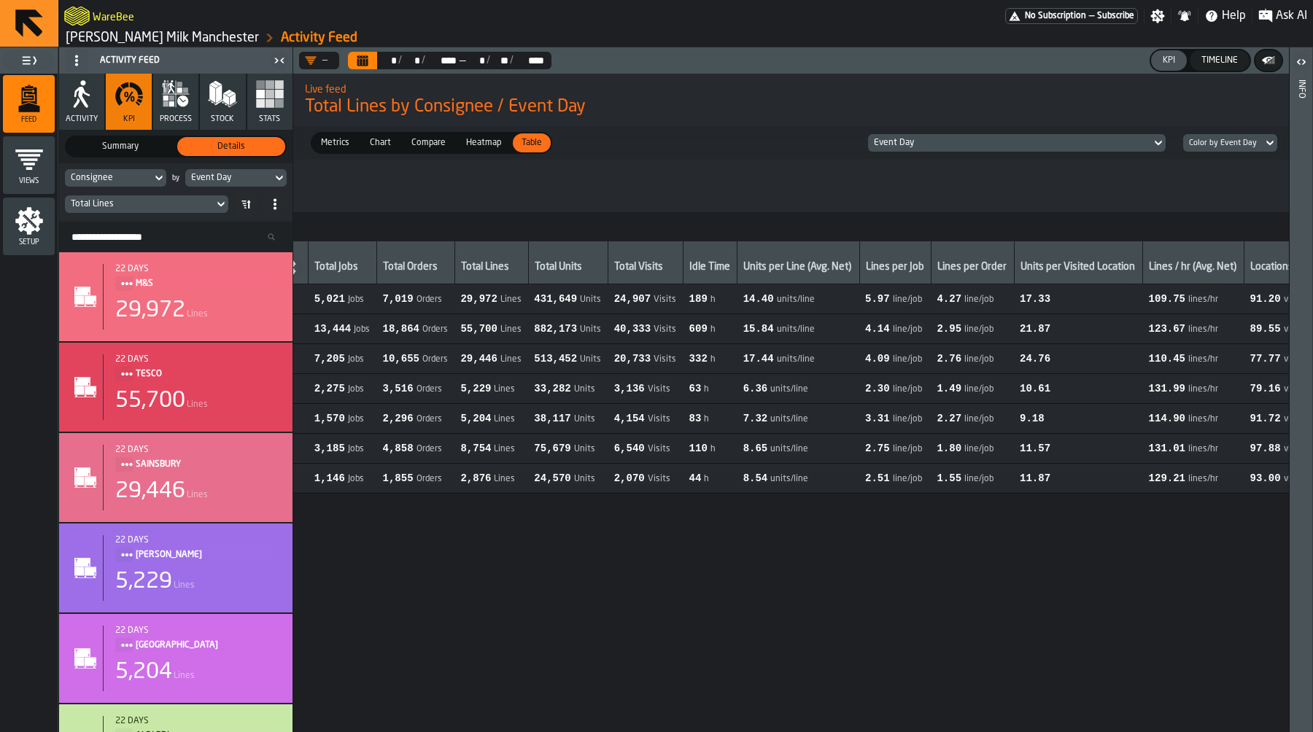
scroll to position [0, 0]
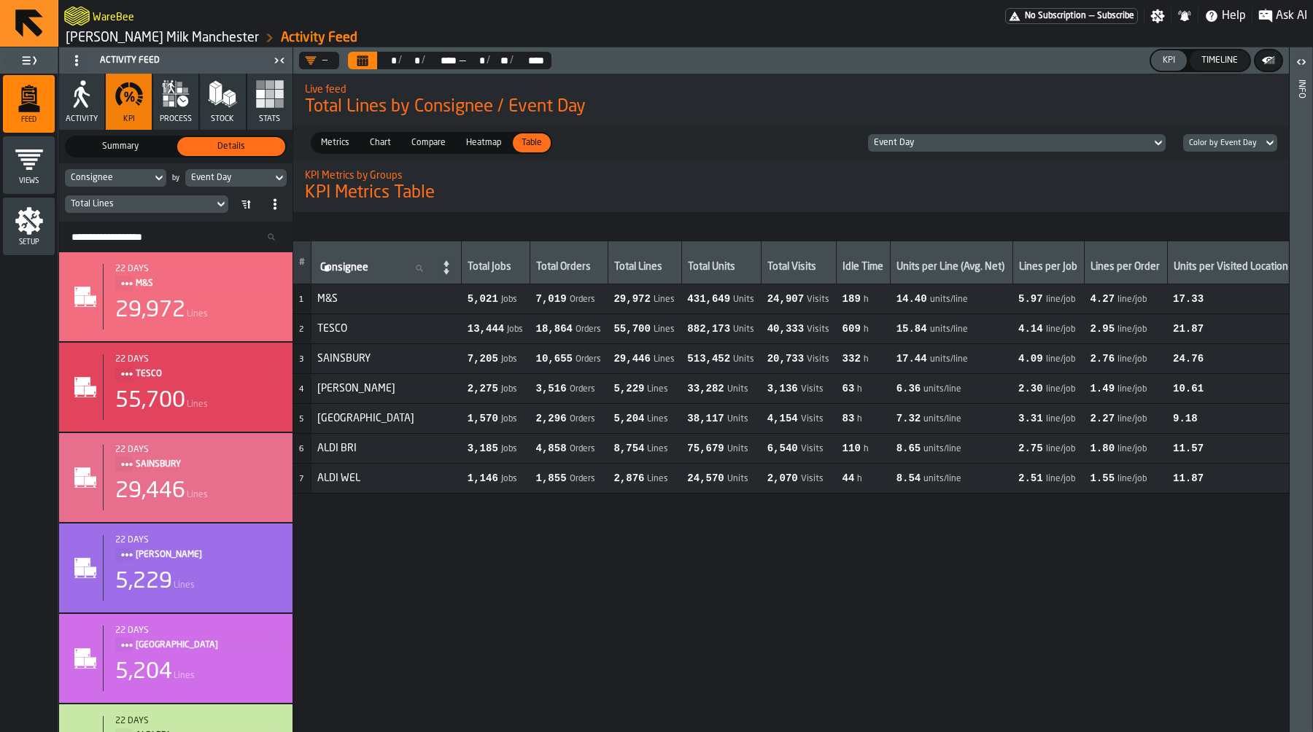
click at [905, 143] on div "Event Day" at bounding box center [1010, 143] width 272 height 10
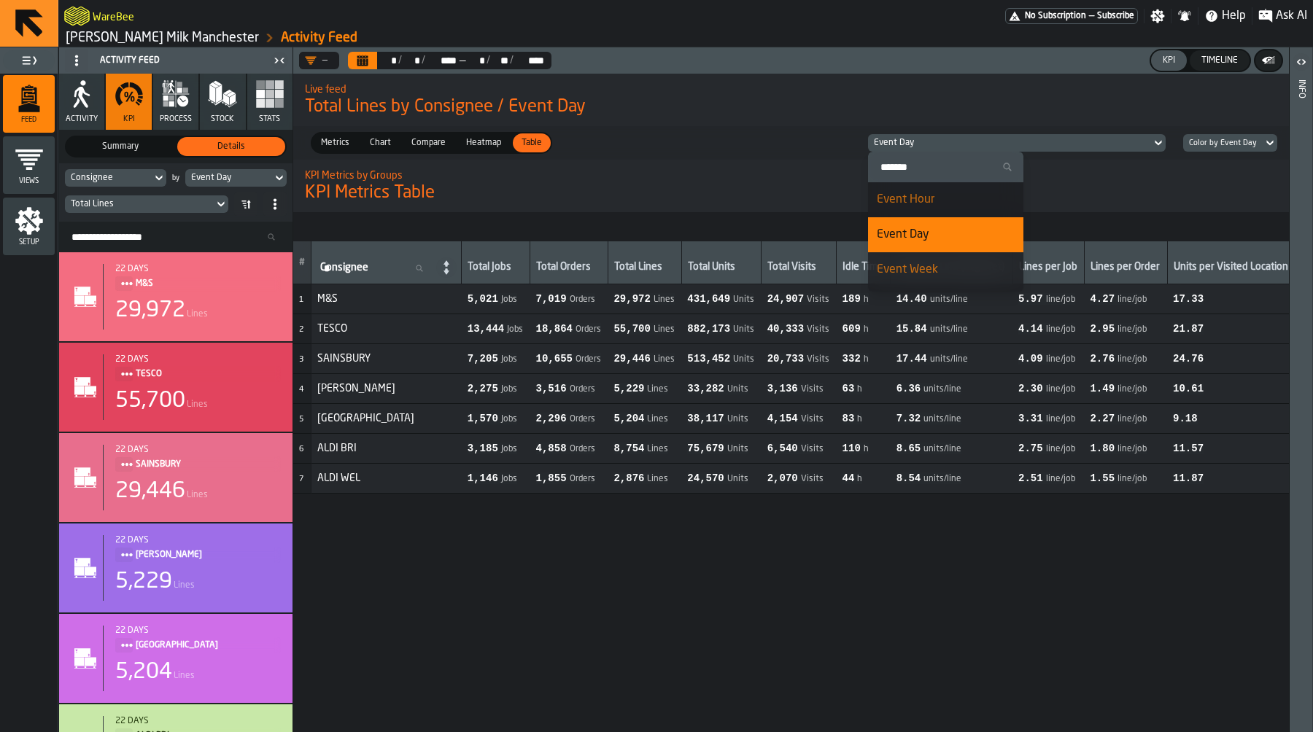
click at [717, 200] on h1 "KPI Metrics Table" at bounding box center [1300, 193] width 1990 height 23
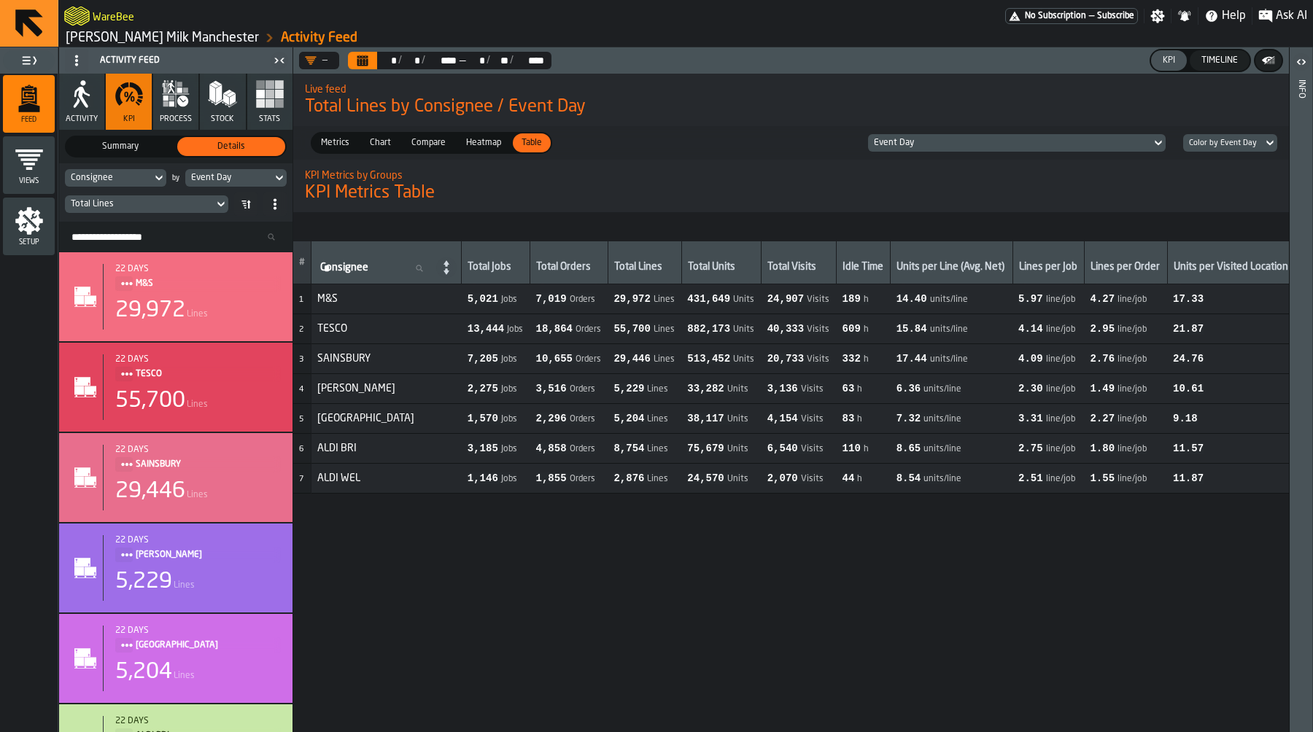
click at [726, 331] on span "882,173" at bounding box center [708, 329] width 43 height 12
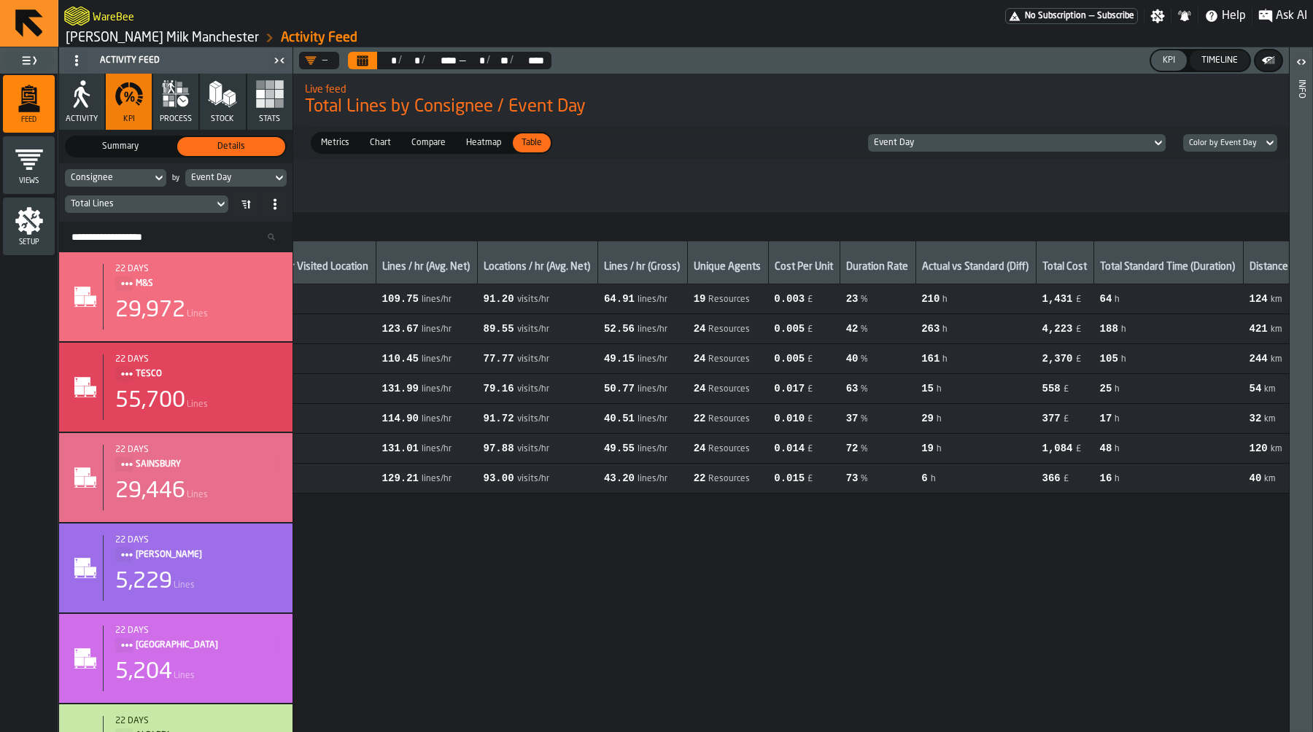
scroll to position [0, 1018]
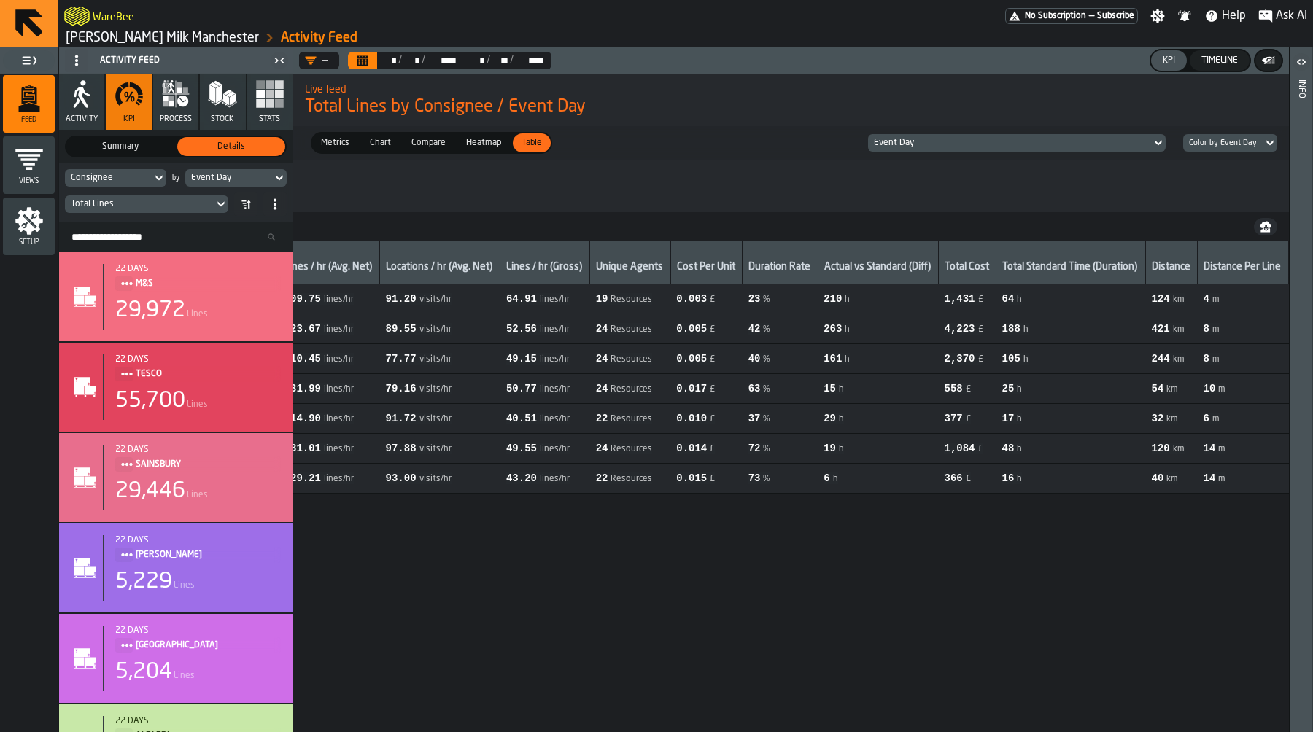
click at [961, 331] on span "4,223" at bounding box center [959, 329] width 31 height 12
click at [1011, 333] on span "188" at bounding box center [1011, 329] width 18 height 12
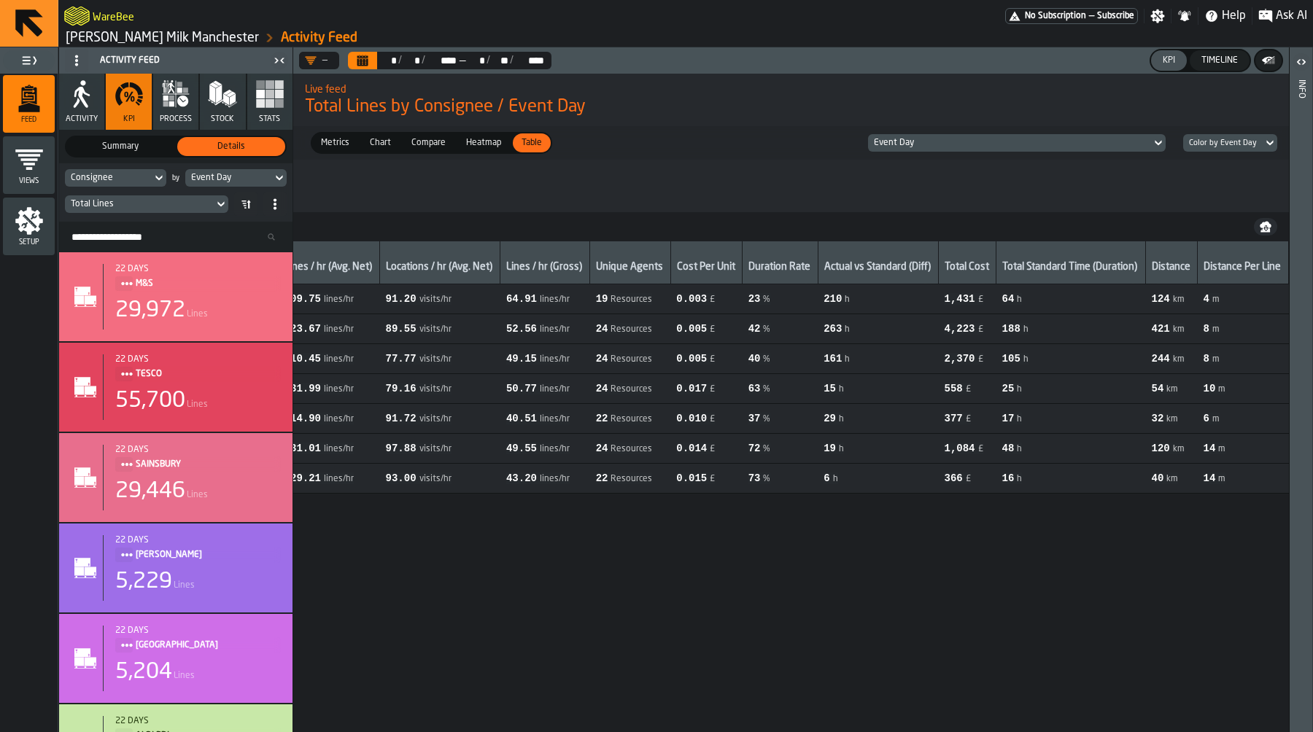
click at [1026, 330] on span "h" at bounding box center [1026, 330] width 5 height 10
click at [1014, 328] on span "188" at bounding box center [1011, 329] width 18 height 12
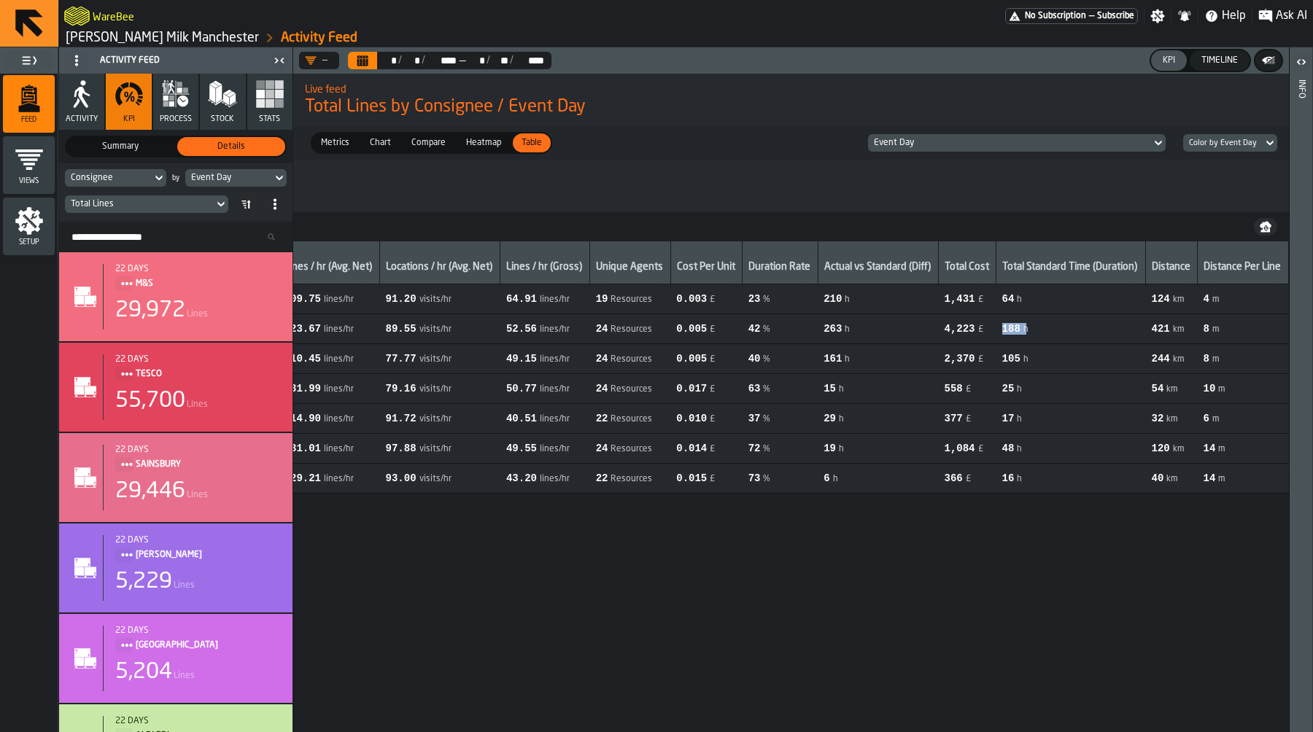
click at [1014, 328] on span "188" at bounding box center [1011, 329] width 18 height 12
click at [1167, 333] on span "421" at bounding box center [1161, 329] width 18 height 12
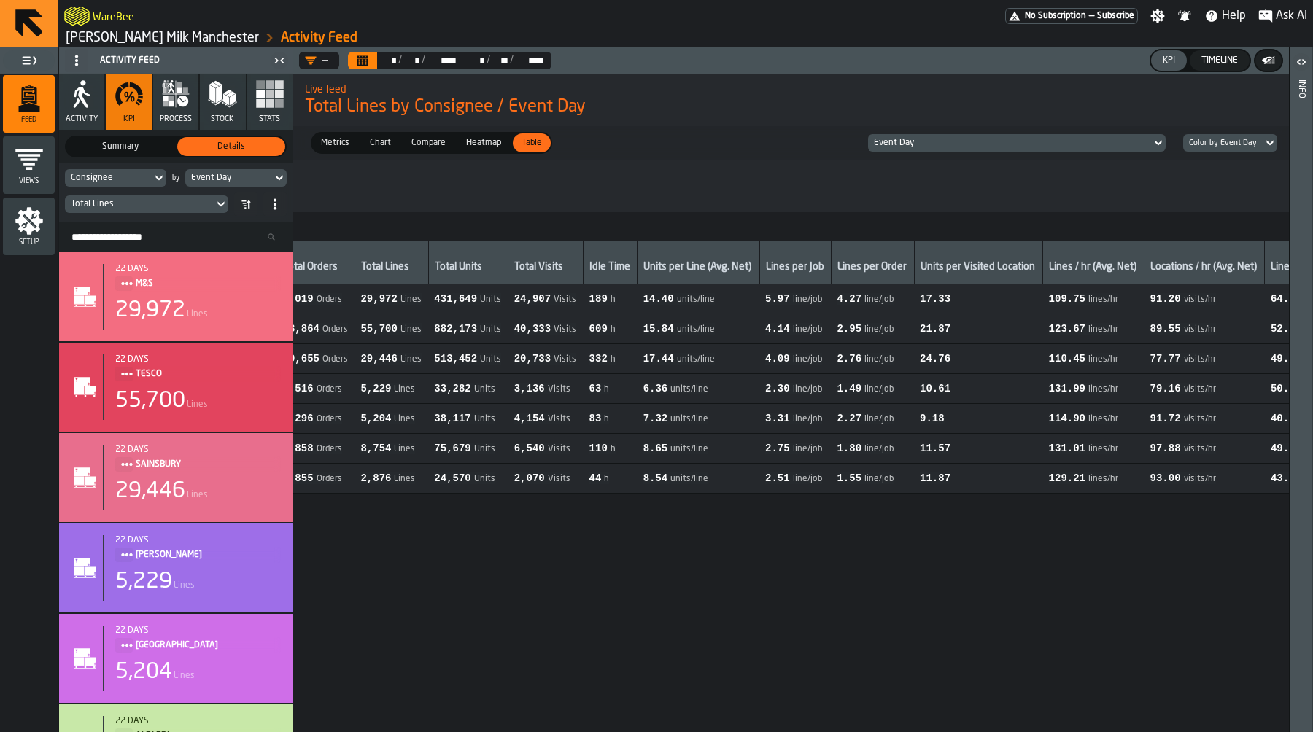
scroll to position [0, 0]
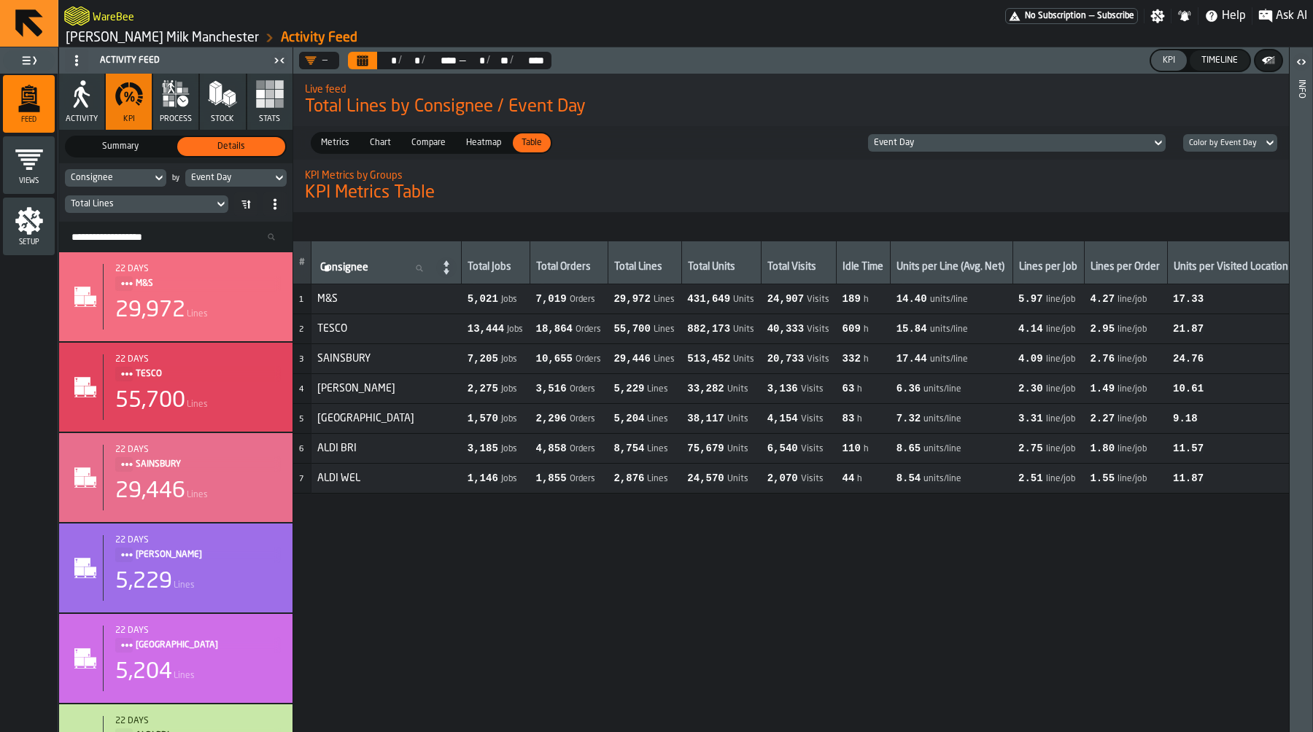
click at [371, 144] on span "Chart" at bounding box center [380, 142] width 33 height 13
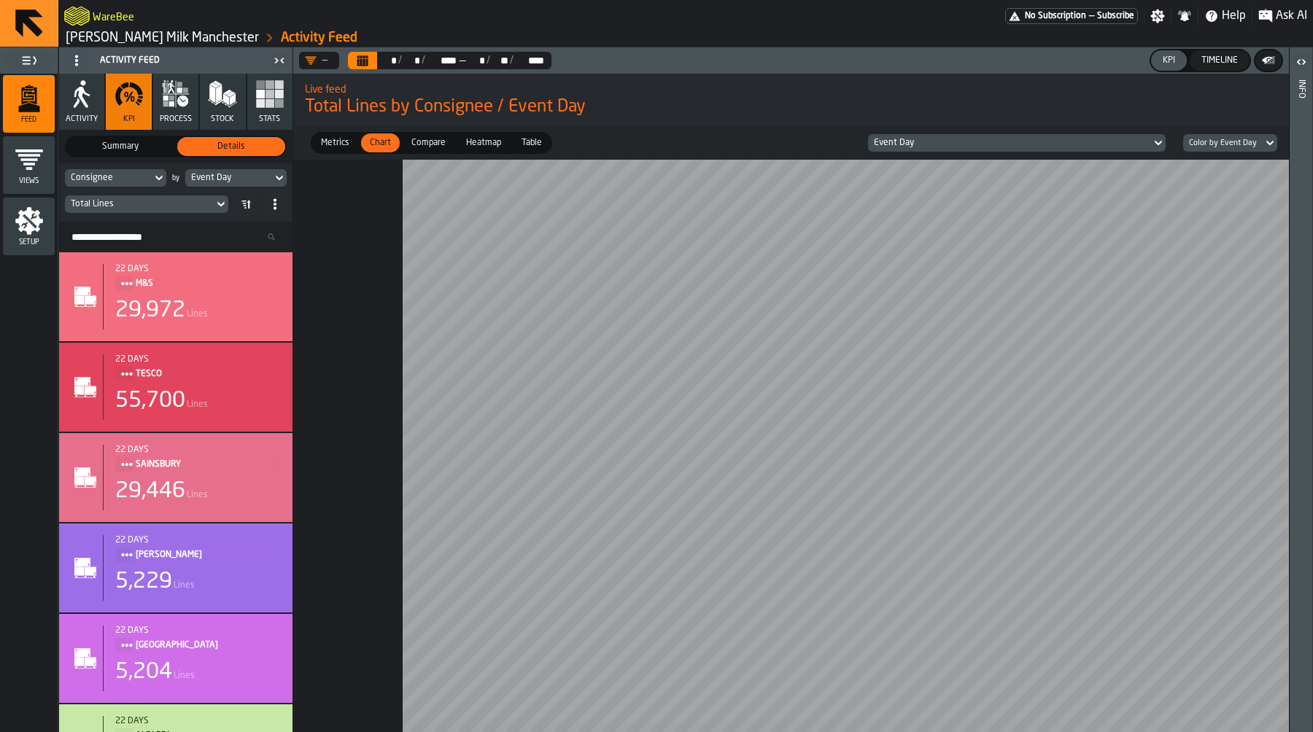
click at [533, 145] on span "Table" at bounding box center [532, 142] width 32 height 13
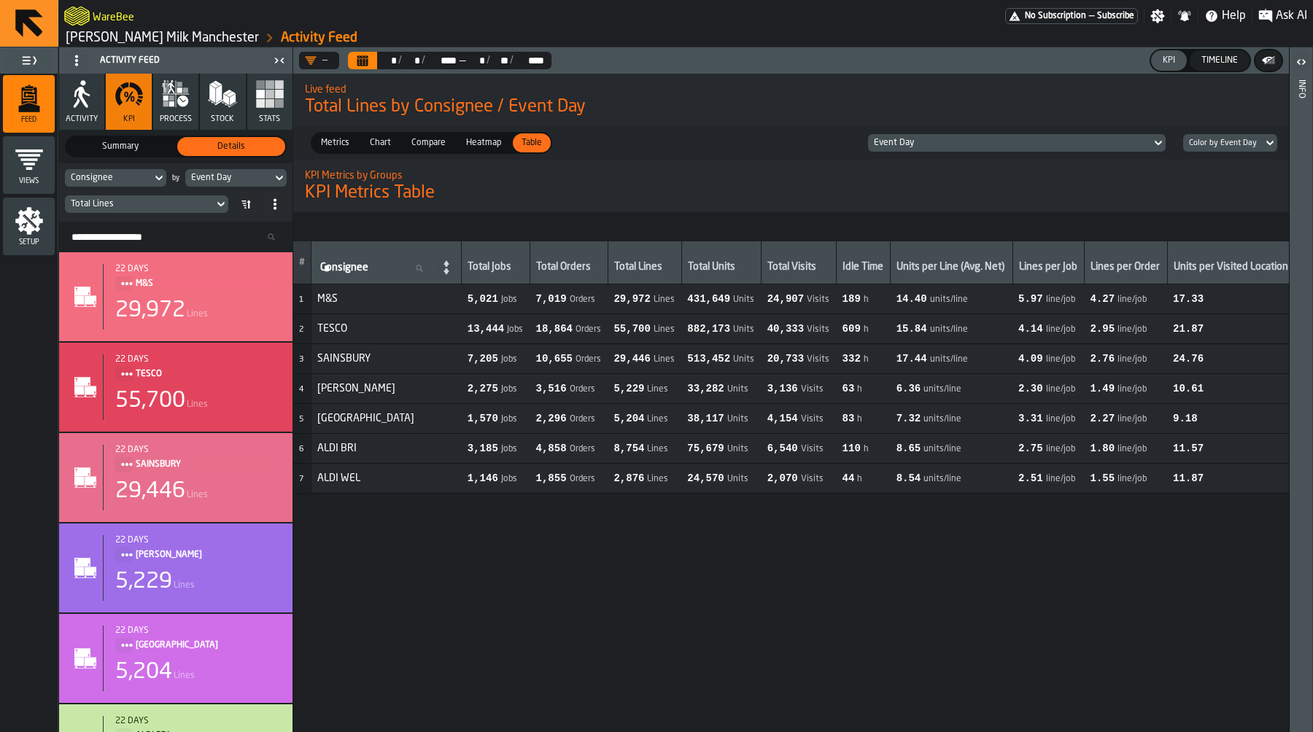
click at [1105, 123] on div "Live feed Total Lines by Consignee / Event Day" at bounding box center [791, 99] width 996 height 61
click at [1101, 147] on div "Event Day" at bounding box center [1010, 143] width 272 height 10
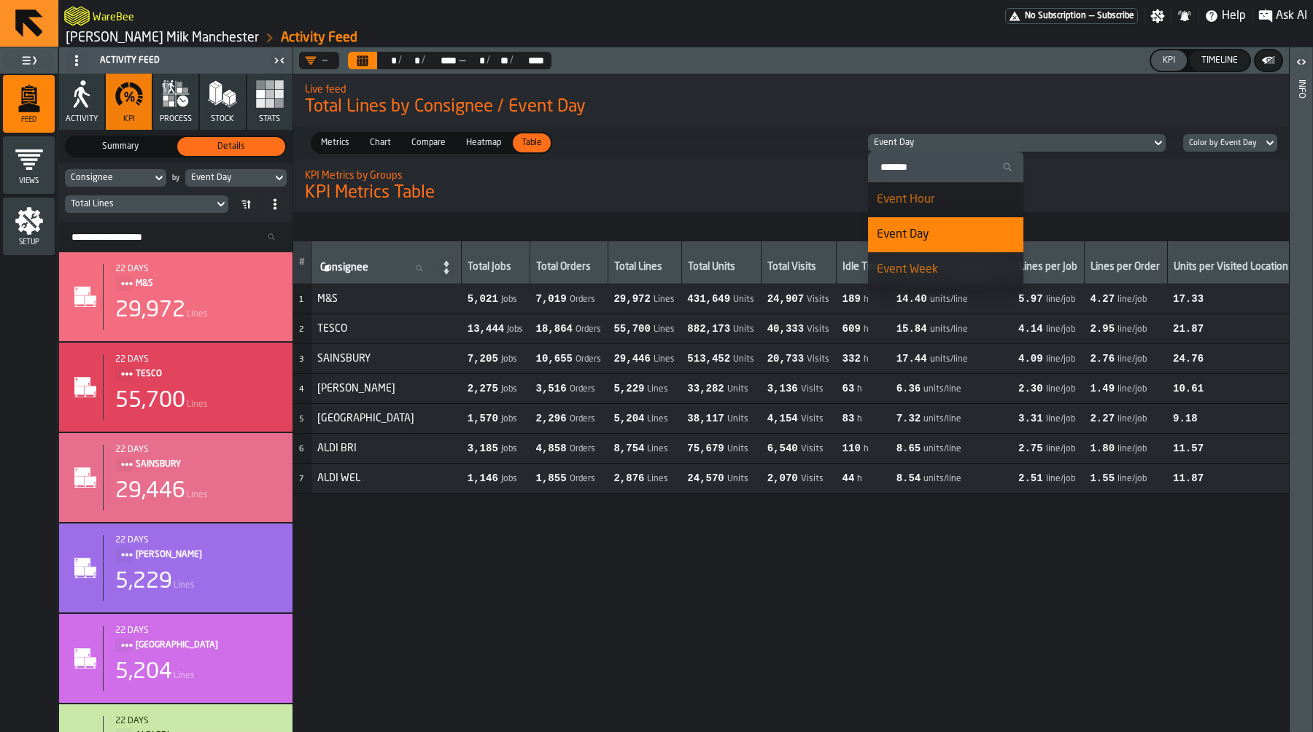
click at [1101, 147] on div "Event Day" at bounding box center [1010, 143] width 272 height 10
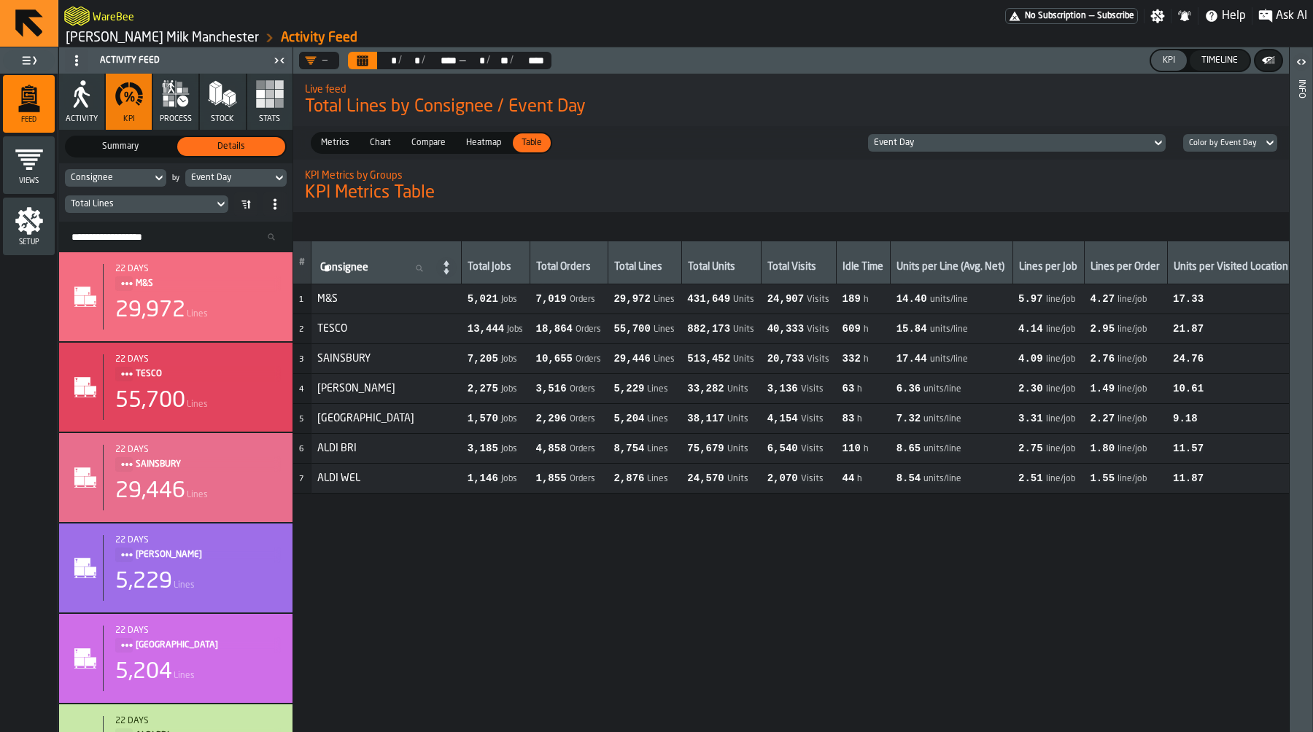
click at [361, 68] on button "Calendar" at bounding box center [362, 61] width 29 height 18
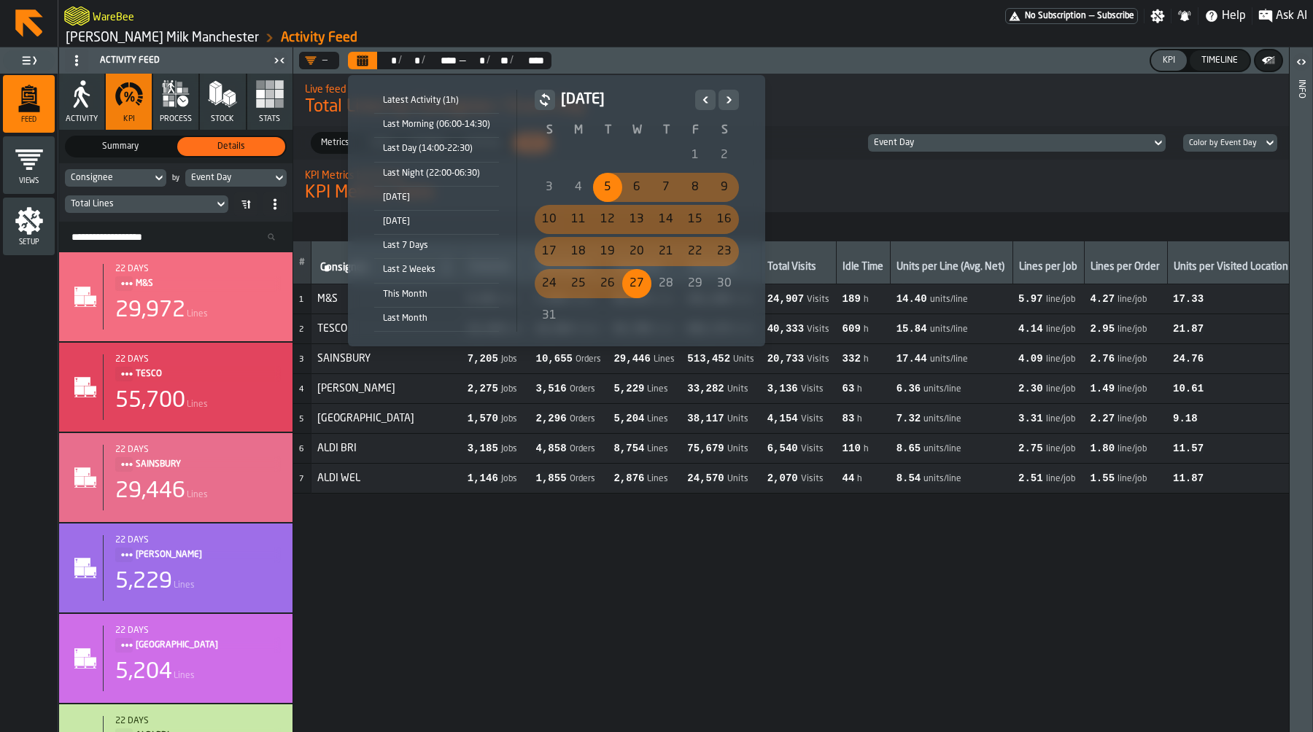
click at [595, 277] on div "26" at bounding box center [607, 283] width 29 height 29
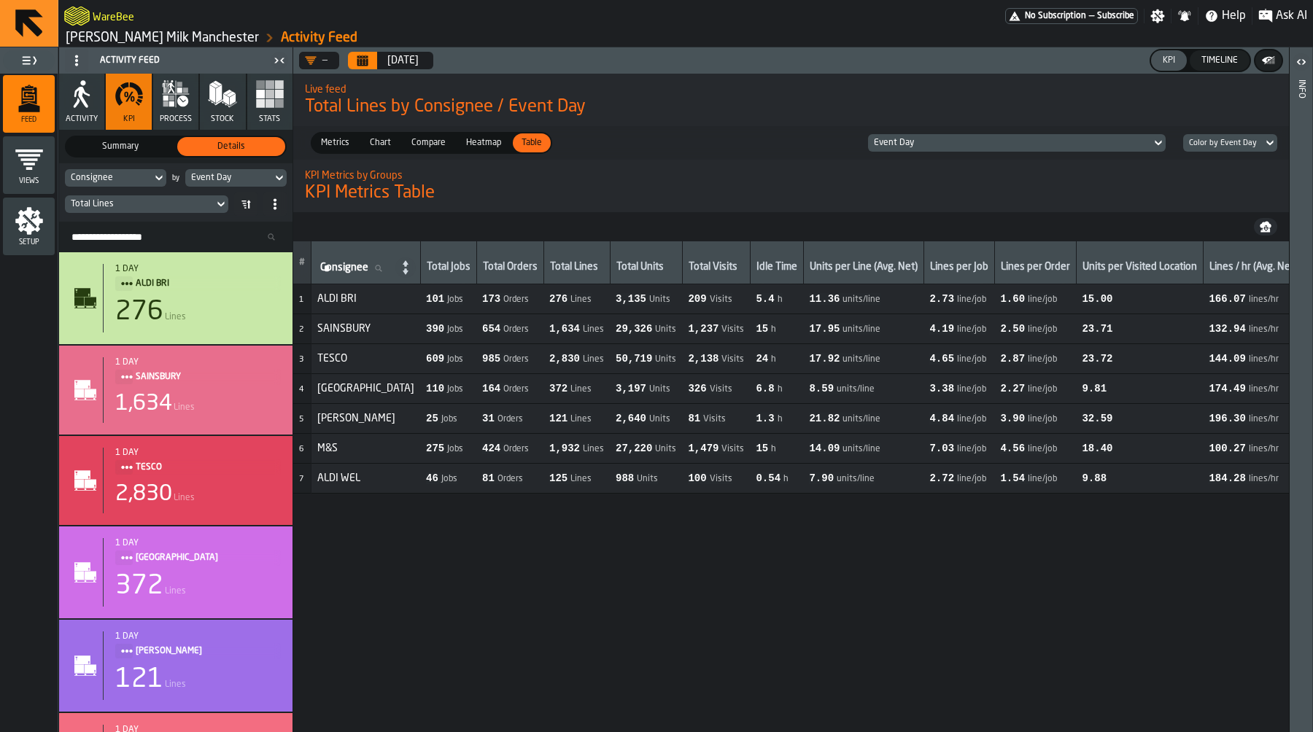
click at [1269, 231] on icon "button-" at bounding box center [1265, 230] width 9 height 4
click at [376, 61] on button "Calendar" at bounding box center [362, 61] width 29 height 18
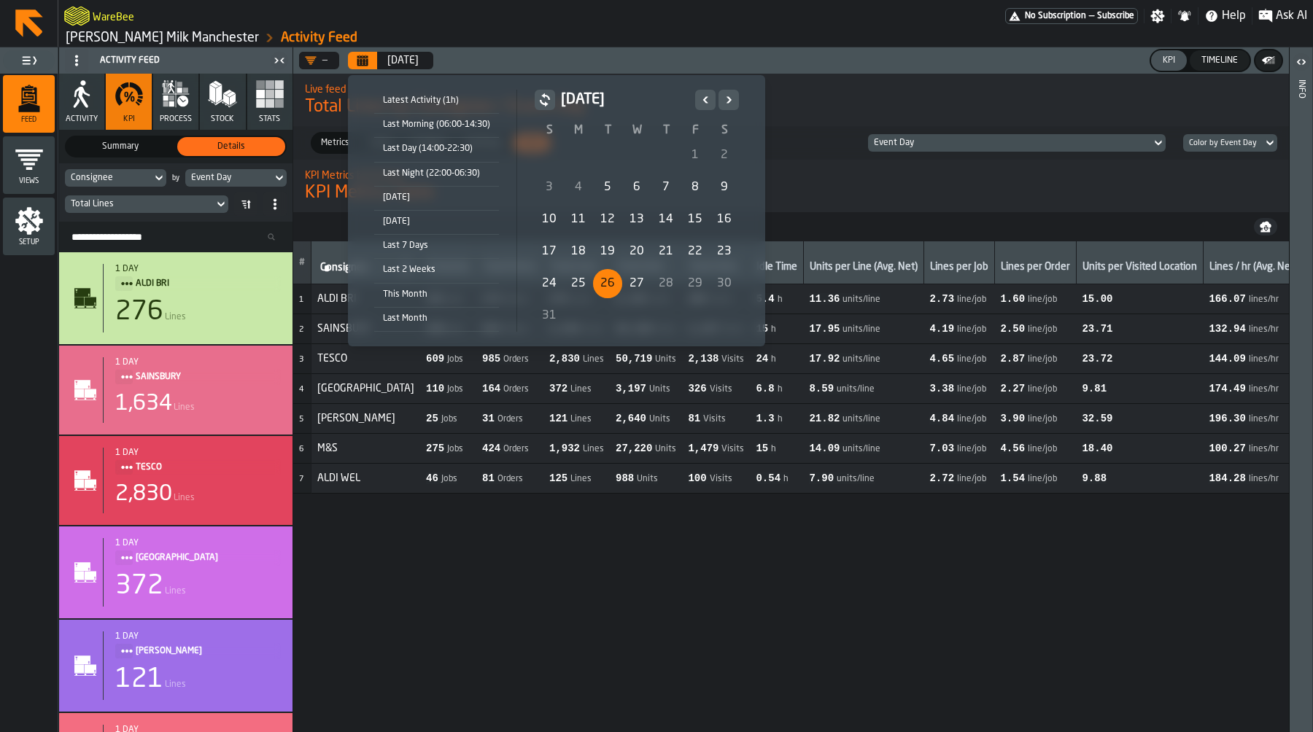
click at [583, 285] on div "25" at bounding box center [578, 283] width 29 height 29
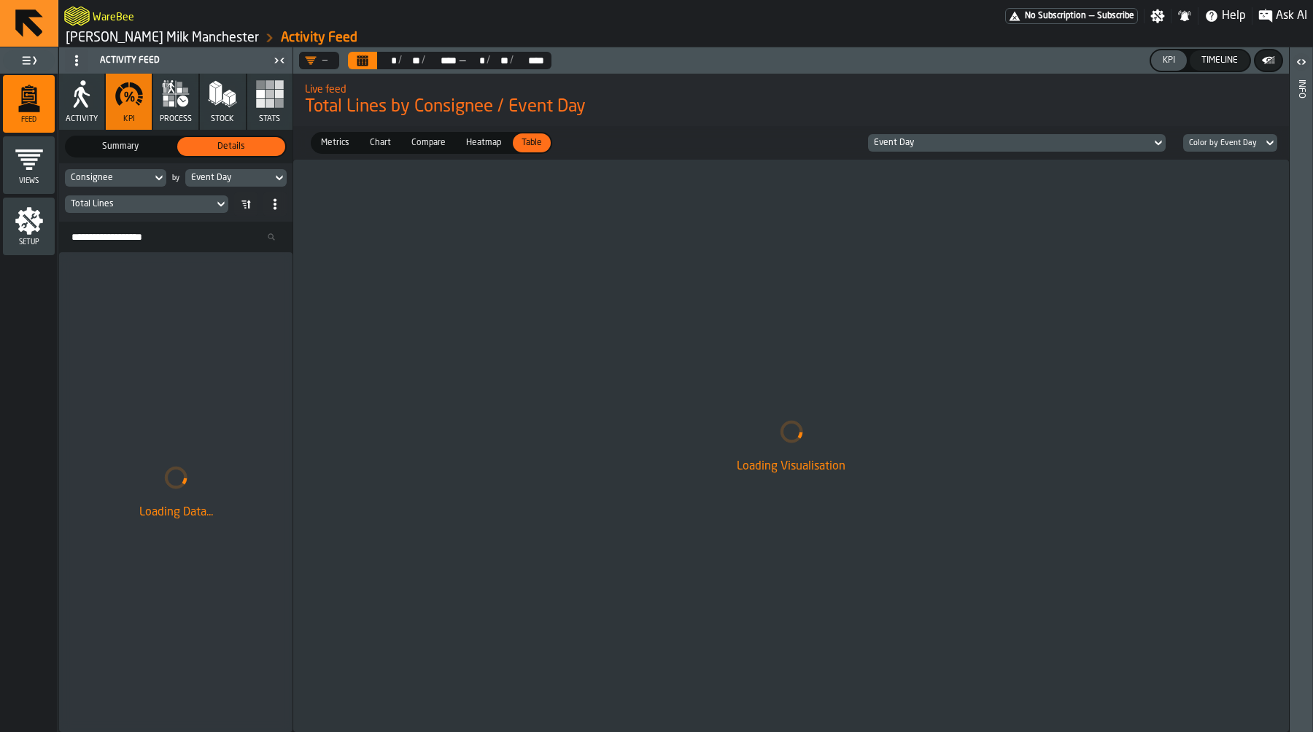
click at [1200, 123] on div "Live feed Total Lines by Consignee / Event Day" at bounding box center [791, 99] width 996 height 61
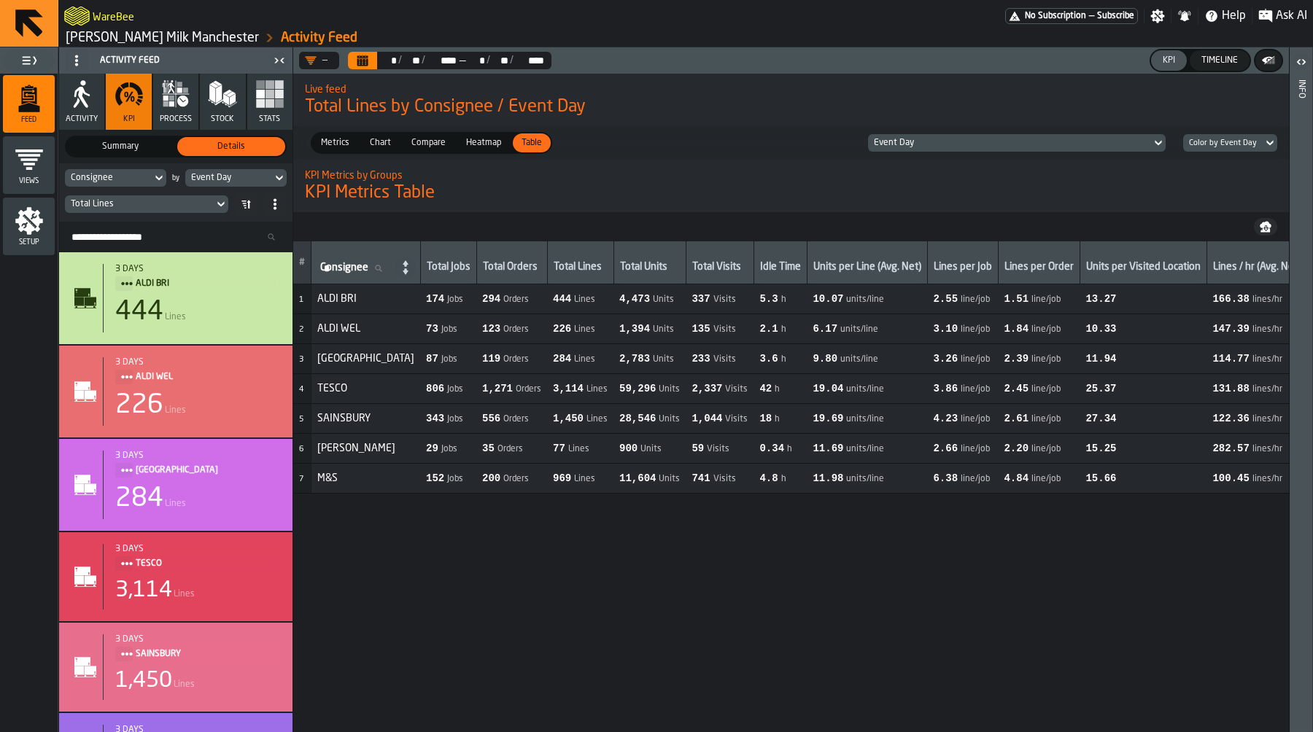
click at [1266, 225] on icon "button-" at bounding box center [1266, 225] width 12 height 7
click at [654, 183] on h1 "KPI Metrics Table" at bounding box center [791, 193] width 973 height 23
click at [357, 62] on icon "Calendar" at bounding box center [363, 61] width 12 height 12
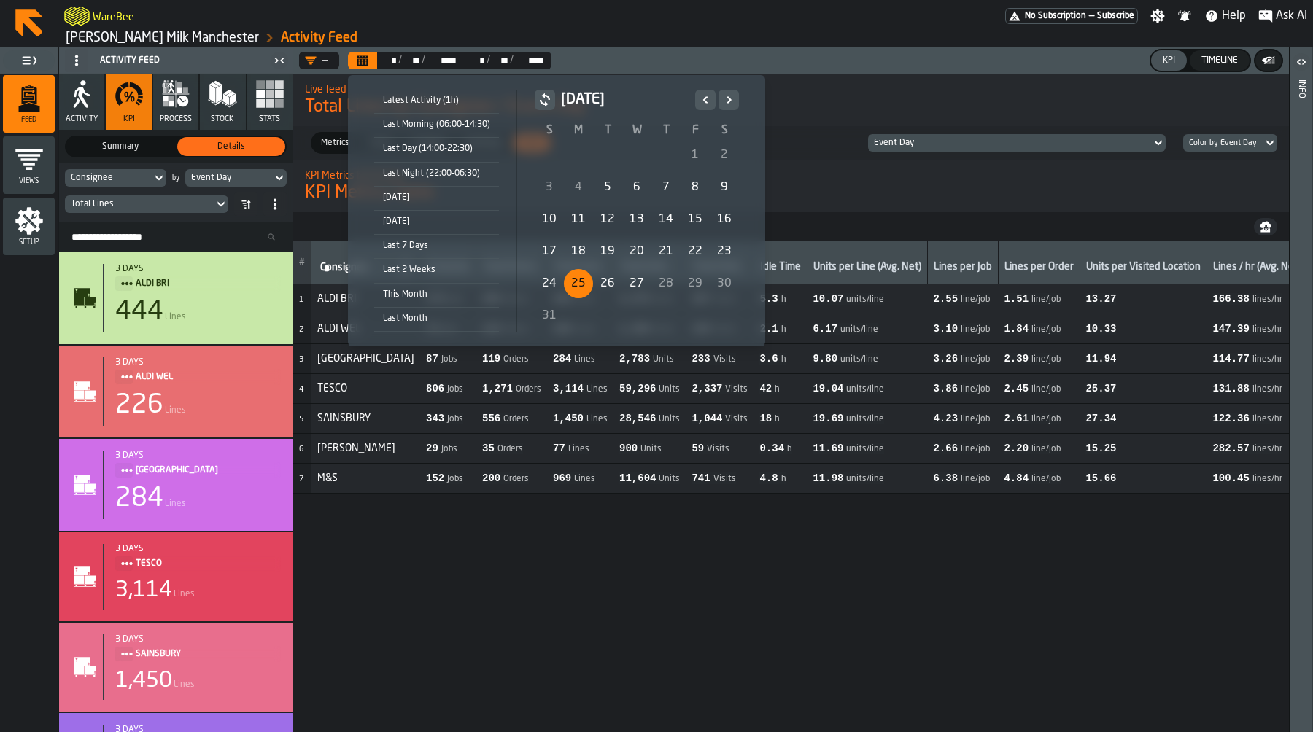
click at [552, 281] on div "24" at bounding box center [549, 283] width 29 height 29
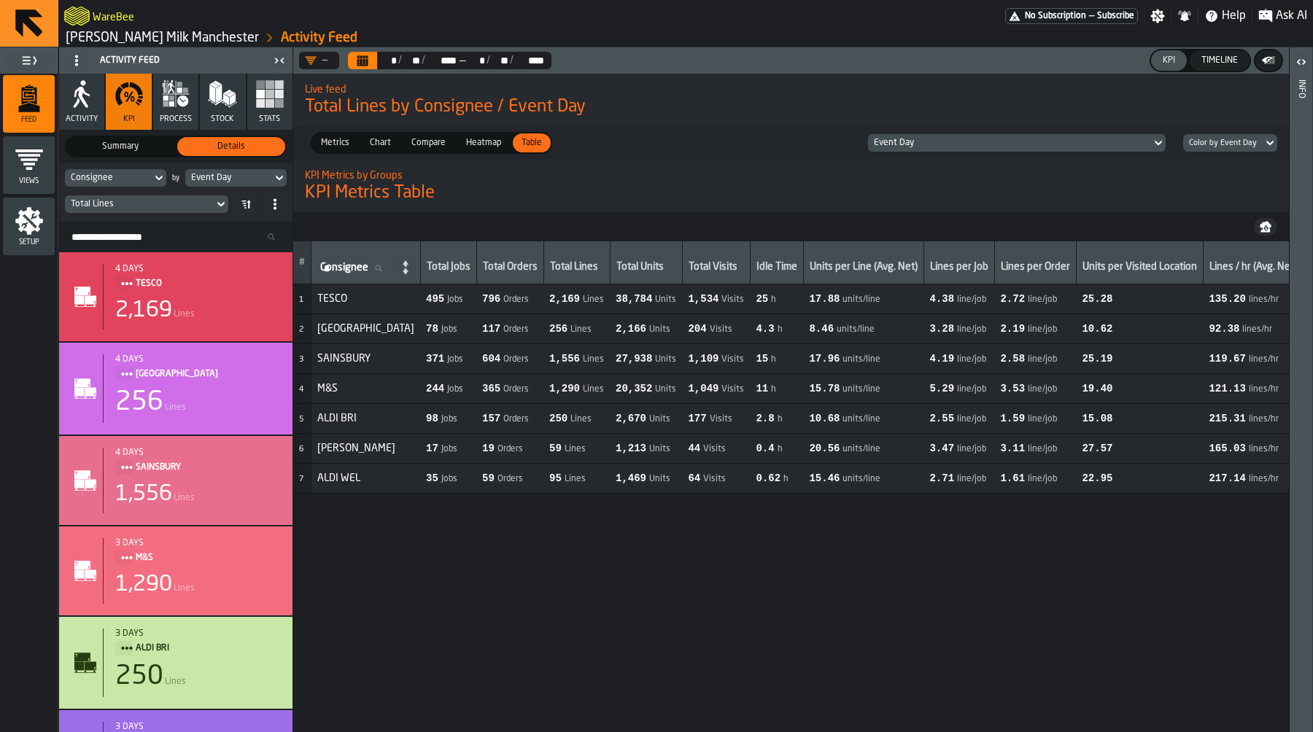
click at [1268, 225] on icon "button-" at bounding box center [1266, 225] width 12 height 7
click at [357, 63] on icon "Calendar" at bounding box center [362, 61] width 11 height 7
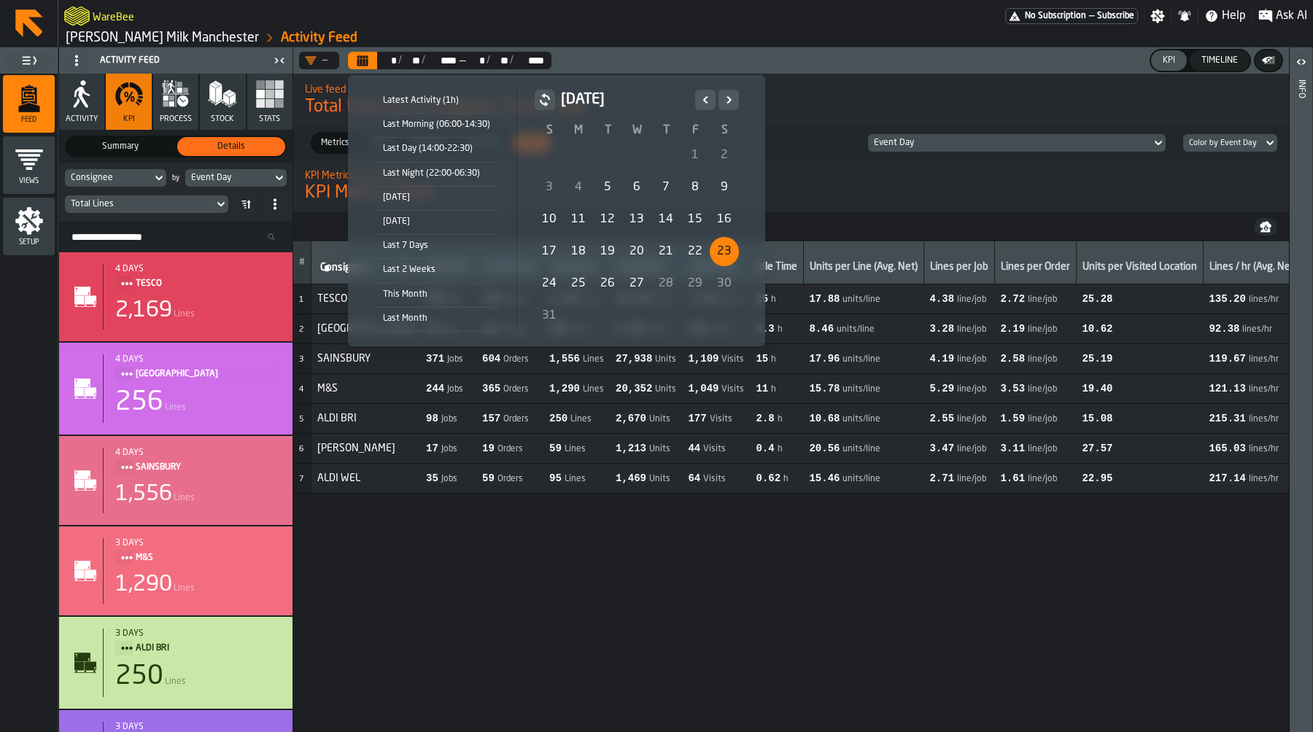
click at [720, 240] on div "23" at bounding box center [724, 251] width 29 height 29
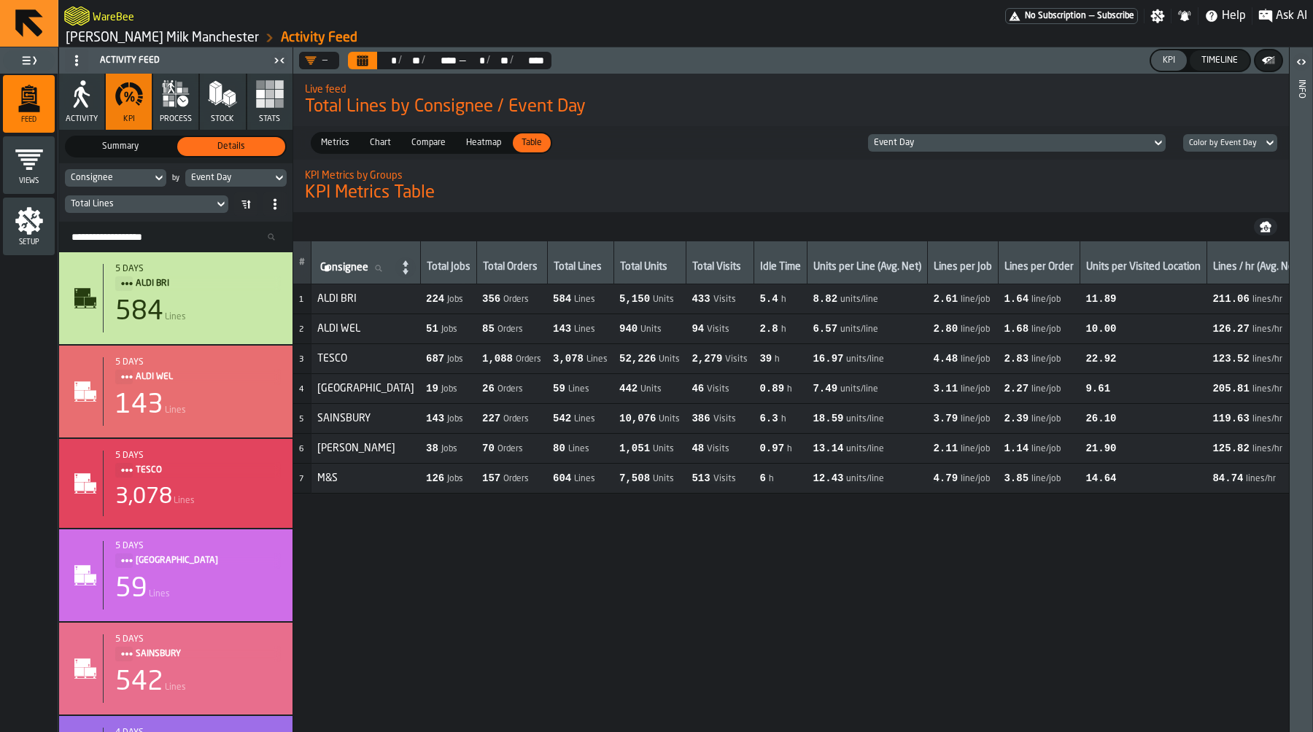
click at [1264, 226] on icon "button-" at bounding box center [1266, 225] width 12 height 7
click at [376, 55] on button "Calendar" at bounding box center [362, 61] width 29 height 18
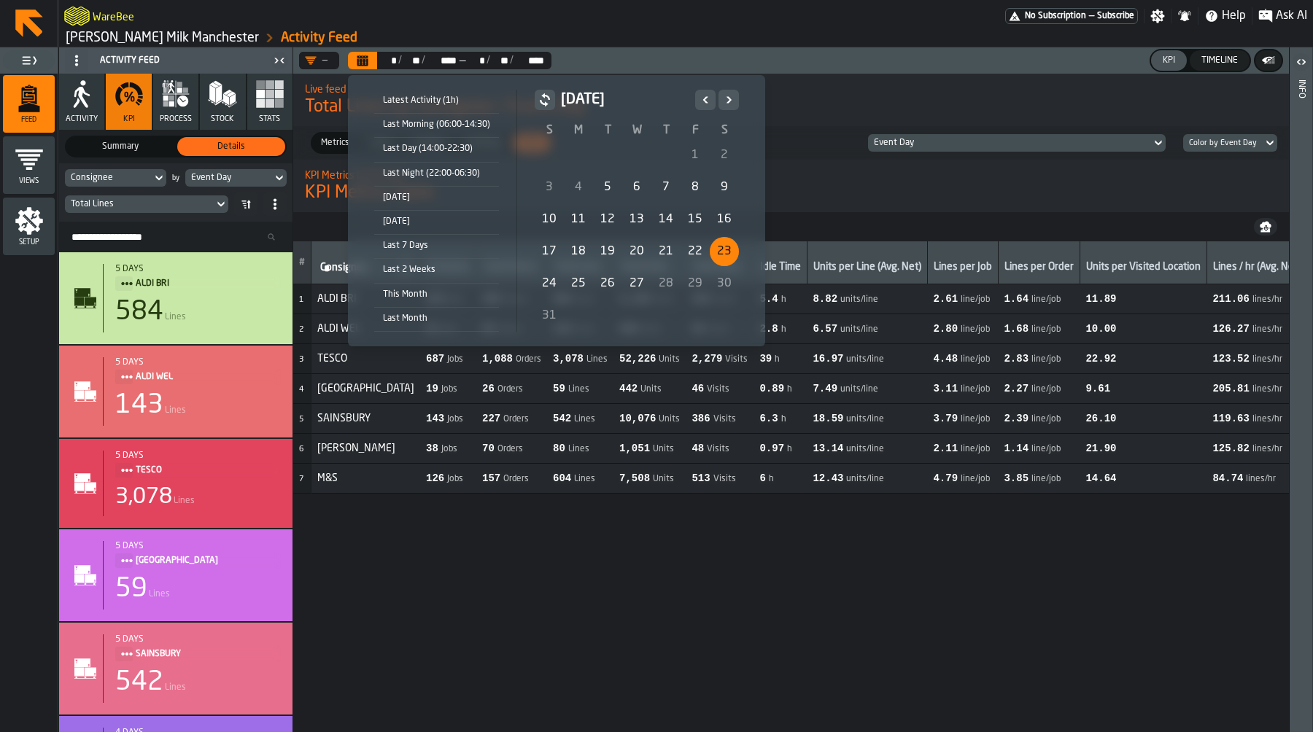
click at [685, 251] on div "22" at bounding box center [695, 251] width 29 height 29
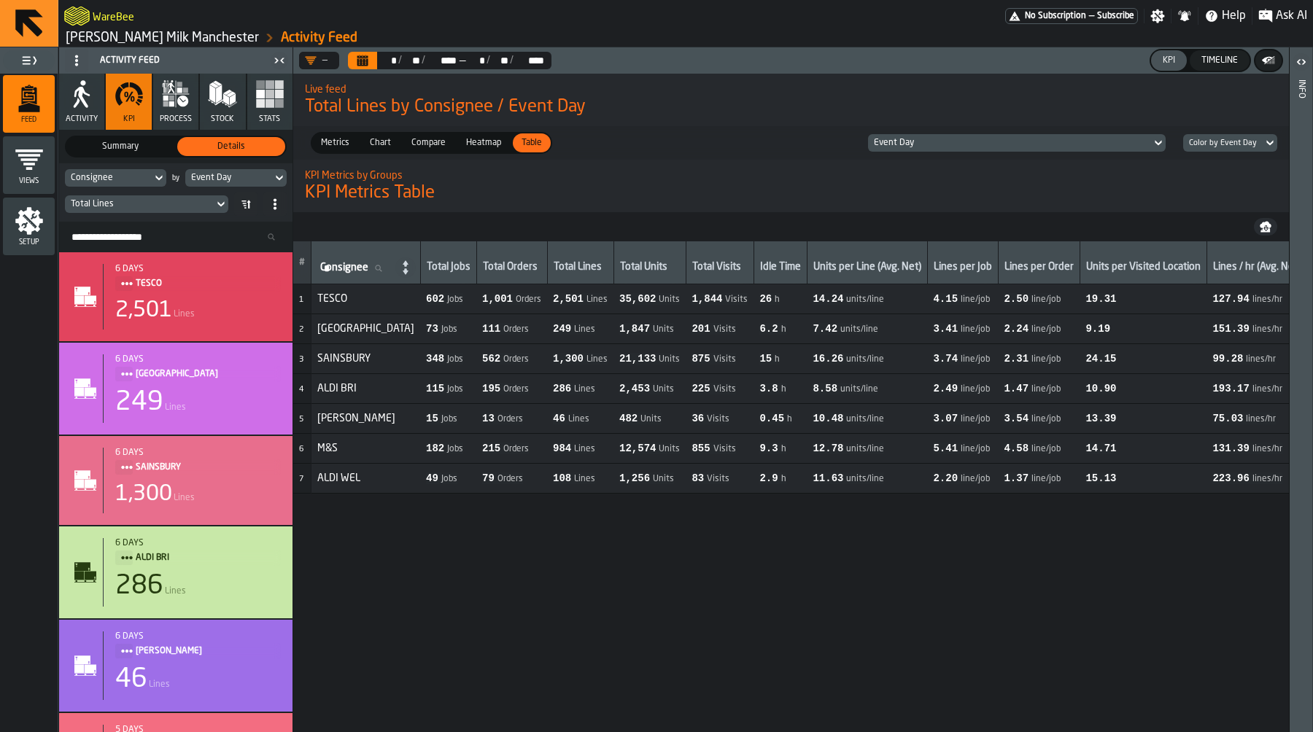
click at [1264, 225] on icon "button-" at bounding box center [1266, 225] width 12 height 7
click at [845, 178] on h2 "KPI Metrics by Groups" at bounding box center [791, 174] width 973 height 15
click at [358, 58] on icon "Calendar" at bounding box center [362, 61] width 11 height 7
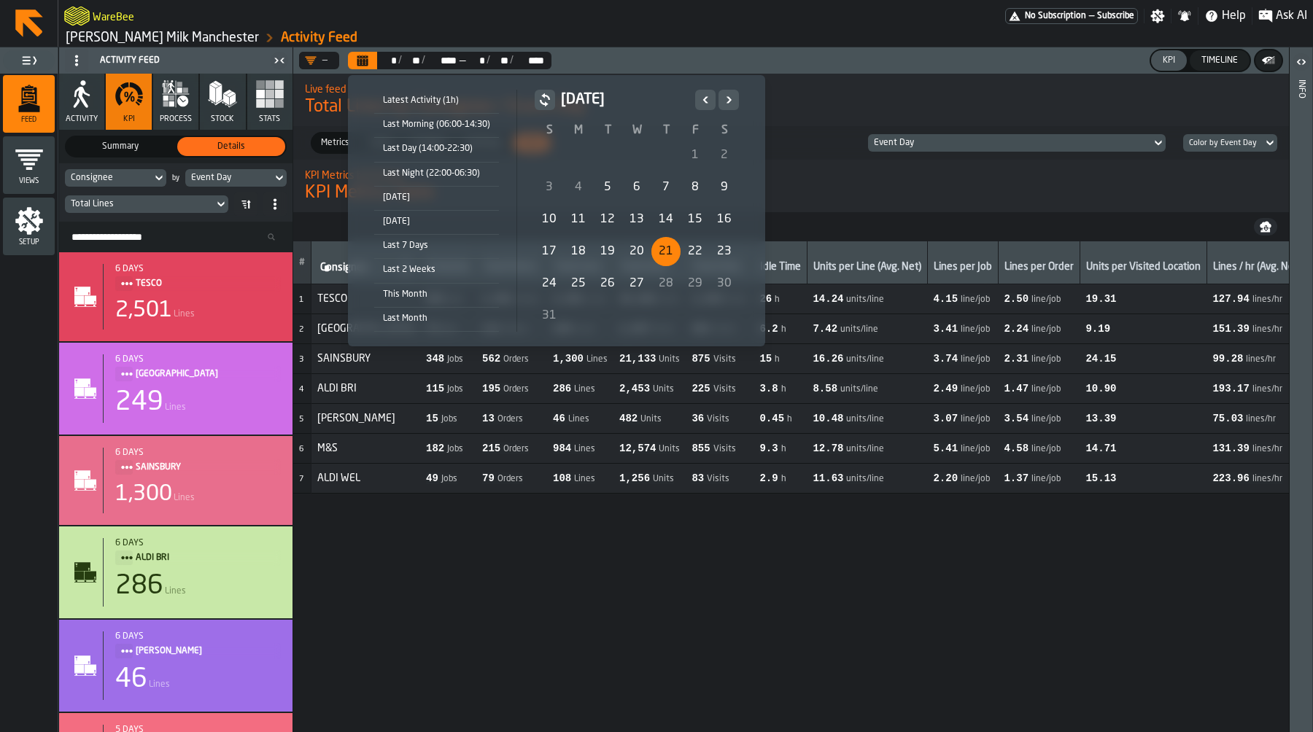
click at [669, 244] on div "21" at bounding box center [666, 251] width 29 height 29
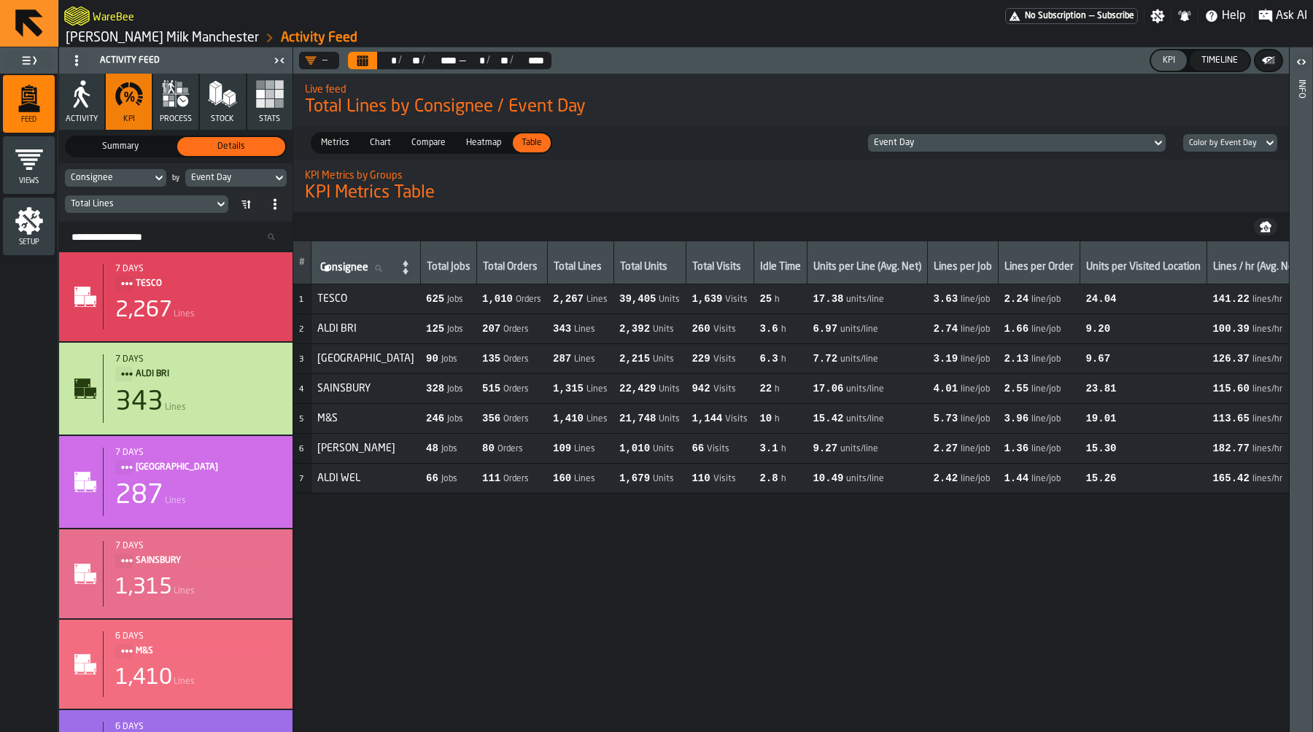
click at [1261, 222] on icon "button-" at bounding box center [1266, 227] width 12 height 12
click at [486, 169] on h2 "KPI Metrics by Groups" at bounding box center [791, 174] width 973 height 15
click at [353, 57] on button "Calendar" at bounding box center [362, 61] width 29 height 18
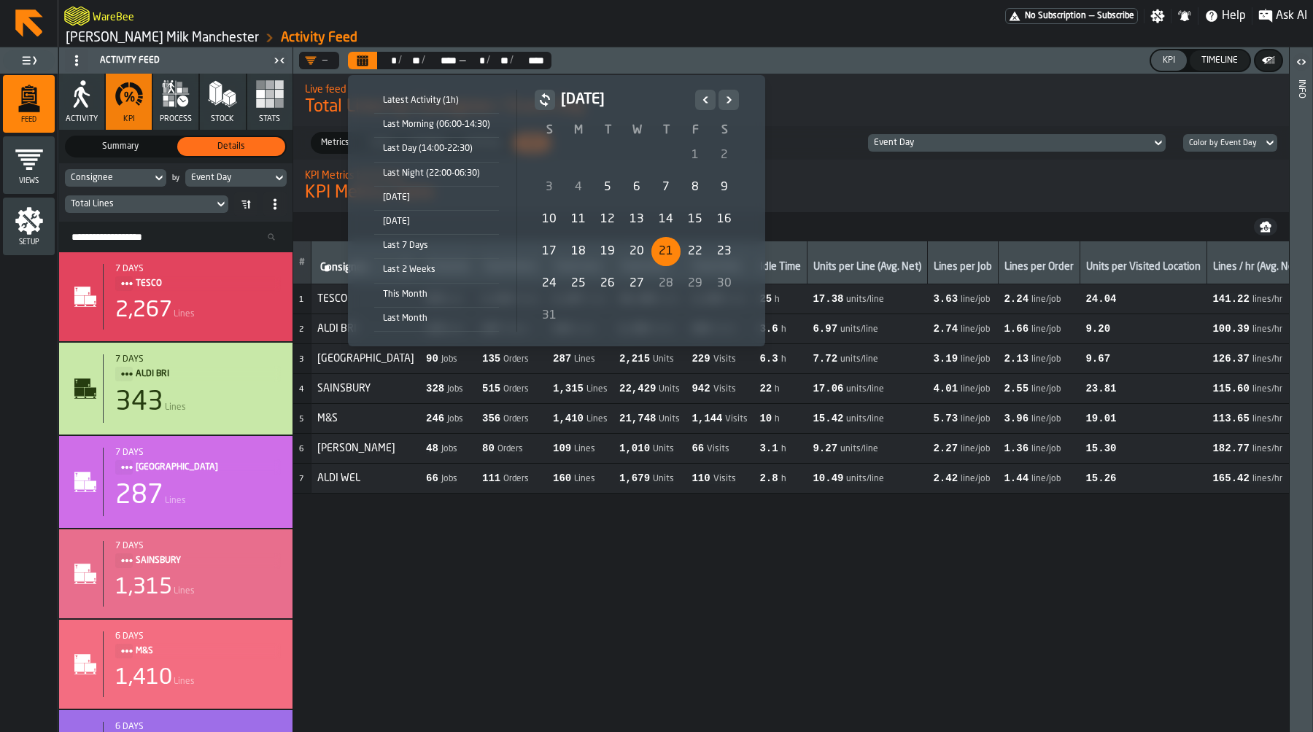
click at [629, 253] on div "20" at bounding box center [636, 251] width 29 height 29
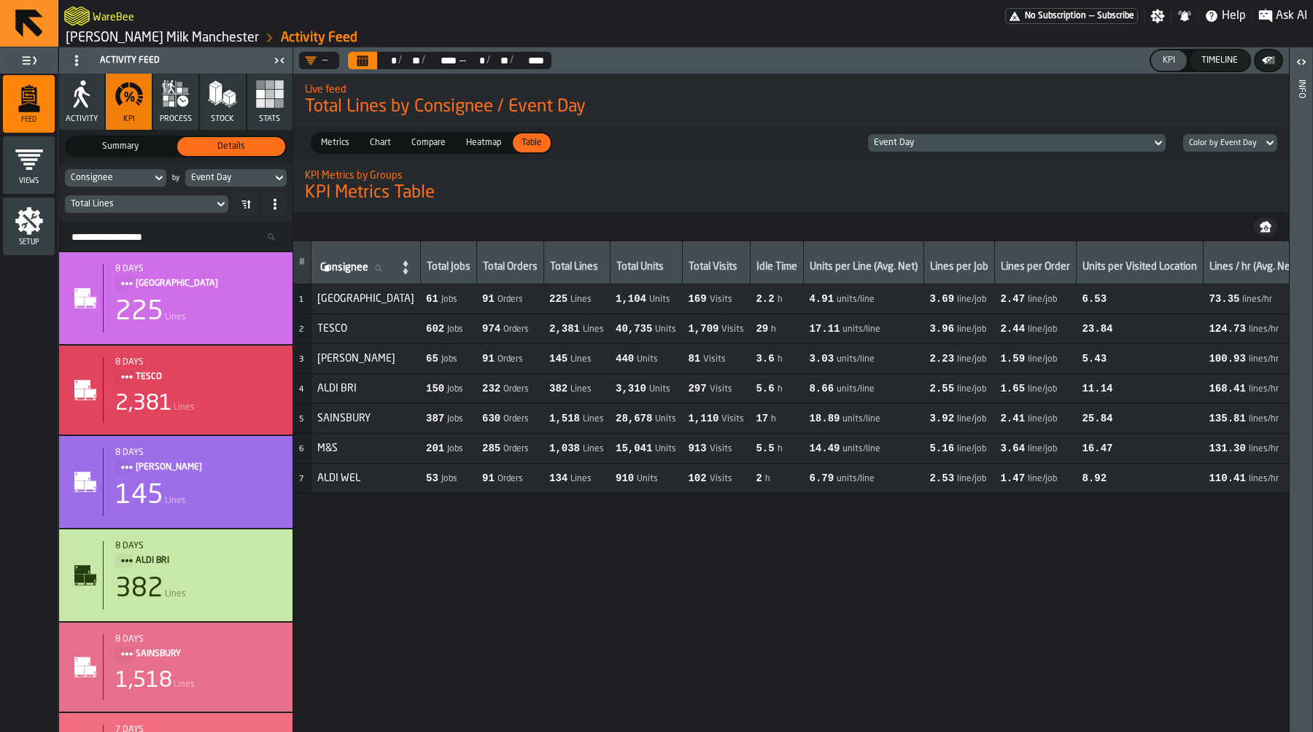
click at [1269, 230] on icon "button-" at bounding box center [1265, 230] width 9 height 4
click at [371, 55] on button "Calendar" at bounding box center [362, 61] width 29 height 18
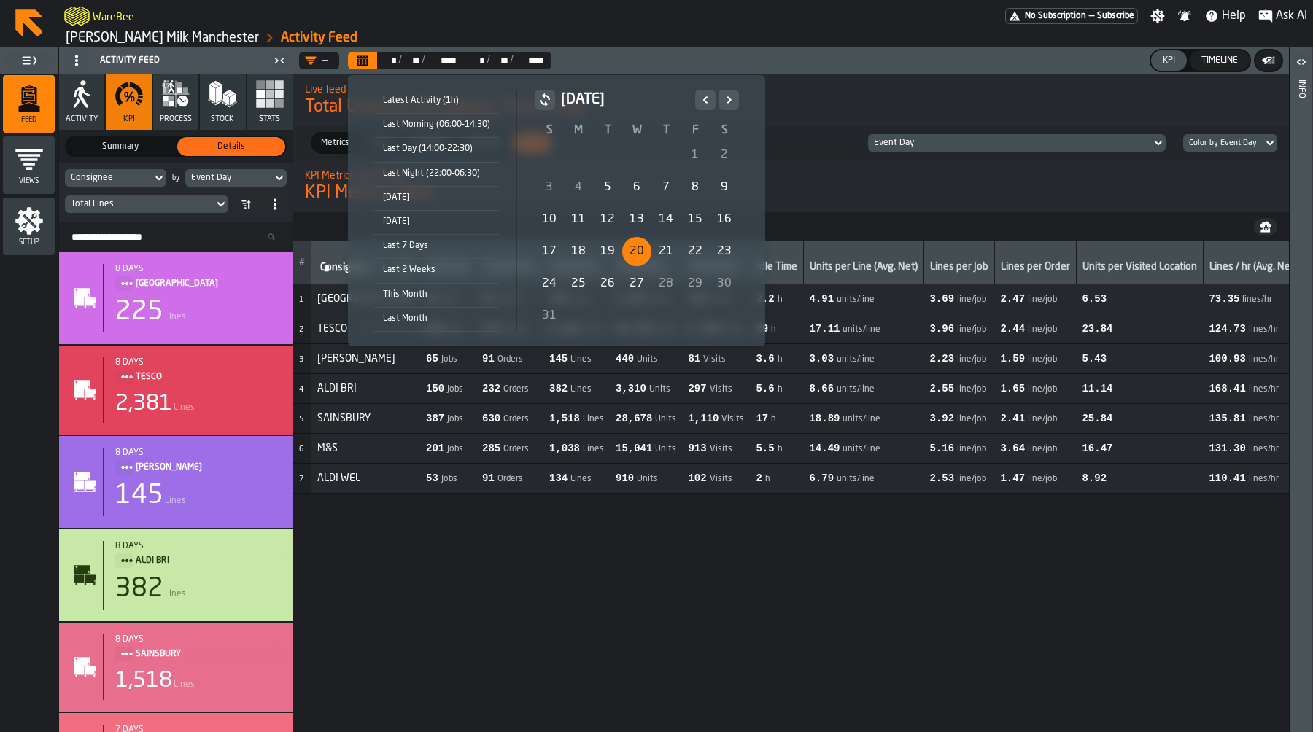
click at [595, 249] on div "19" at bounding box center [607, 251] width 29 height 29
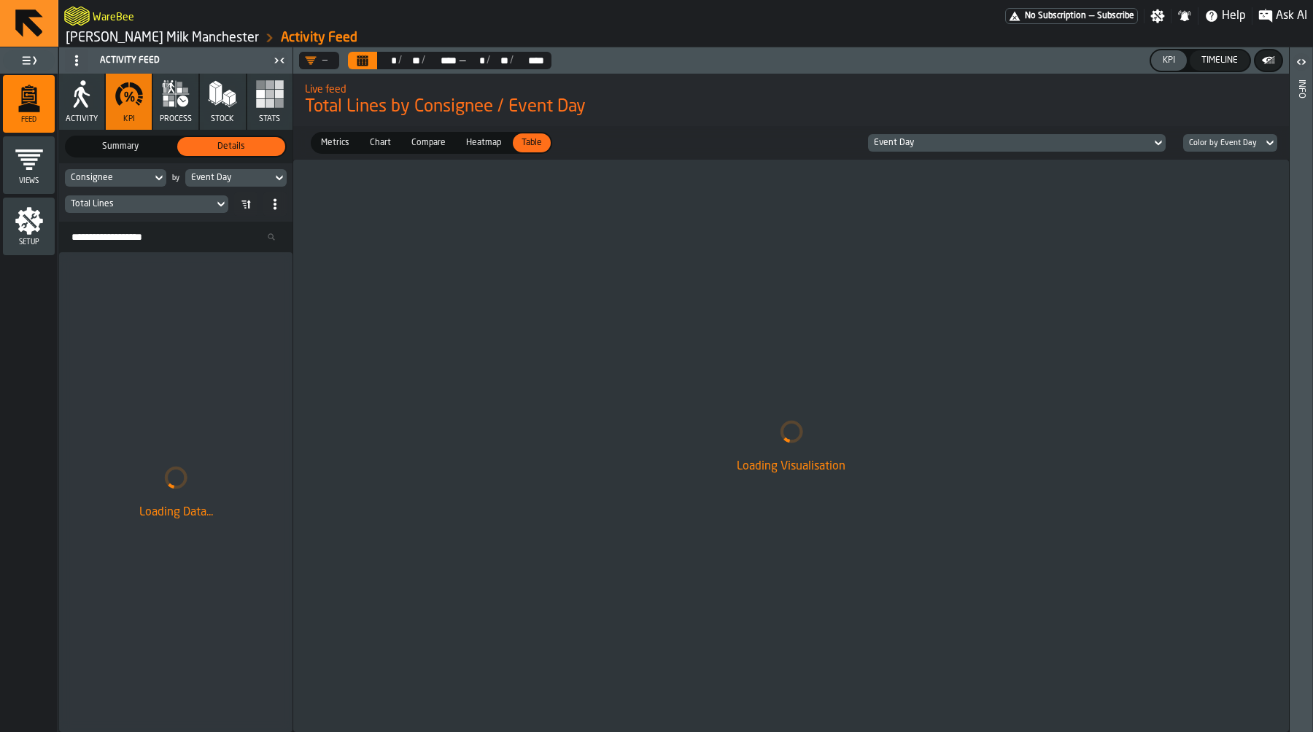
click at [1302, 216] on div "Info" at bounding box center [1301, 403] width 10 height 652
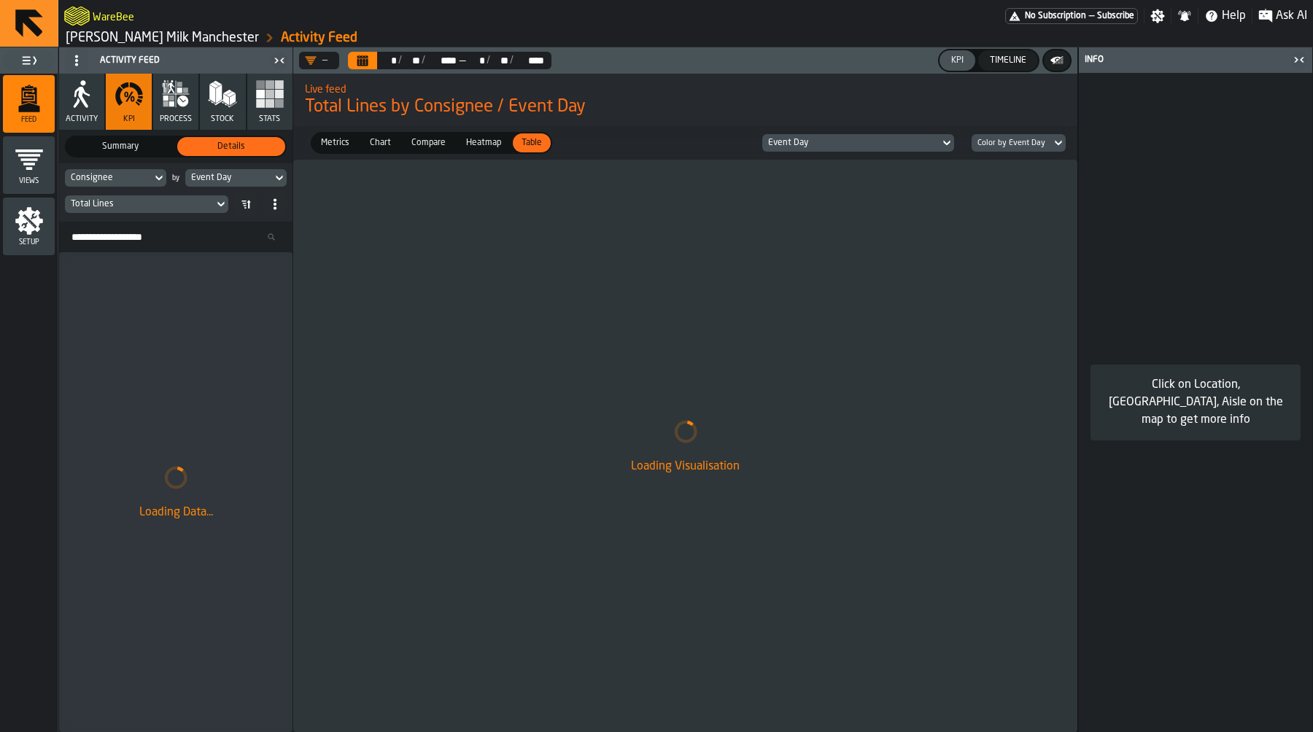
click at [1300, 68] on icon "button-toggle-Close me" at bounding box center [1300, 60] width 18 height 18
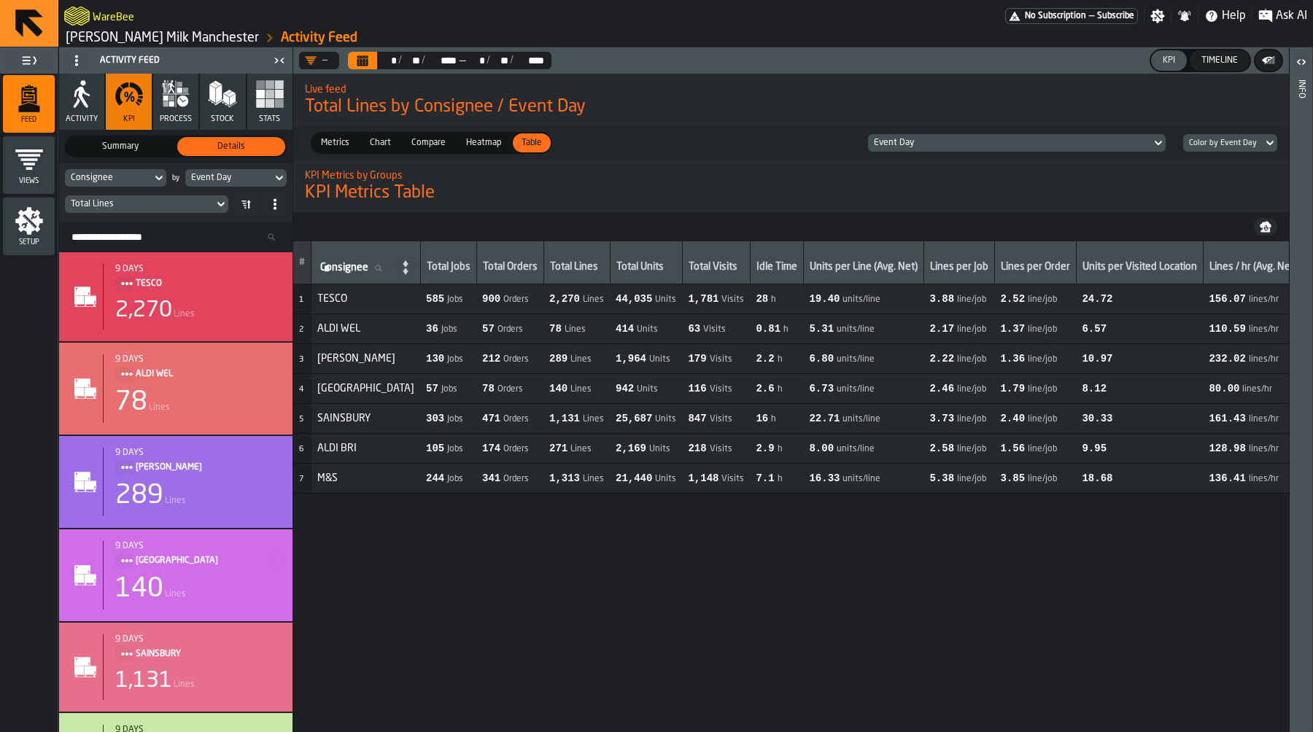
click at [1259, 233] on button "button-" at bounding box center [1265, 227] width 23 height 18
click at [819, 158] on div "Metrics Metrics Chart Chart Compare Compare Heatmap Heatmap Table Table Event D…" at bounding box center [791, 143] width 996 height 34
click at [360, 61] on icon "Calendar" at bounding box center [362, 61] width 11 height 7
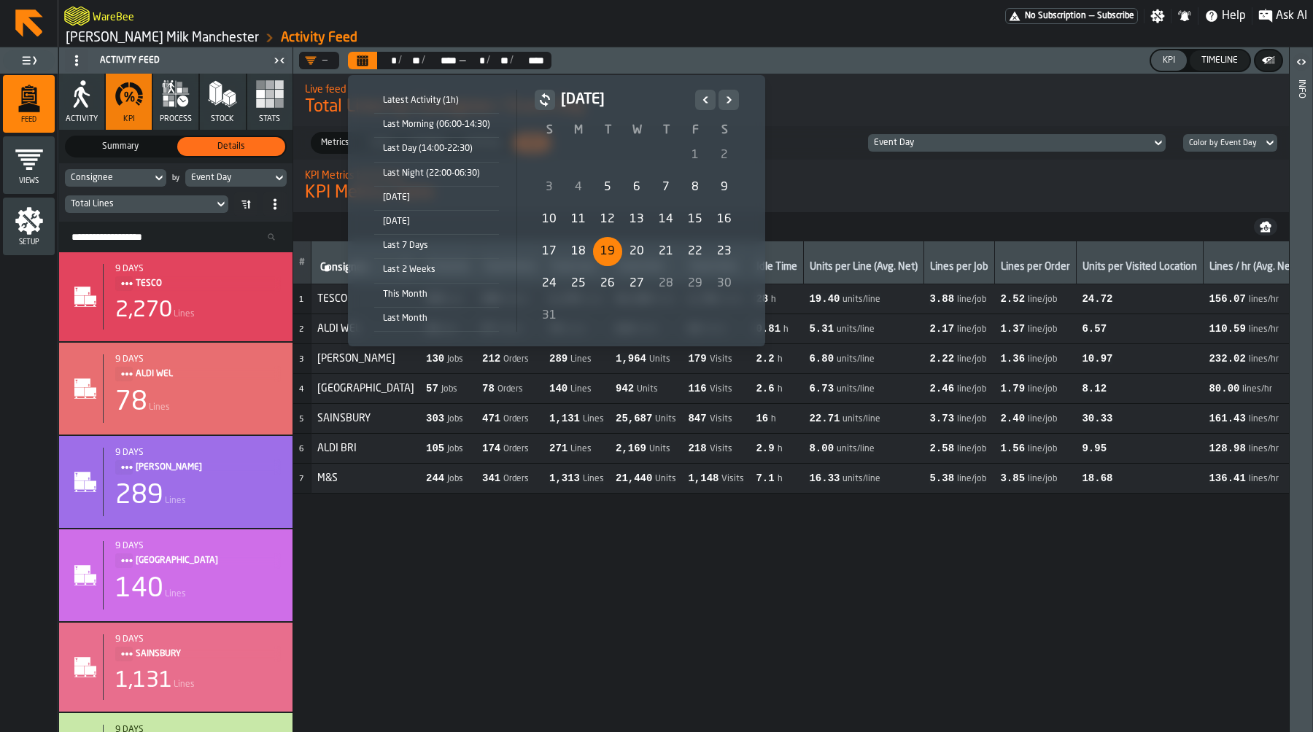
click at [581, 247] on div "18" at bounding box center [578, 251] width 29 height 29
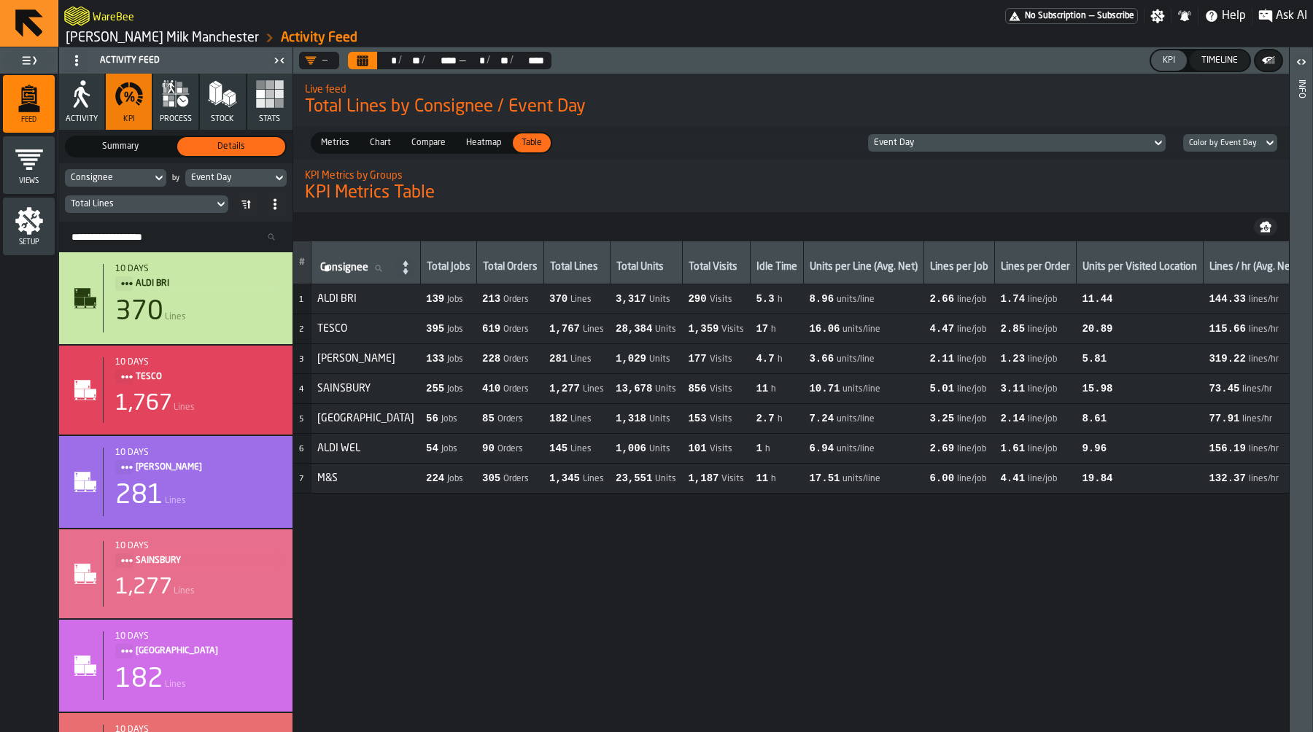
click at [1268, 230] on icon "button-" at bounding box center [1265, 230] width 9 height 4
click at [806, 134] on div "Metrics Metrics Chart Chart Compare Compare Heatmap Heatmap Table Table Event D…" at bounding box center [791, 143] width 996 height 34
click at [367, 58] on icon "Calendar" at bounding box center [362, 57] width 11 height 2
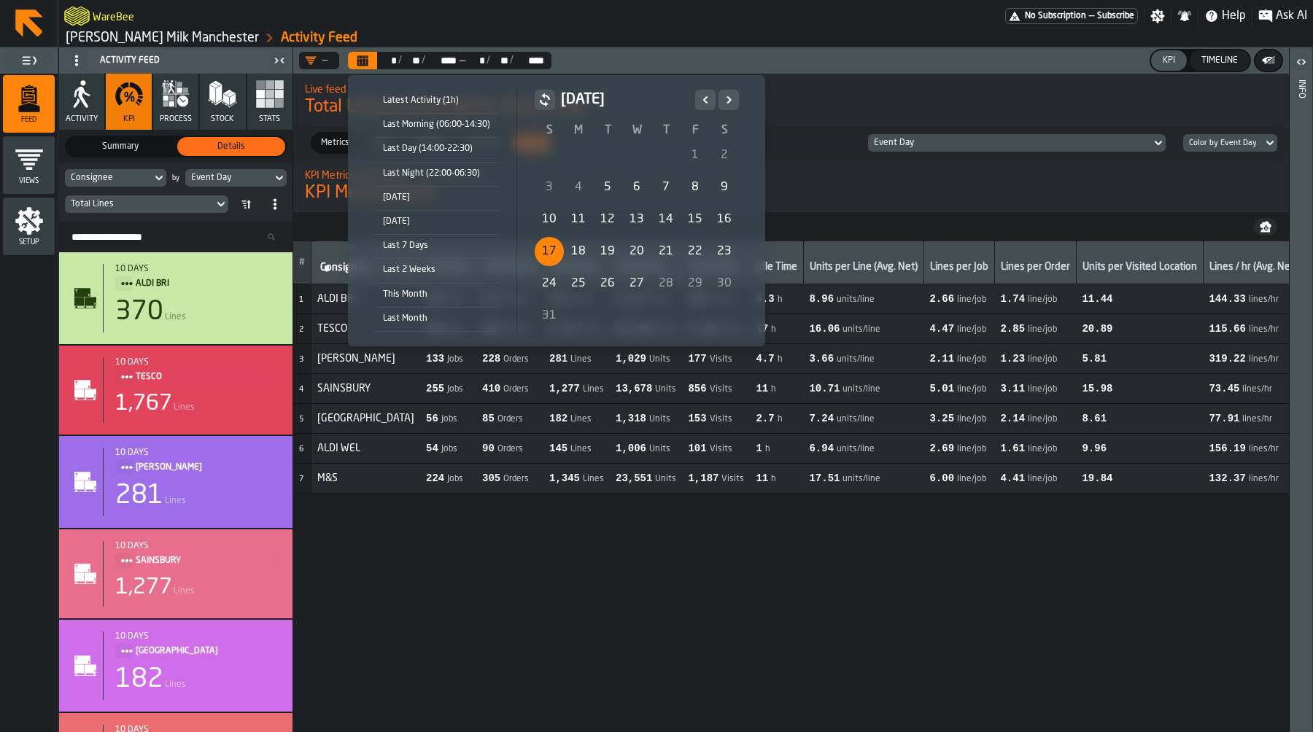
click at [549, 248] on div "17" at bounding box center [549, 251] width 29 height 29
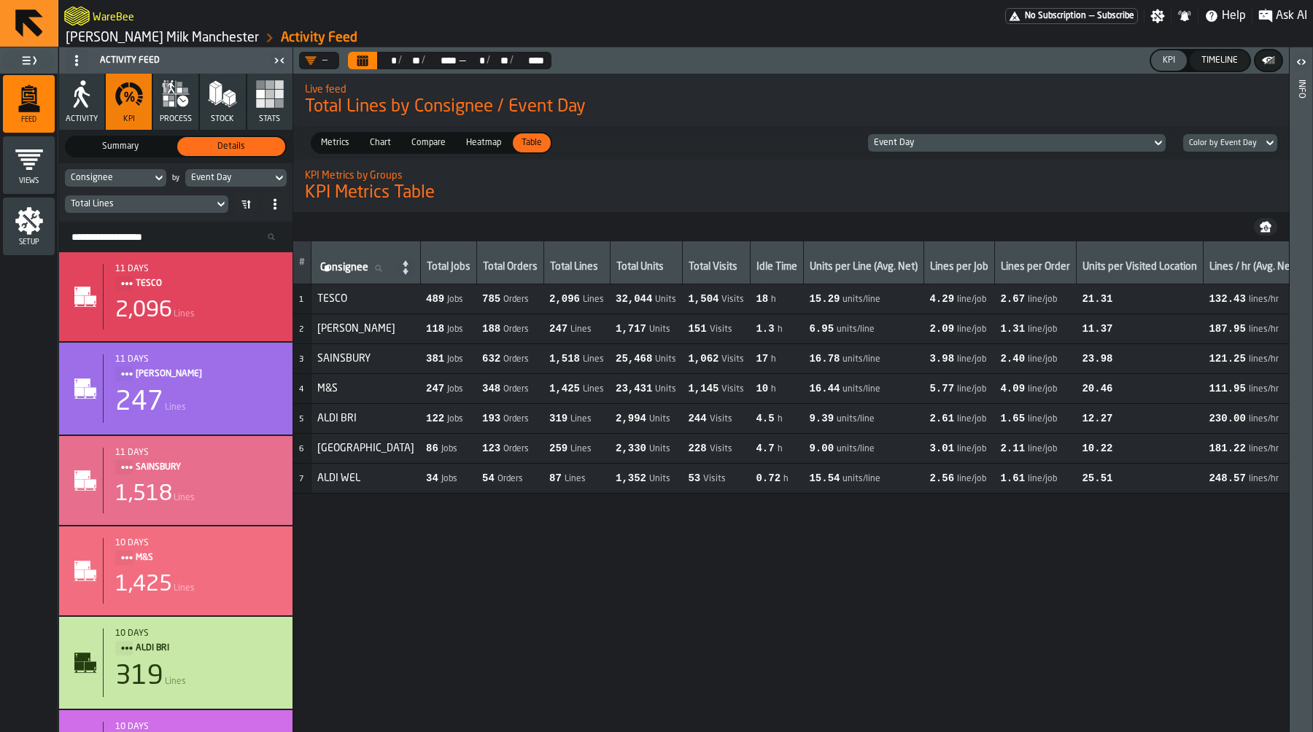
click at [1269, 229] on icon "button-" at bounding box center [1265, 230] width 9 height 4
click at [1268, 231] on icon "button-" at bounding box center [1265, 230] width 9 height 4
click at [358, 59] on icon "Calendar" at bounding box center [362, 61] width 11 height 7
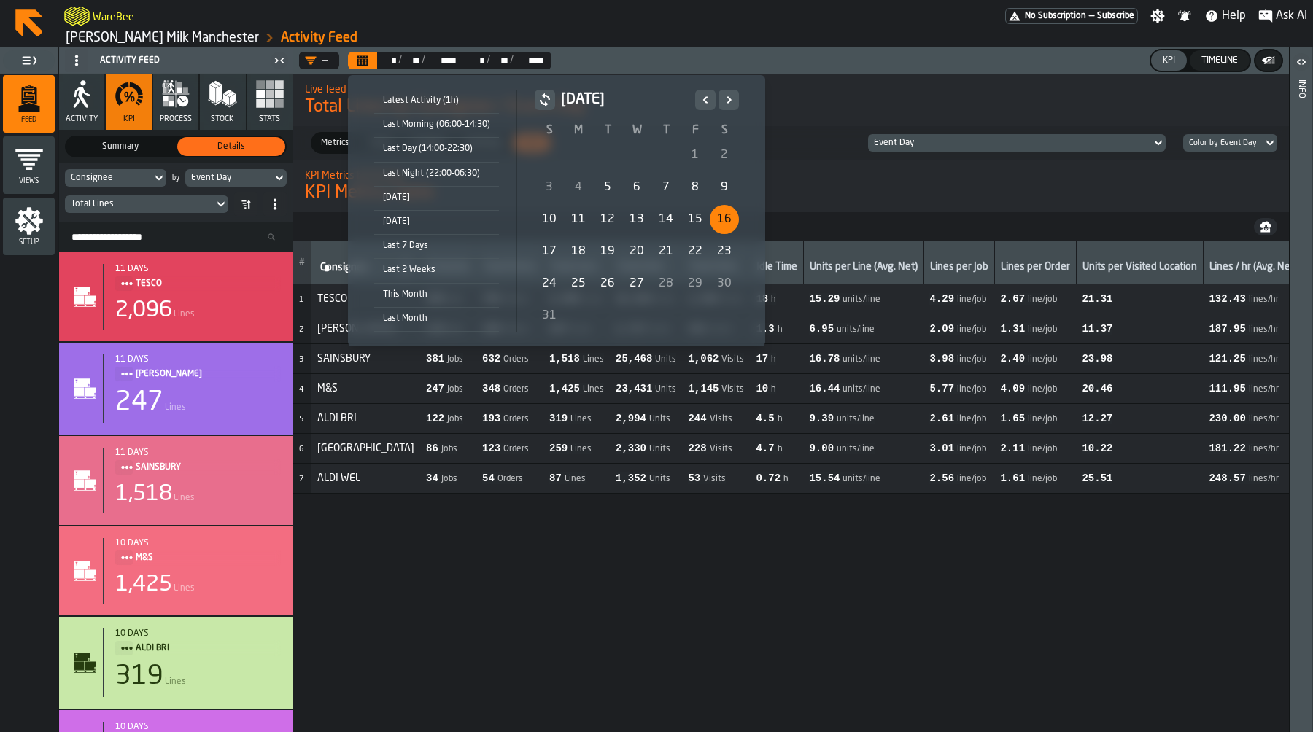
click at [724, 217] on div "16" at bounding box center [724, 219] width 29 height 29
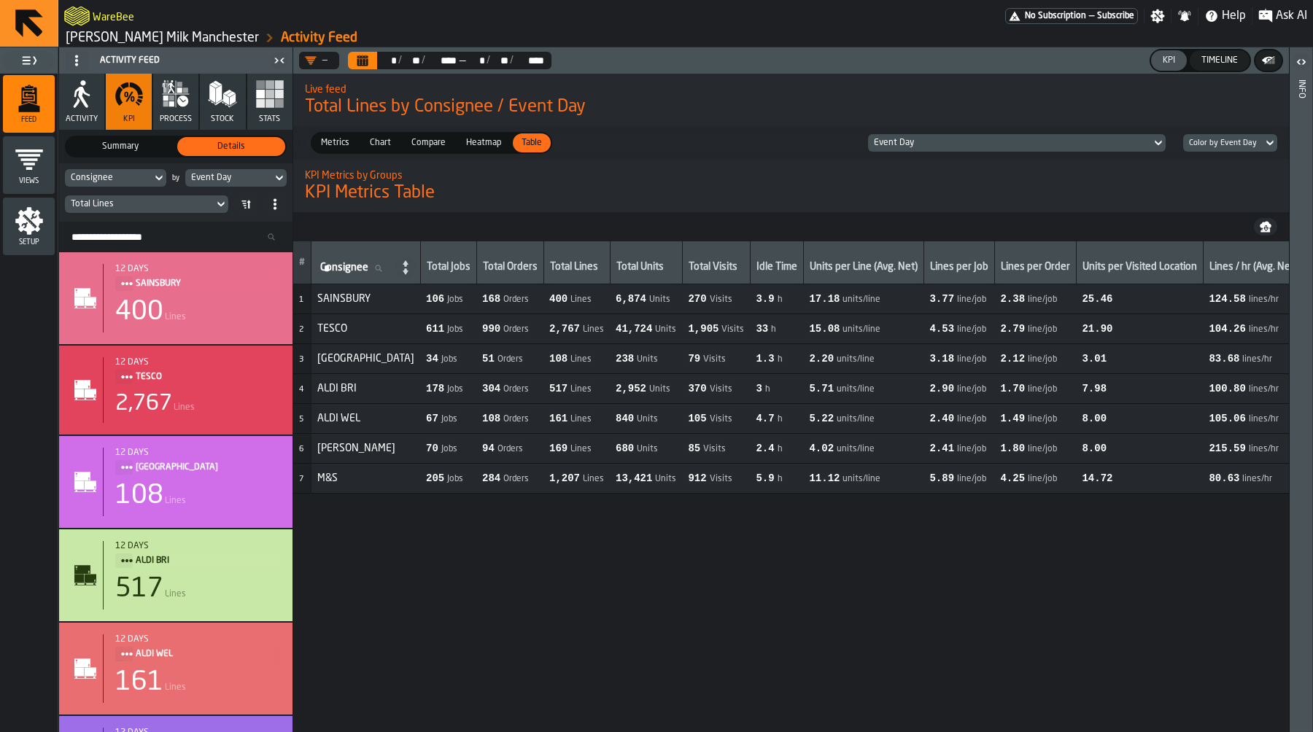
click at [1264, 224] on icon "button-" at bounding box center [1266, 225] width 12 height 7
click at [369, 59] on button "Calendar" at bounding box center [362, 61] width 29 height 18
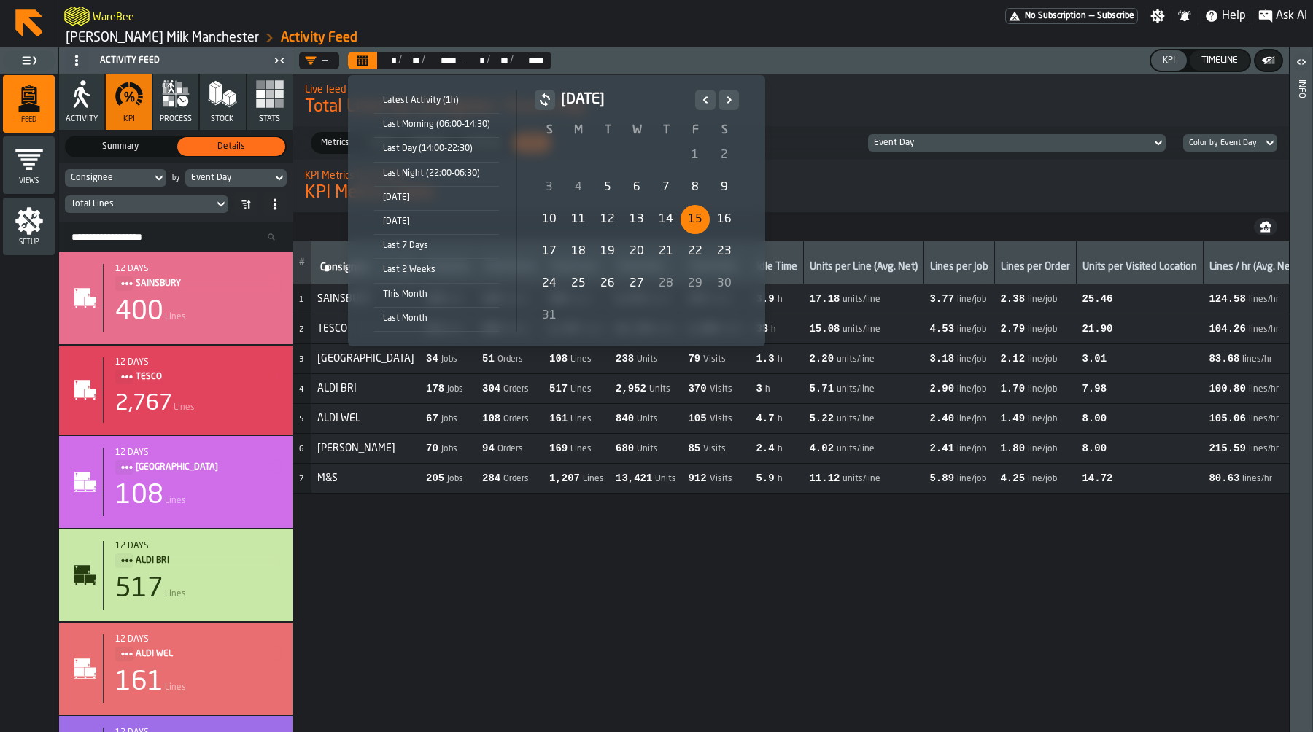
click at [695, 219] on div "15" at bounding box center [695, 219] width 29 height 29
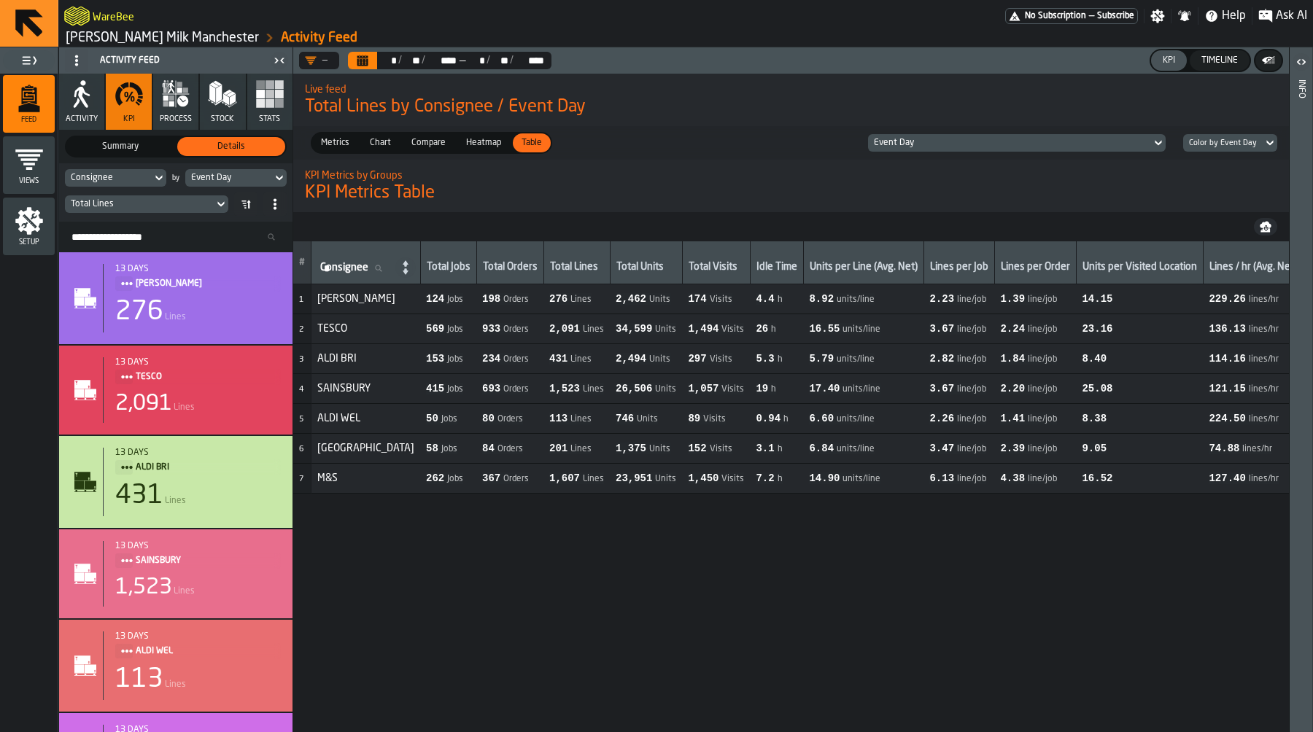
click at [1270, 228] on icon "button-" at bounding box center [1266, 227] width 12 height 12
click at [1267, 223] on icon "button-" at bounding box center [1266, 225] width 12 height 7
click at [353, 55] on button "Calendar" at bounding box center [362, 61] width 29 height 18
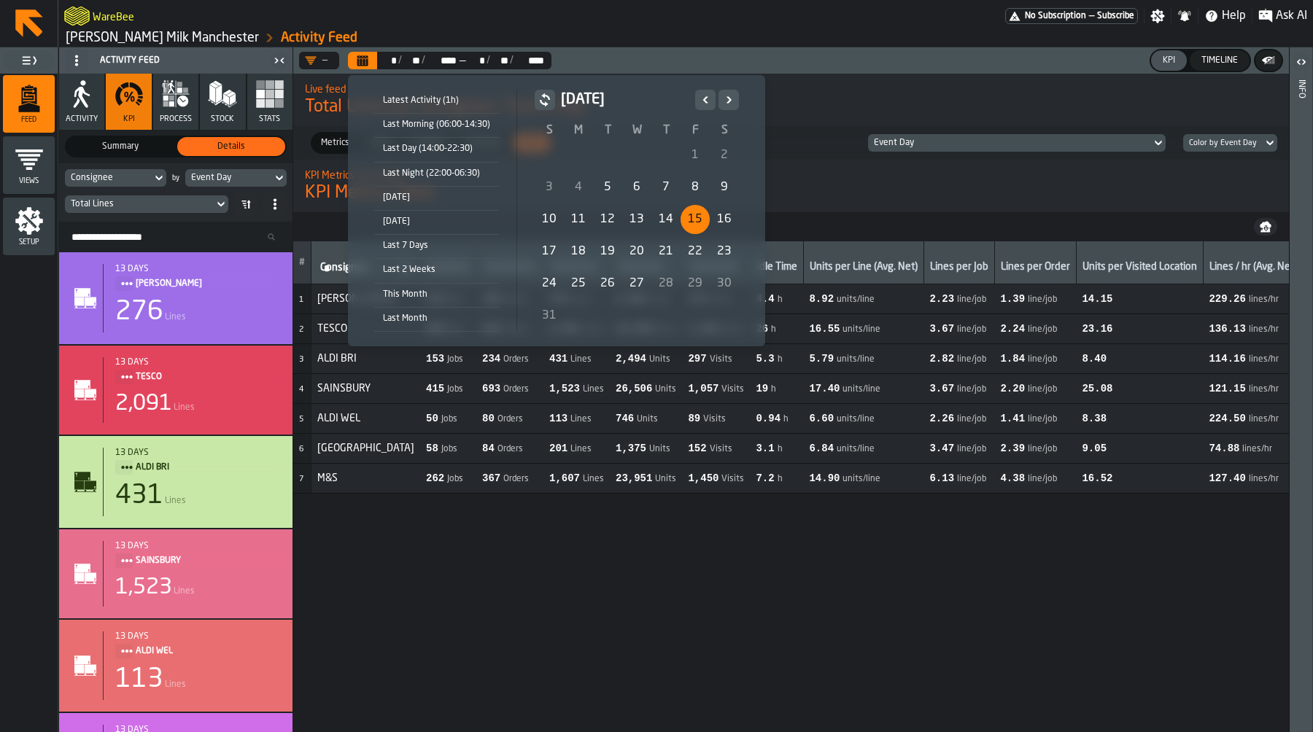
click at [673, 224] on div "14" at bounding box center [666, 219] width 29 height 29
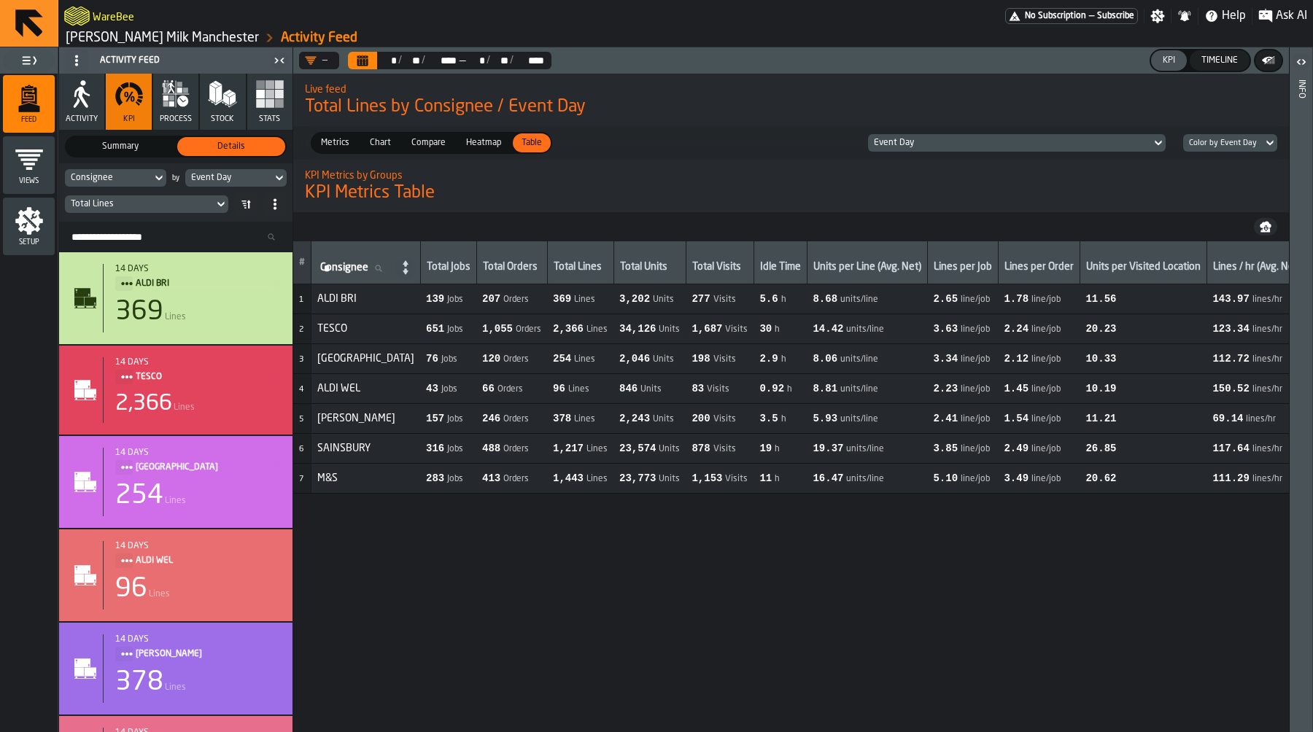
click at [1268, 231] on icon "button-" at bounding box center [1265, 230] width 9 height 4
click at [366, 55] on icon "Calendar" at bounding box center [363, 61] width 12 height 12
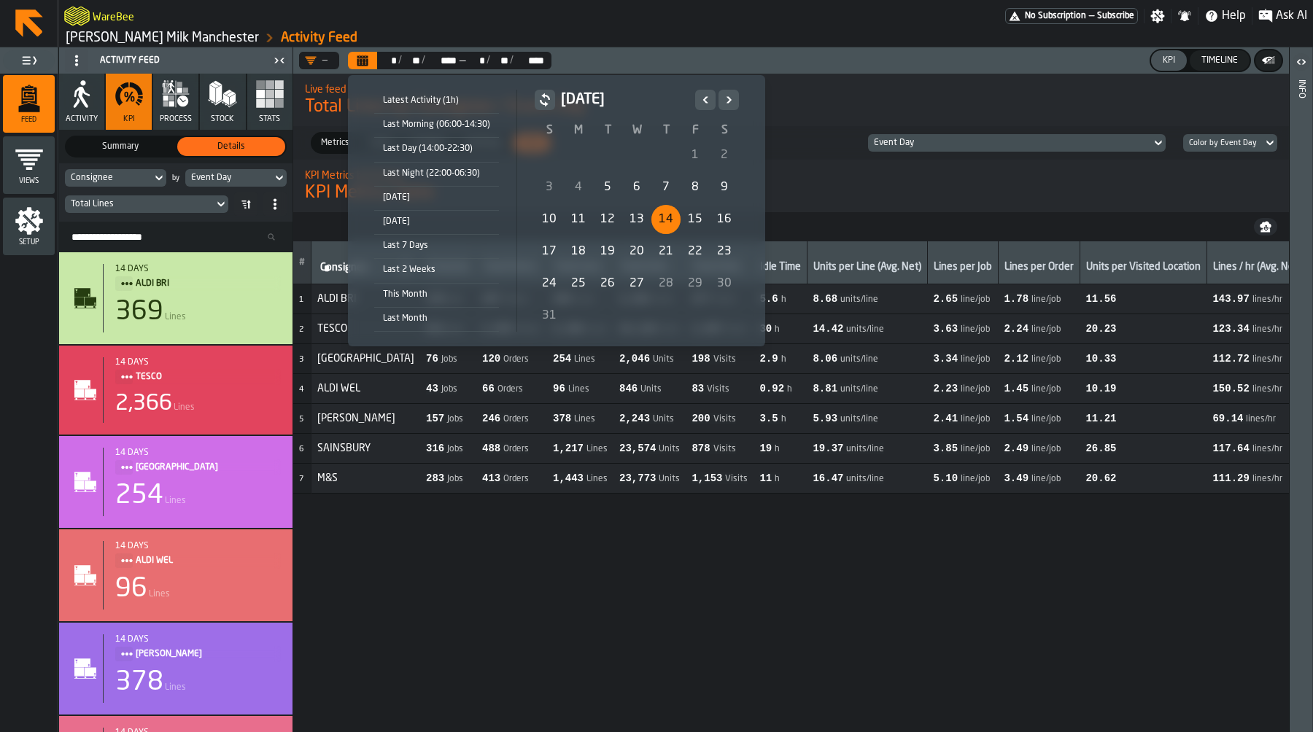
click at [623, 211] on div "13" at bounding box center [636, 219] width 29 height 29
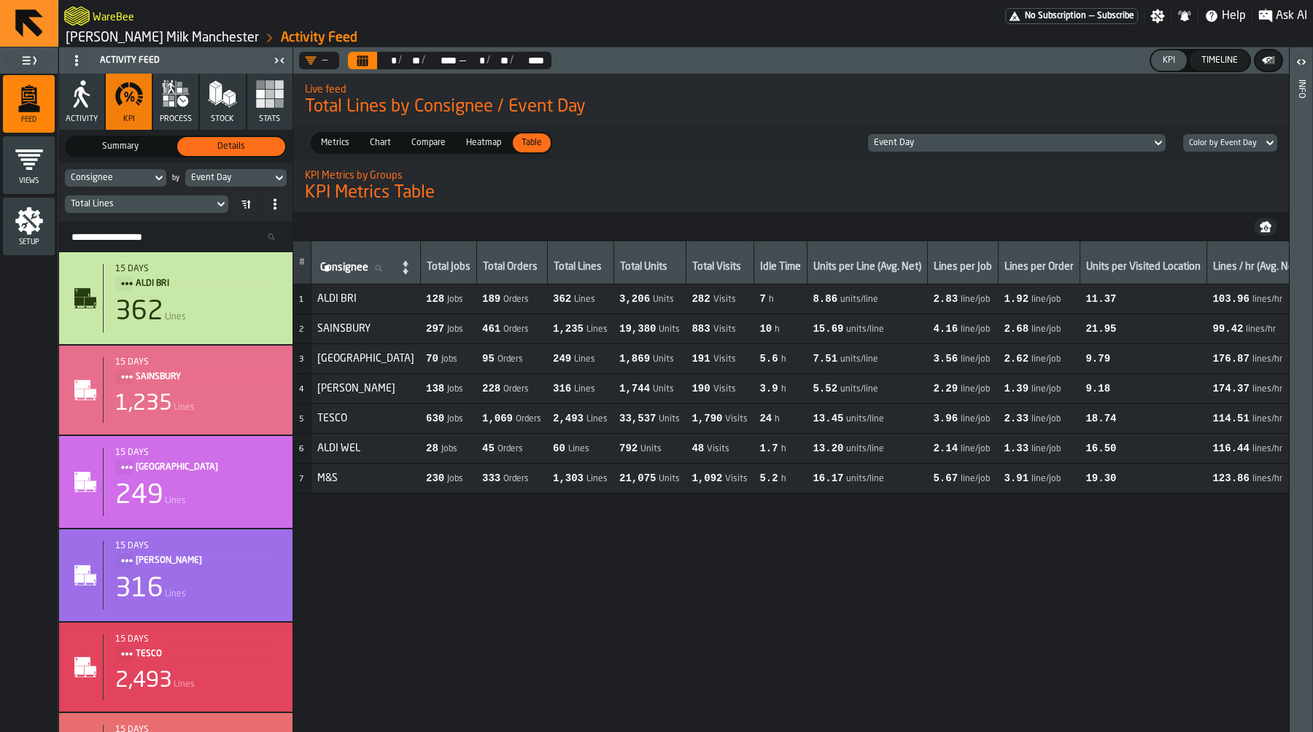
click at [1267, 220] on button "button-" at bounding box center [1265, 227] width 23 height 18
click at [367, 69] on header "— ** * / ** ** / **** **** — ** * / ** ** / **** **** KPI Timeline" at bounding box center [791, 60] width 996 height 26
click at [367, 66] on icon "Calendar" at bounding box center [362, 61] width 11 height 7
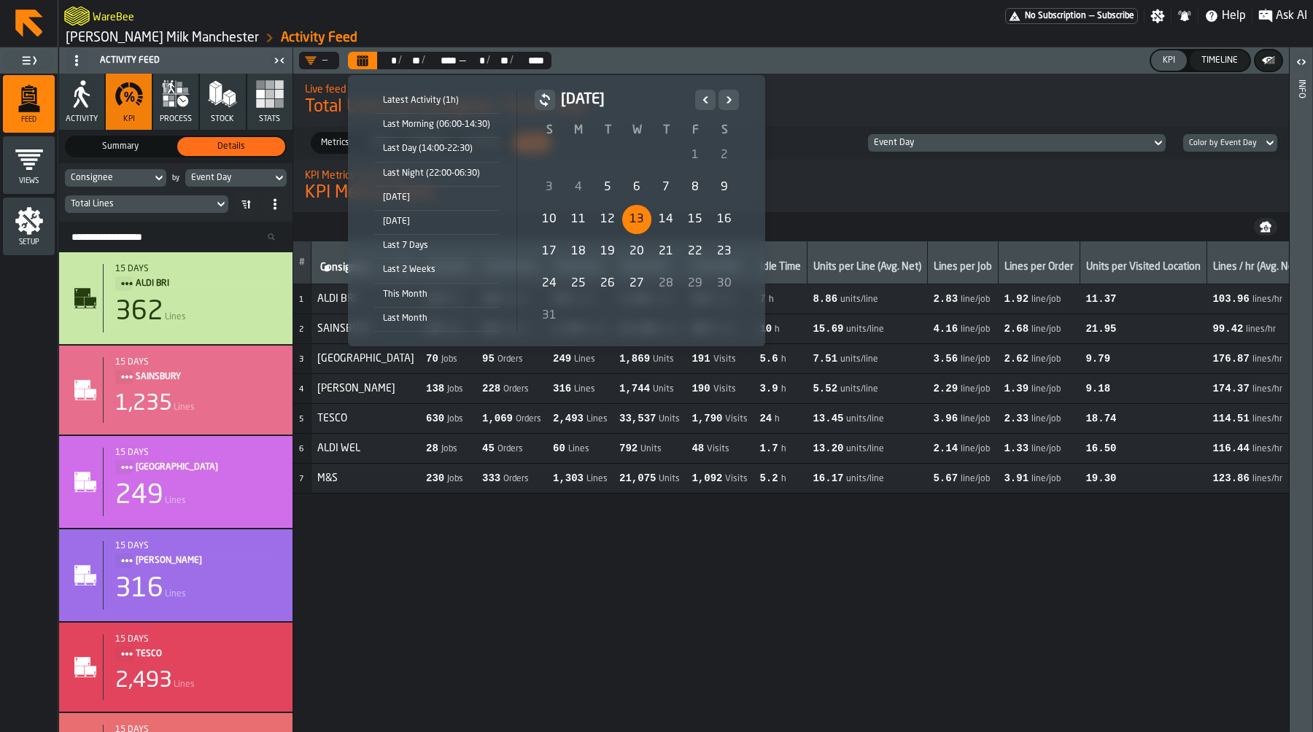
click at [611, 214] on div "12" at bounding box center [607, 219] width 29 height 29
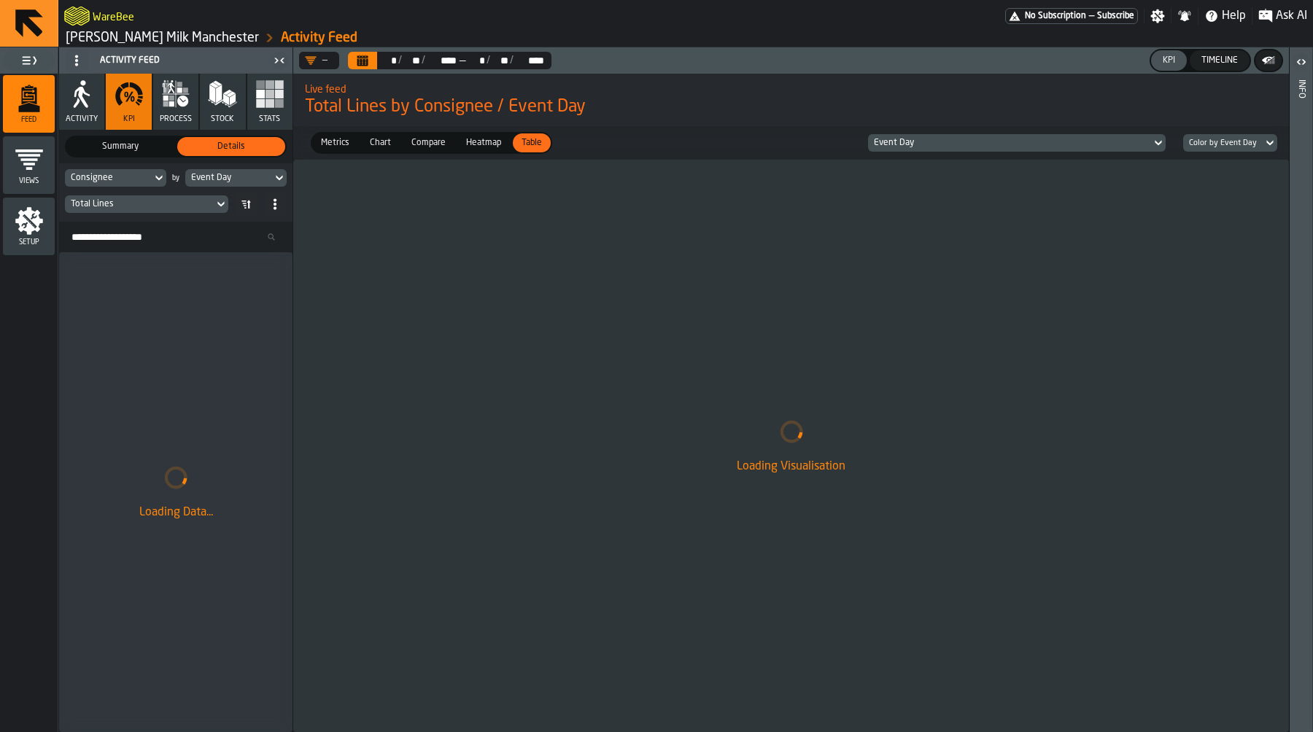
click at [958, 103] on span "Total Lines by Consignee / Event Day" at bounding box center [791, 107] width 973 height 23
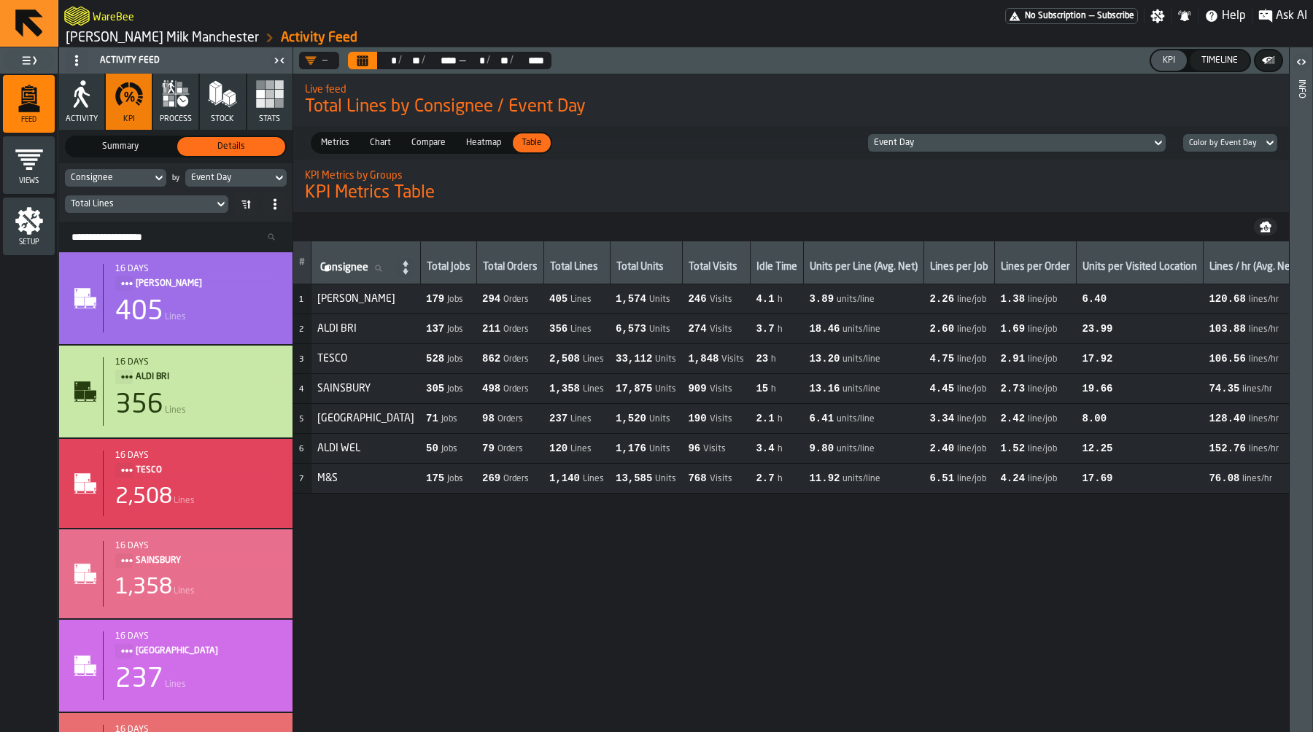
click at [1270, 229] on icon "button-" at bounding box center [1266, 227] width 12 height 12
click at [370, 53] on button "Calendar" at bounding box center [362, 61] width 29 height 18
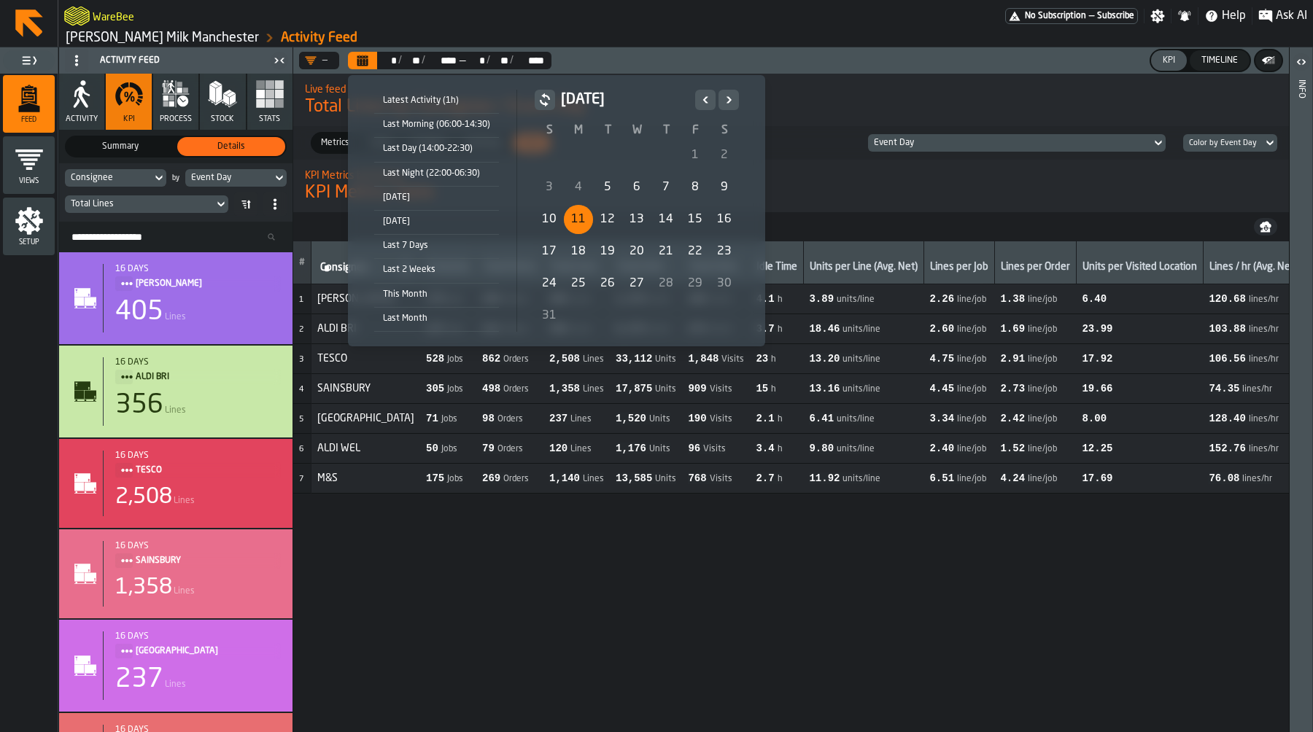
click at [584, 214] on div "11" at bounding box center [578, 219] width 29 height 29
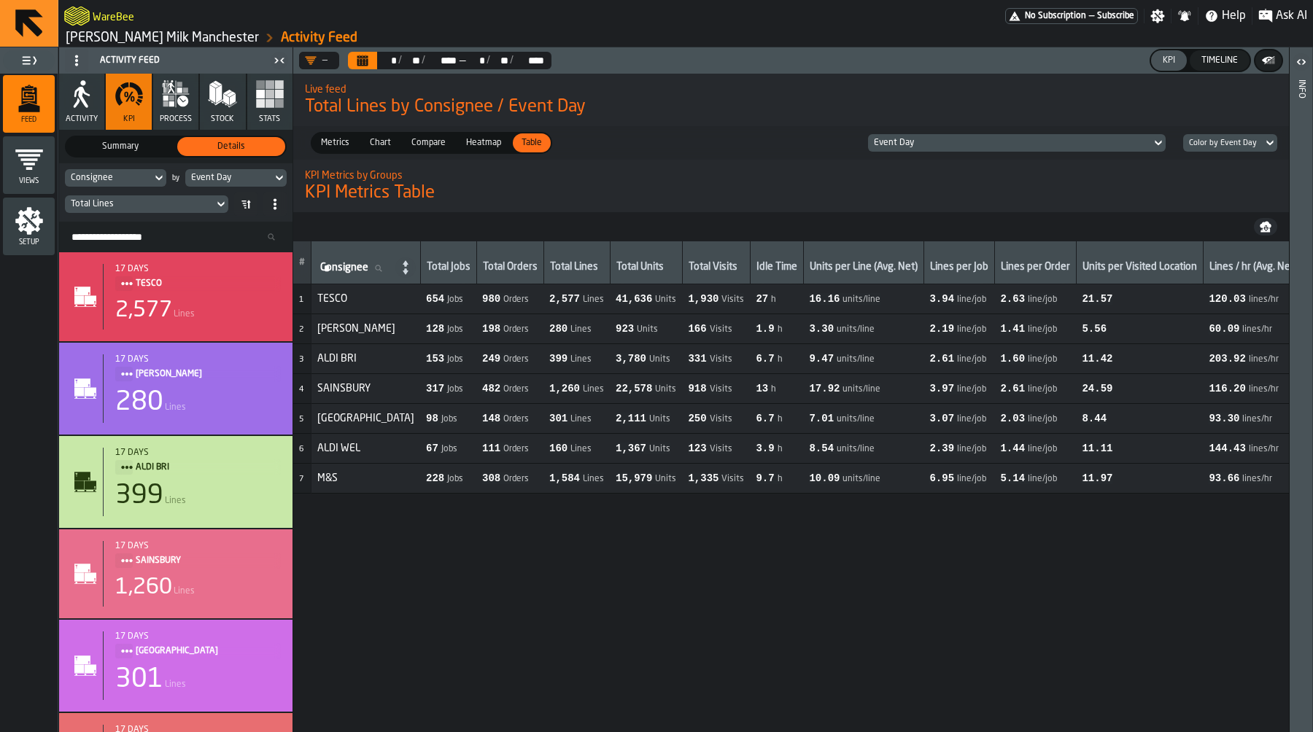
click at [1268, 225] on icon "button-" at bounding box center [1266, 225] width 12 height 7
click at [376, 63] on button "Calendar" at bounding box center [362, 61] width 29 height 18
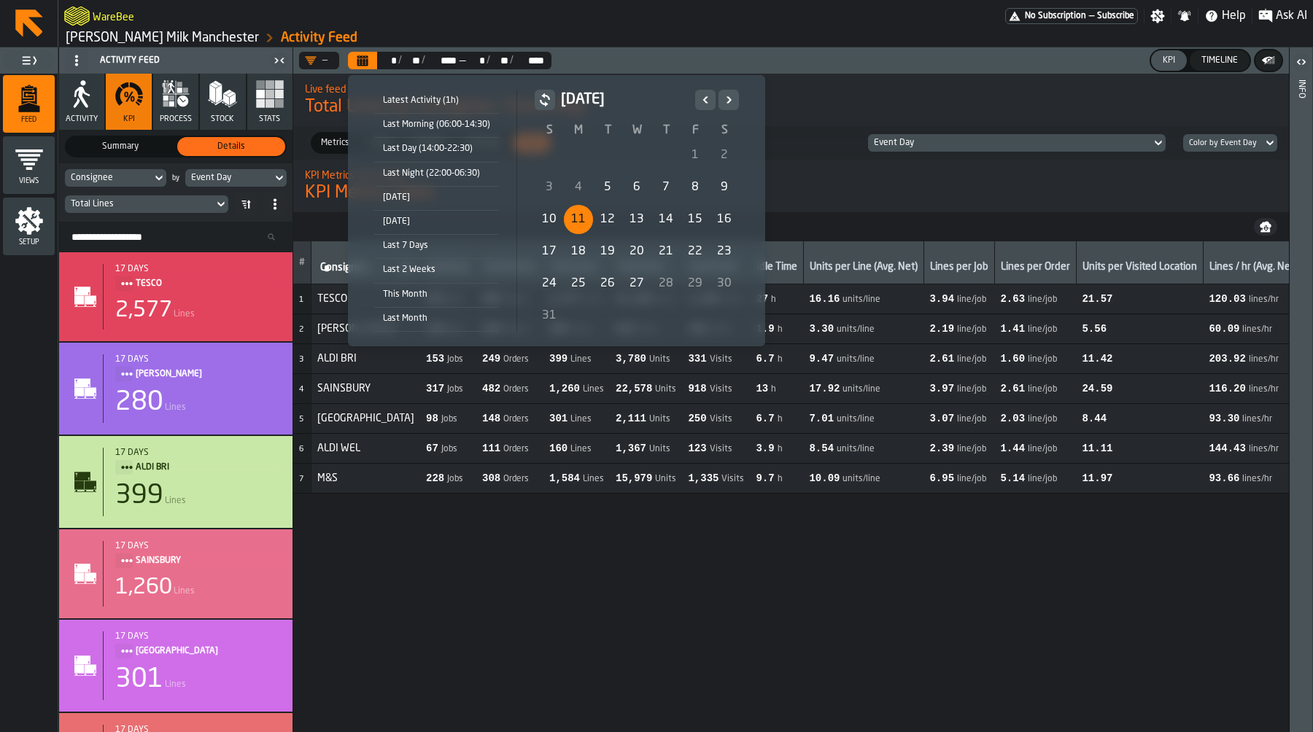
click at [615, 219] on div "12" at bounding box center [607, 219] width 29 height 29
